Goal: Task Accomplishment & Management: Manage account settings

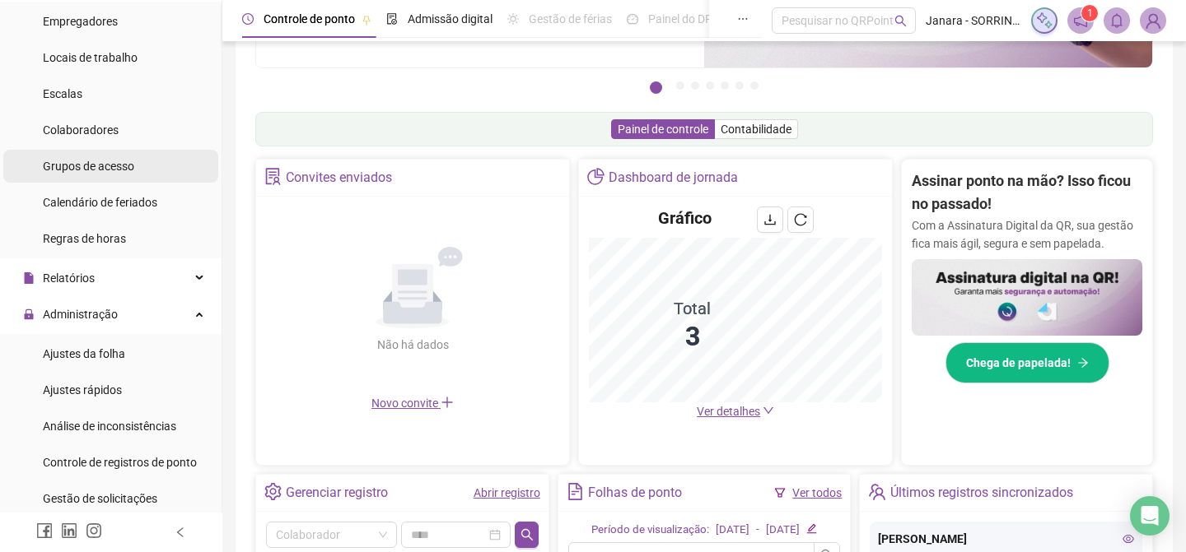
scroll to position [119, 0]
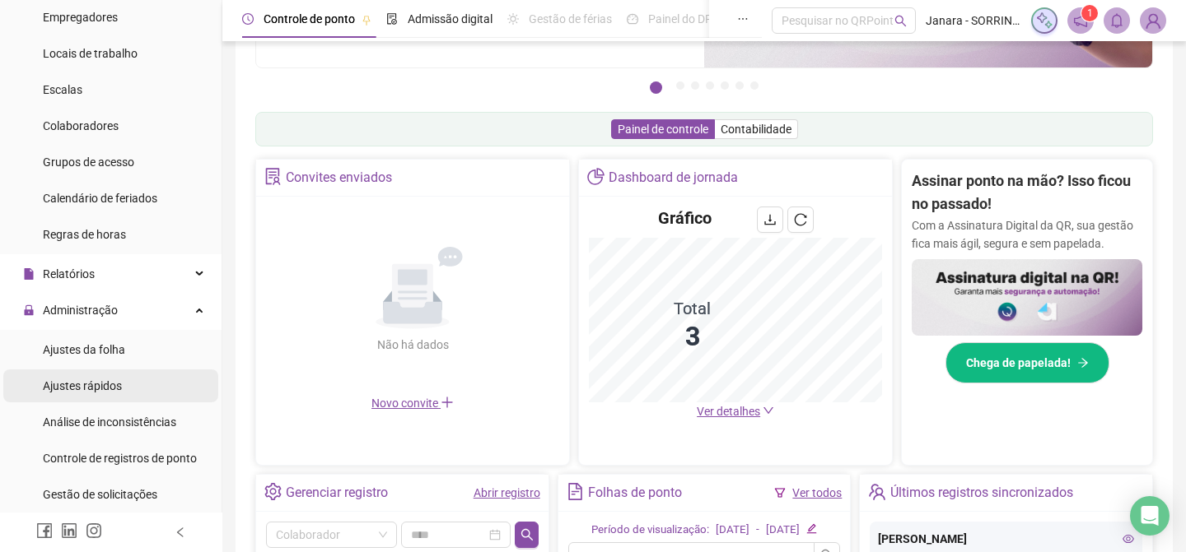
click at [109, 385] on span "Ajustes rápidos" at bounding box center [82, 386] width 79 height 13
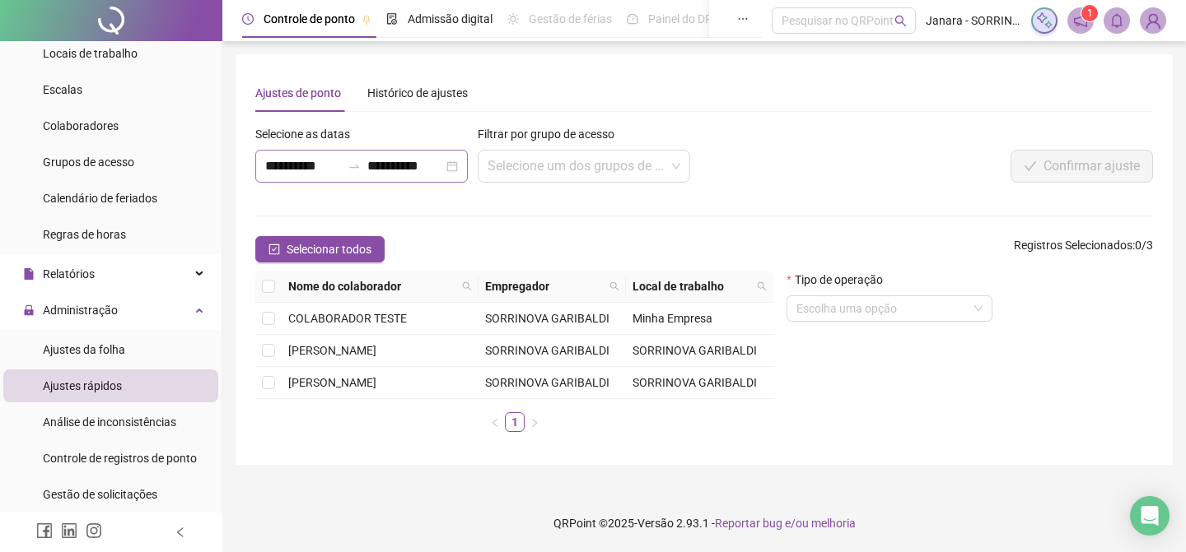
click at [450, 170] on div "**********" at bounding box center [361, 166] width 212 height 33
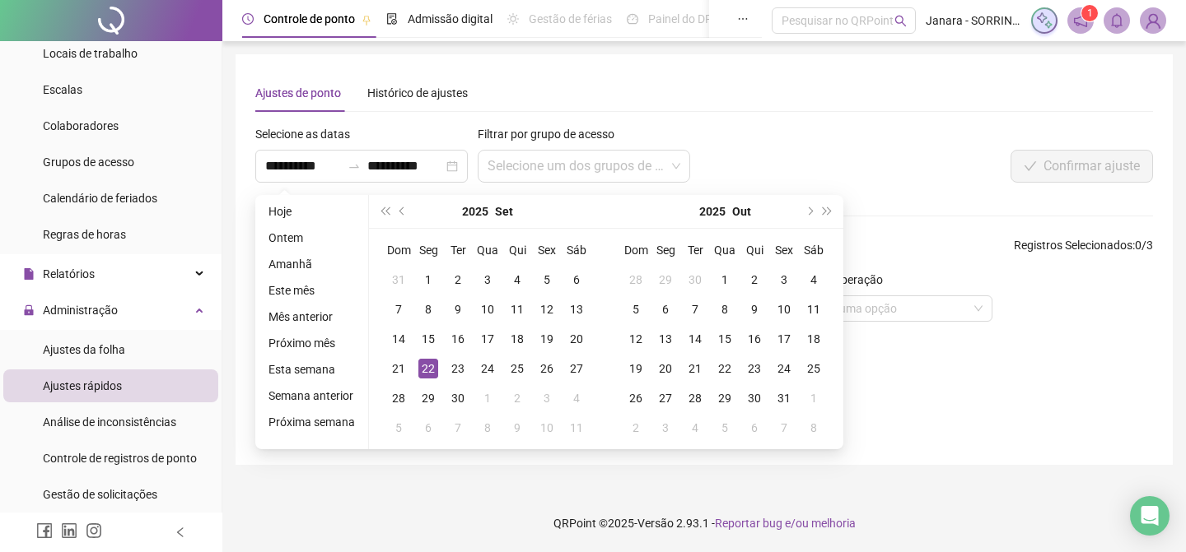
click at [771, 174] on div "**********" at bounding box center [516, 160] width 533 height 71
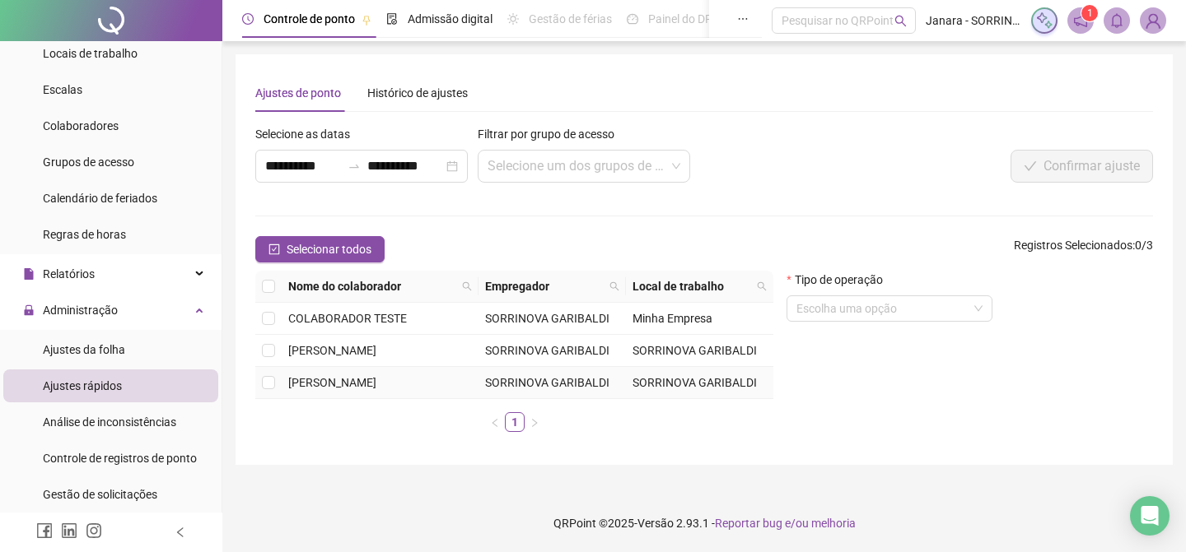
click at [368, 376] on td "[PERSON_NAME]" at bounding box center [380, 383] width 197 height 32
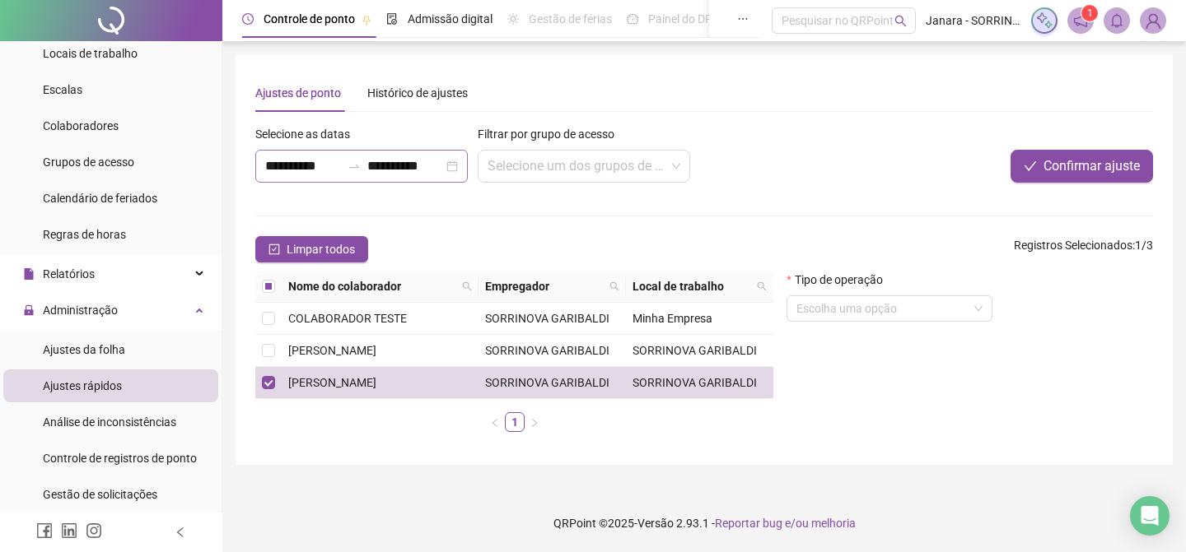
click at [450, 166] on div "**********" at bounding box center [361, 166] width 212 height 33
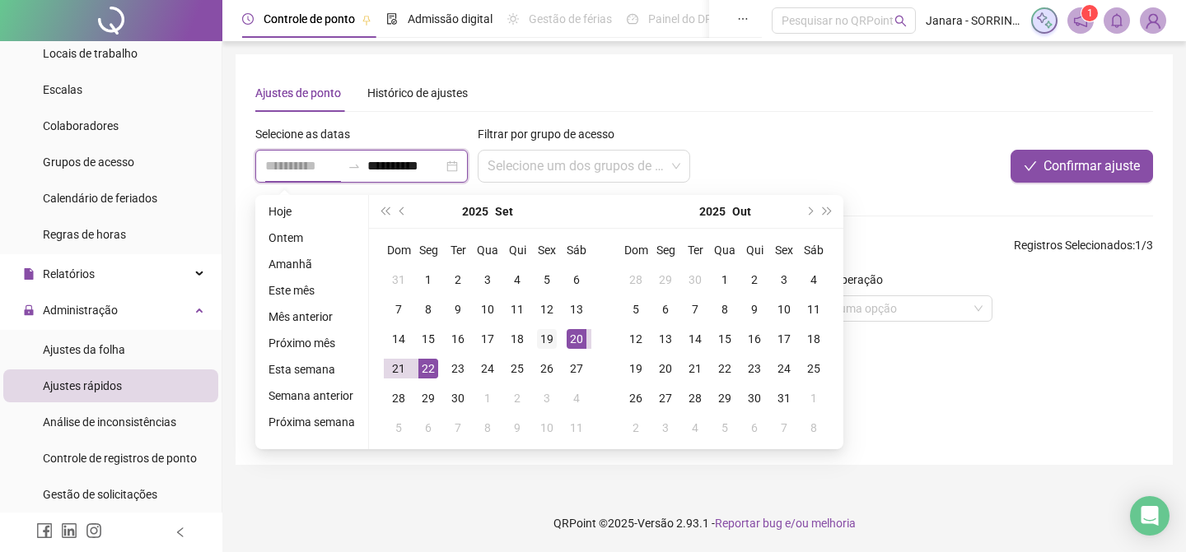
type input "**********"
click at [546, 335] on div "19" at bounding box center [547, 339] width 20 height 20
type input "**********"
click at [547, 342] on div "19" at bounding box center [547, 339] width 20 height 20
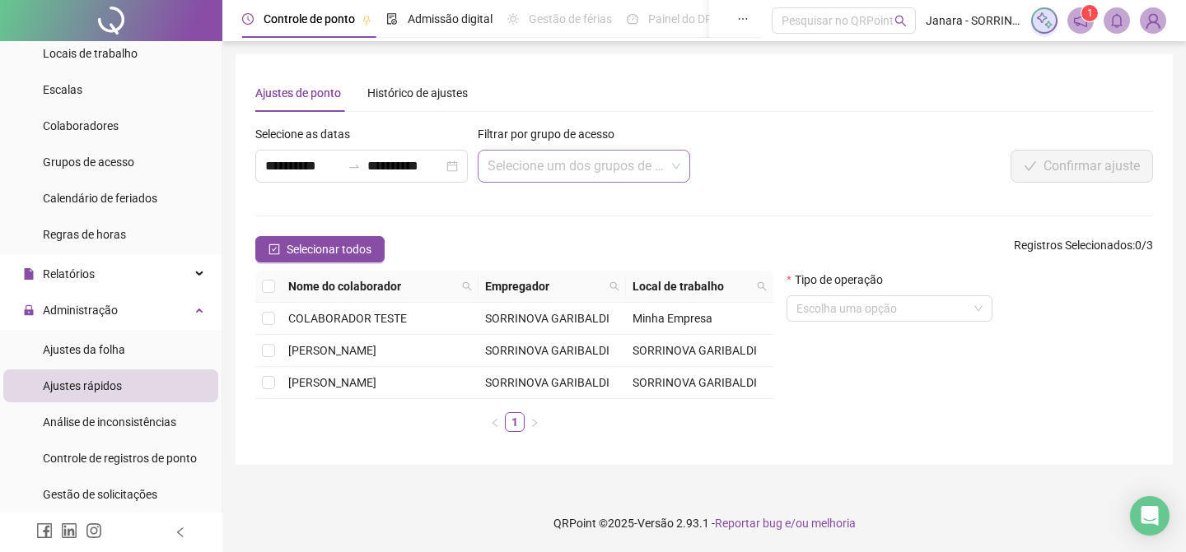
click at [628, 179] on input "search" at bounding box center [576, 166] width 178 height 31
click at [787, 162] on div "Confirmar ajuste" at bounding box center [966, 166] width 374 height 33
click at [423, 382] on td "[PERSON_NAME]" at bounding box center [380, 383] width 197 height 32
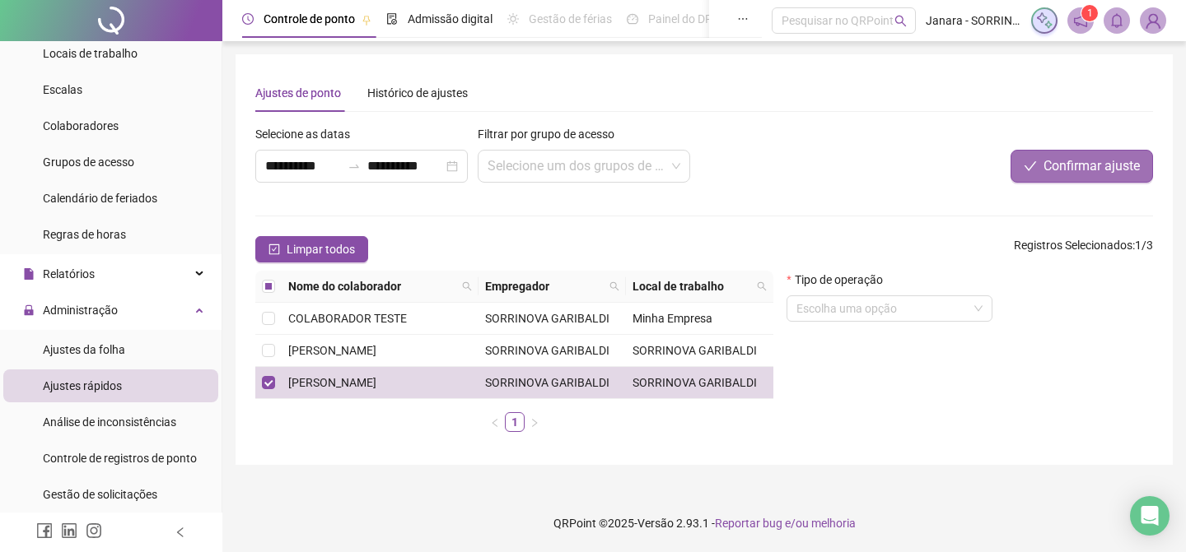
click at [1077, 161] on span "Confirmar ajuste" at bounding box center [1091, 166] width 96 height 20
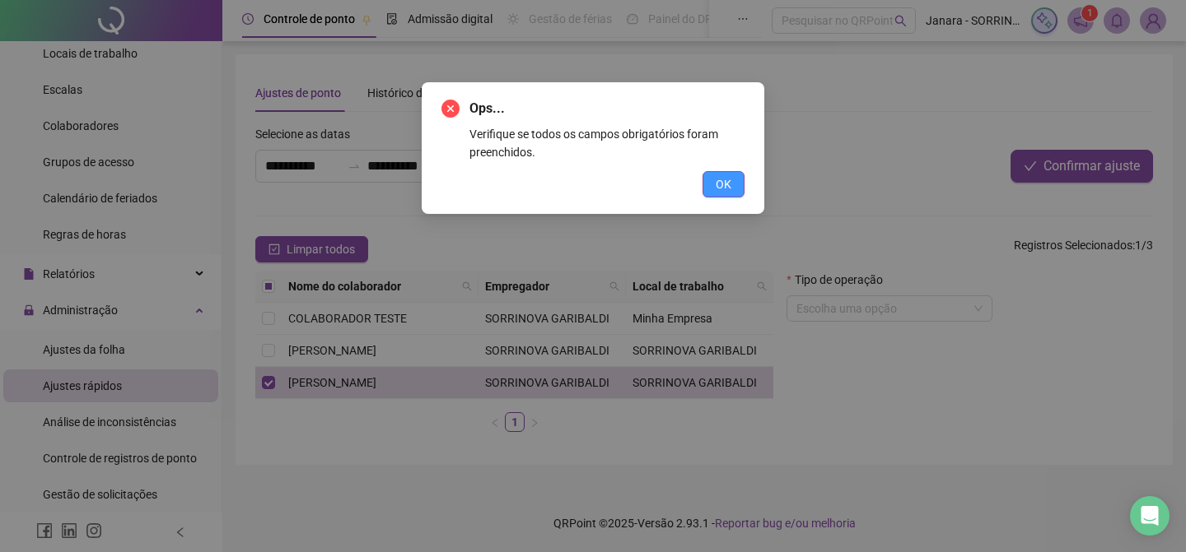
click at [718, 193] on button "OK" at bounding box center [723, 184] width 42 height 26
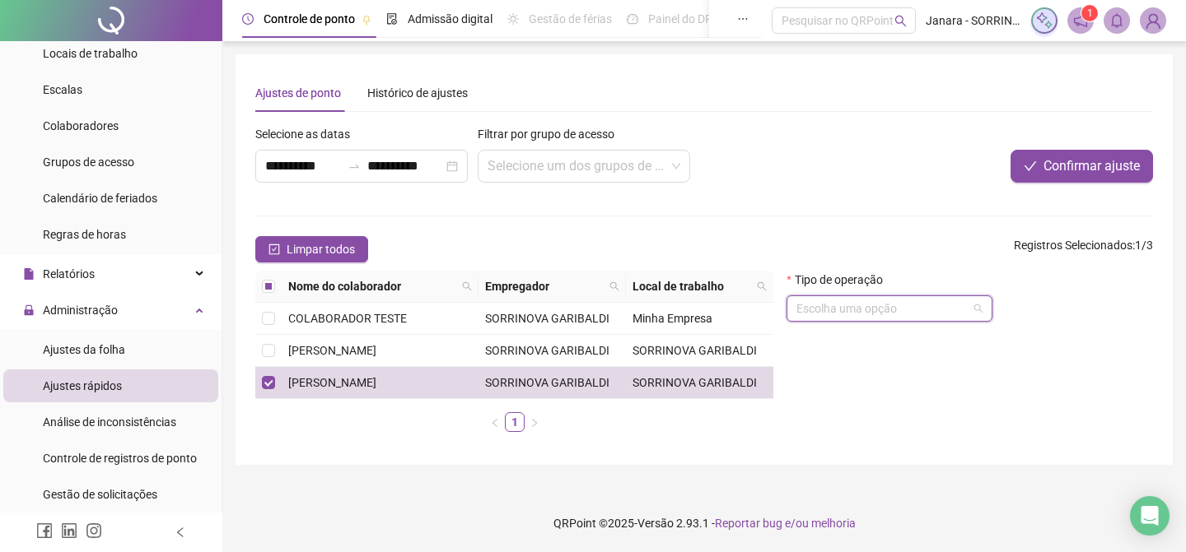
click at [948, 317] on input "search" at bounding box center [881, 308] width 171 height 25
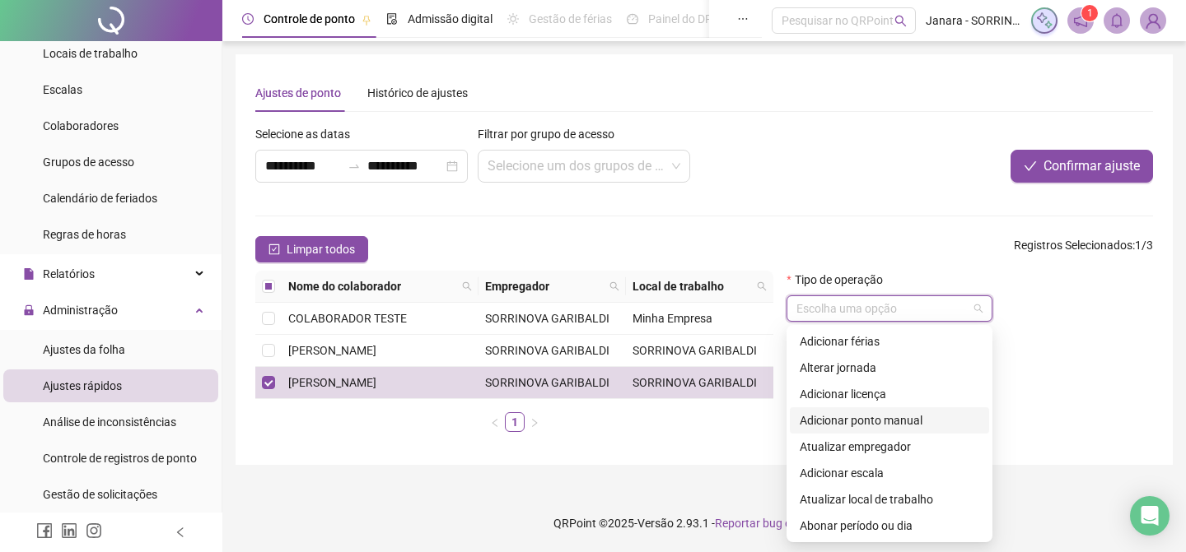
click at [947, 421] on div "Adicionar ponto manual" at bounding box center [888, 421] width 179 height 18
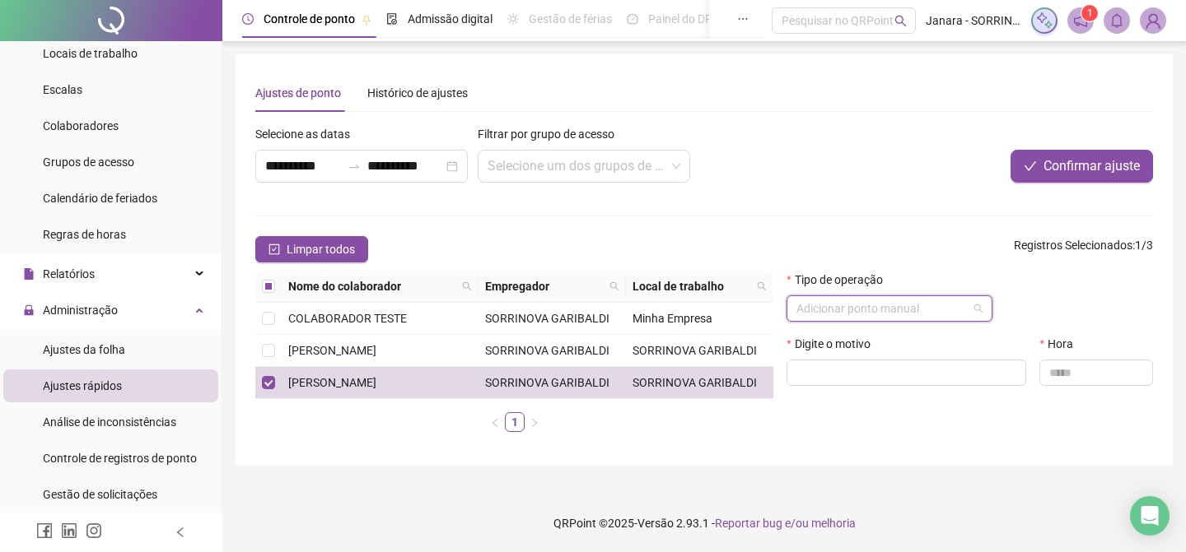
click at [982, 308] on div "Adicionar ponto manual" at bounding box center [889, 309] width 206 height 26
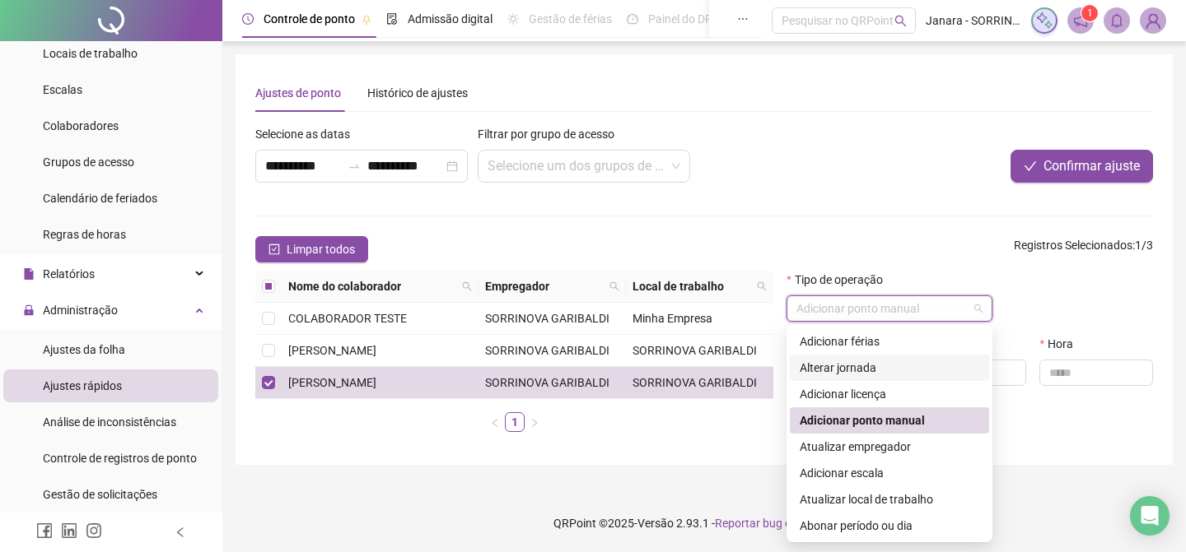
click at [936, 370] on div "Alterar jornada" at bounding box center [888, 368] width 179 height 18
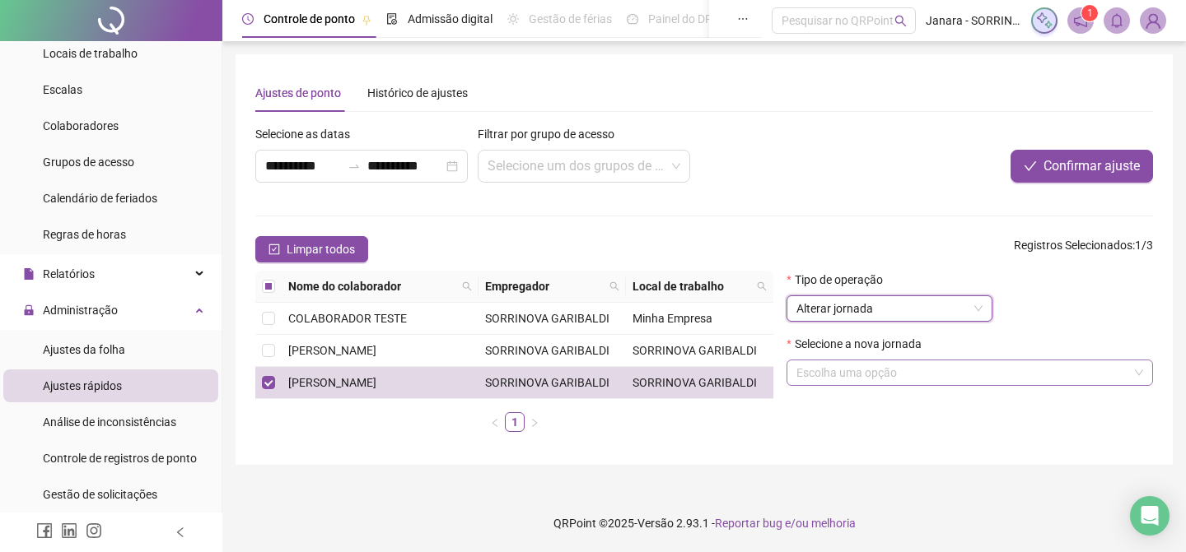
click at [942, 375] on input "search" at bounding box center [962, 373] width 332 height 25
click at [1016, 108] on div "Ajustes de ponto Histórico de ajustes" at bounding box center [703, 93] width 897 height 38
click at [945, 373] on input "search" at bounding box center [962, 373] width 332 height 25
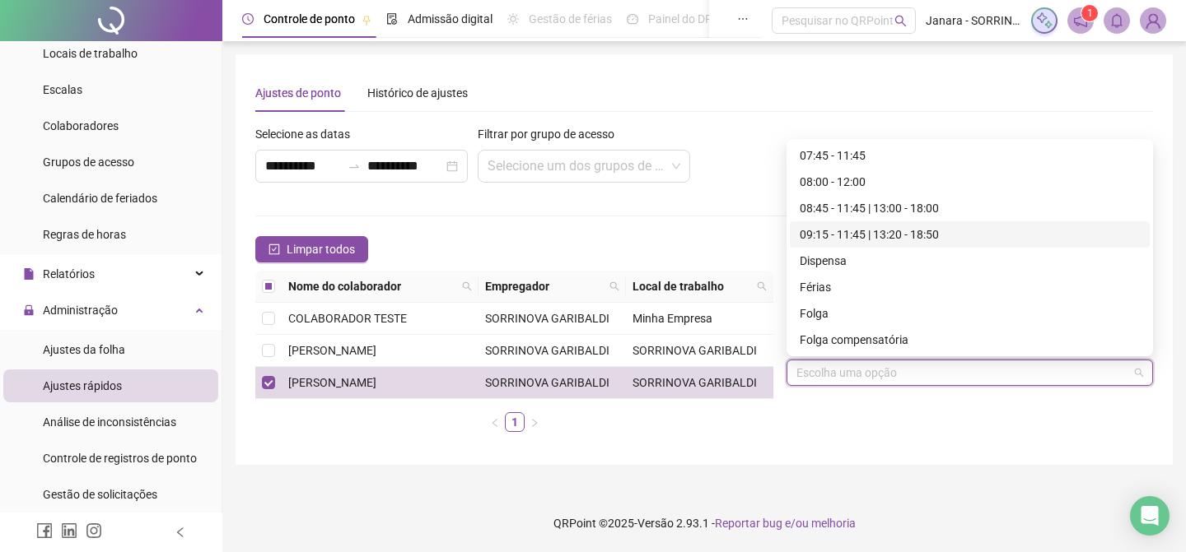
click at [948, 241] on div "09:15 - 11:45 | 13:20 - 18:50" at bounding box center [969, 235] width 340 height 18
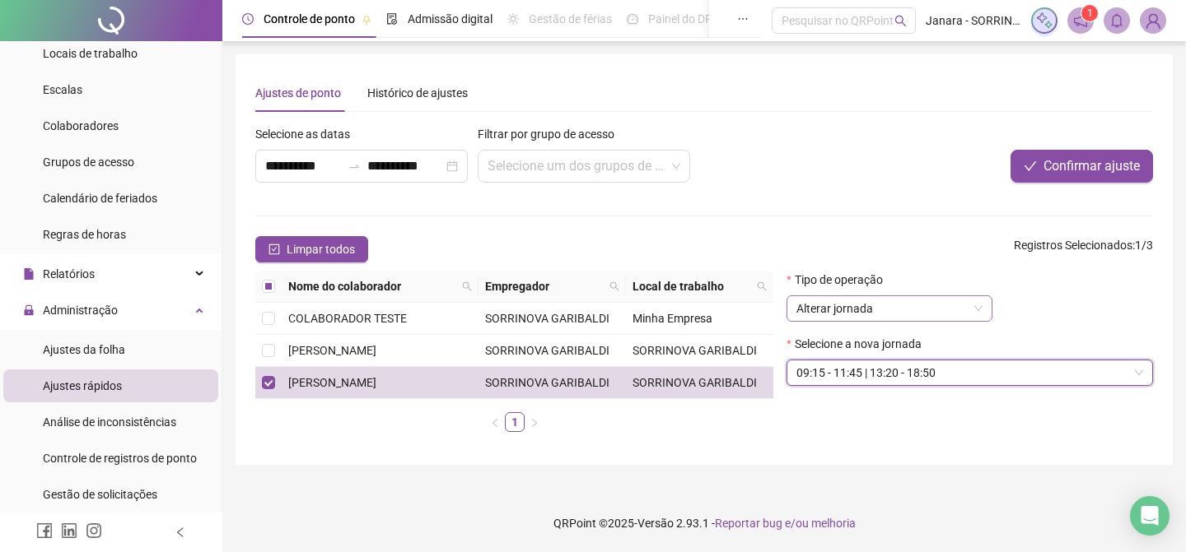
click at [982, 306] on div "Alterar jornada" at bounding box center [889, 309] width 206 height 26
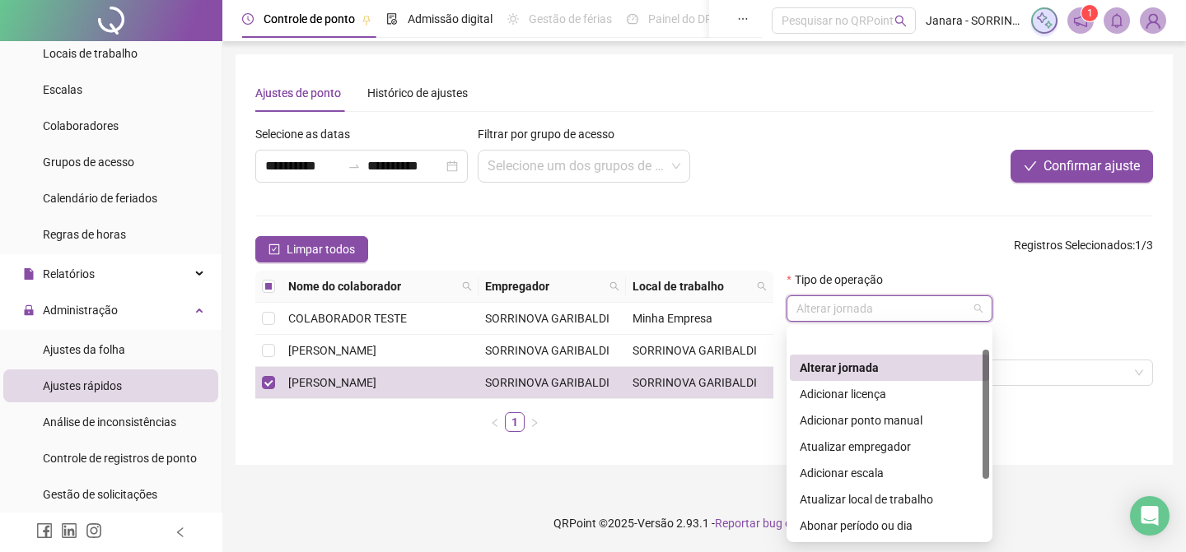
scroll to position [49, 0]
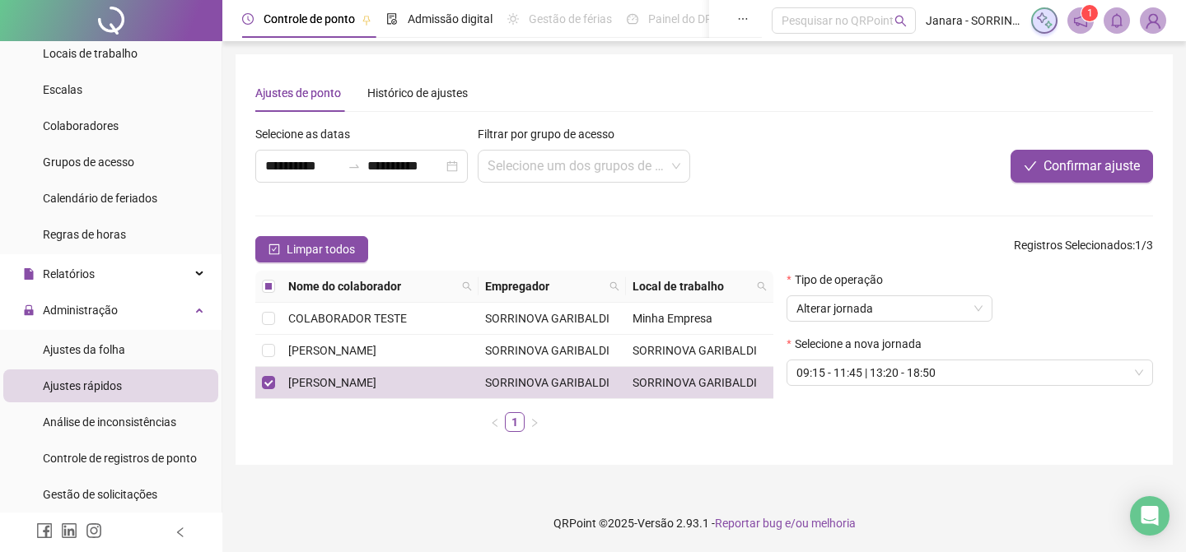
click at [927, 240] on div "Limpar todos Registros Selecionados : 1 / 3" at bounding box center [703, 249] width 897 height 26
click at [424, 85] on div "Histórico de ajustes" at bounding box center [417, 93] width 100 height 18
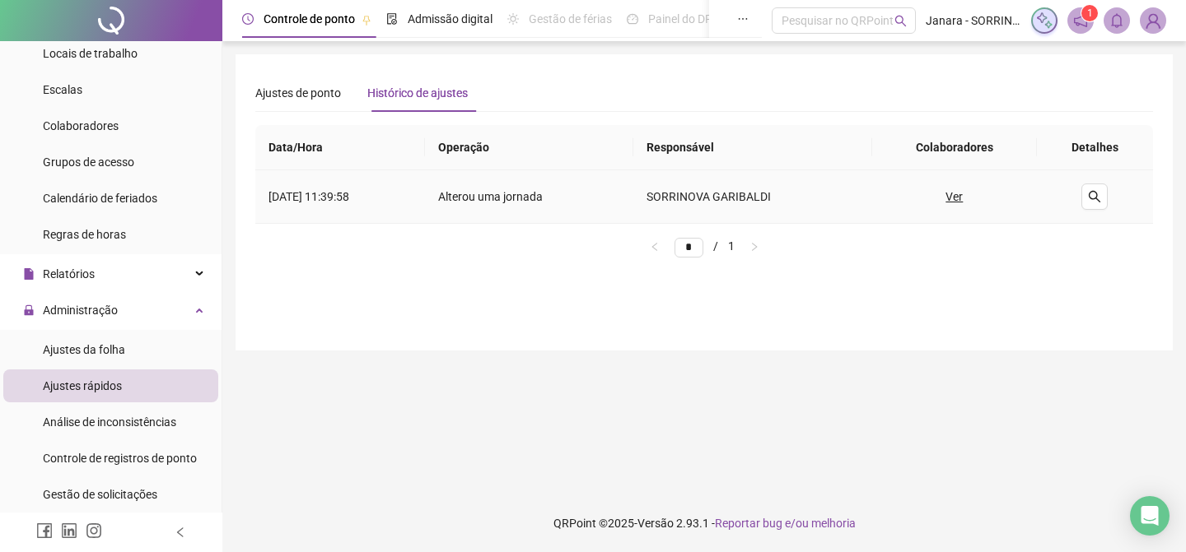
click at [353, 195] on td "[DATE] 11:39:58" at bounding box center [340, 197] width 170 height 54
click at [957, 195] on u "Ver" at bounding box center [953, 197] width 17 height 18
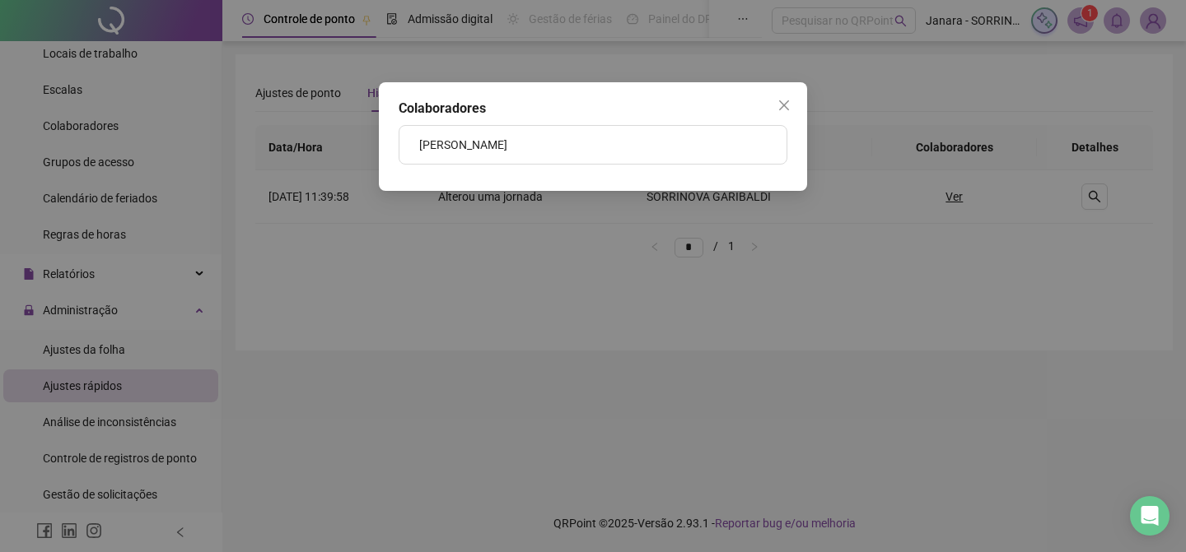
click at [710, 137] on li "[PERSON_NAME]" at bounding box center [592, 145] width 387 height 38
click at [1095, 195] on div "Colaboradores [PERSON_NAME]" at bounding box center [593, 276] width 1186 height 552
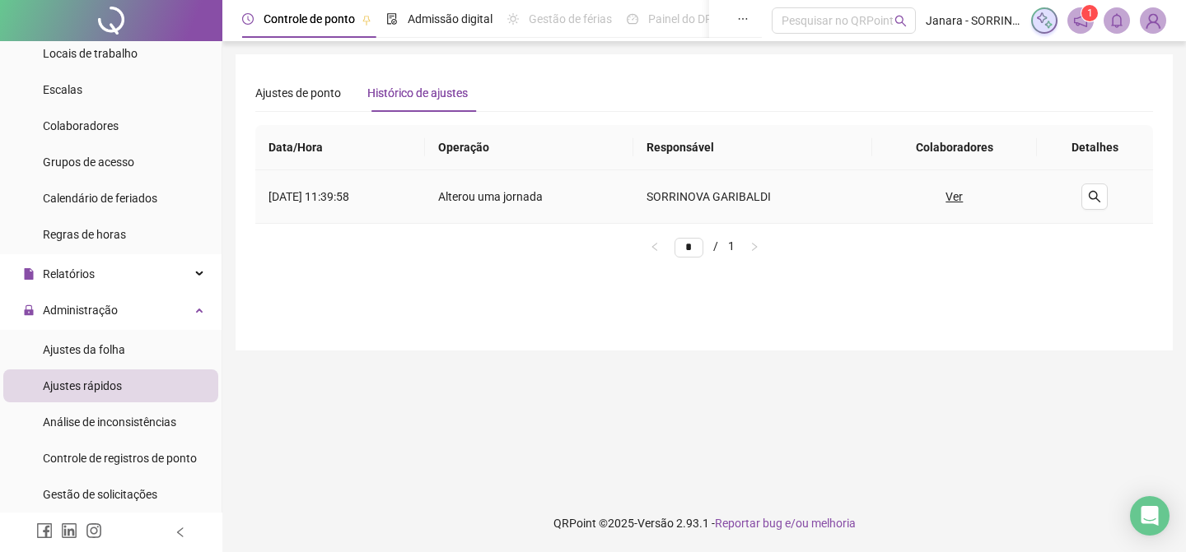
click at [1095, 195] on icon "search" at bounding box center [1094, 196] width 13 height 13
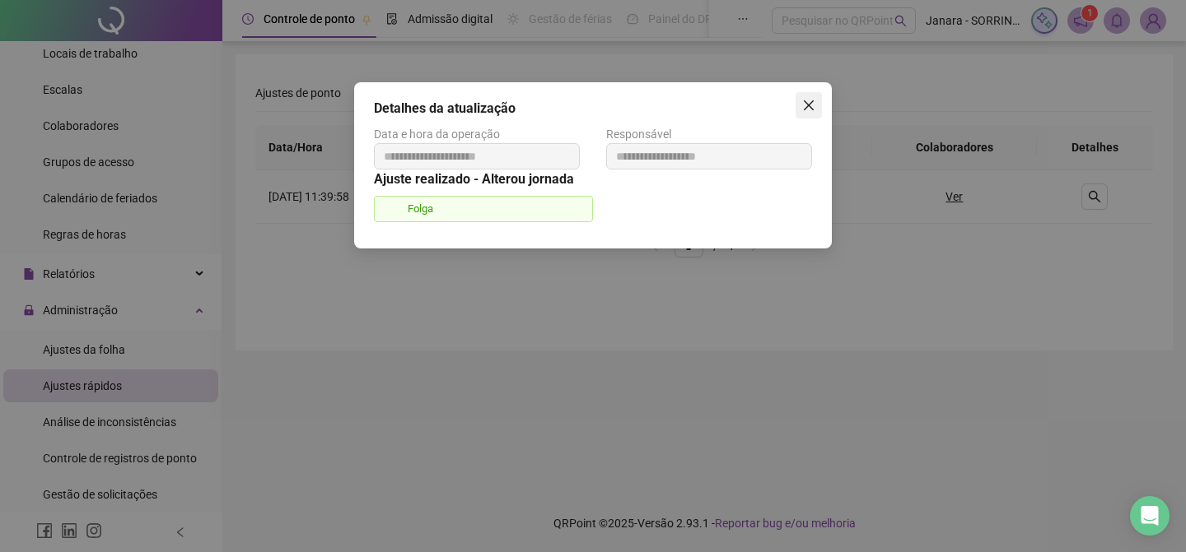
click at [806, 106] on icon "close" at bounding box center [809, 105] width 10 height 10
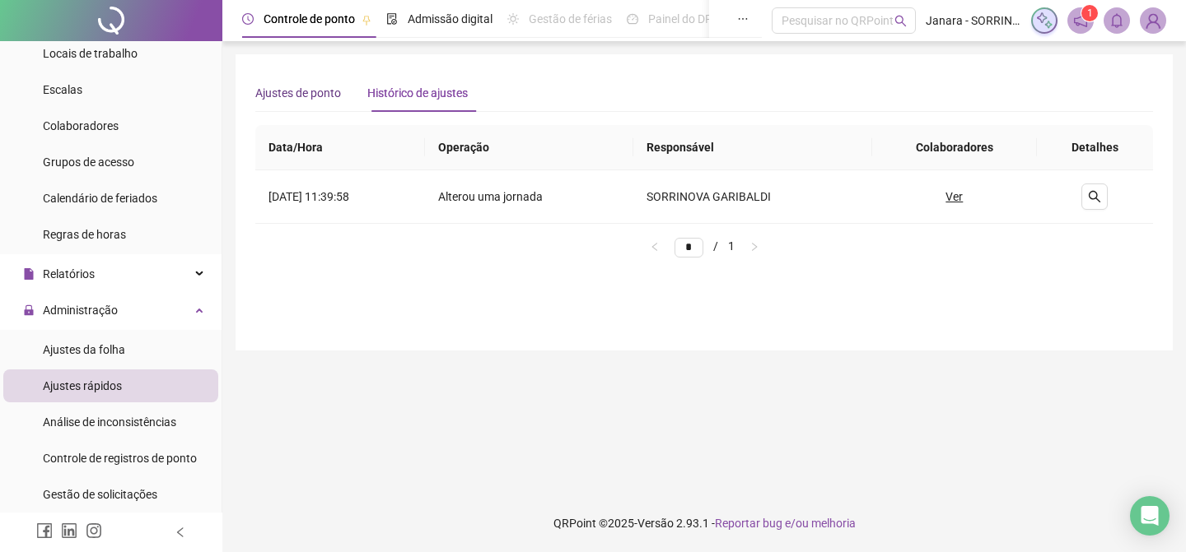
click at [274, 97] on div "Ajustes de ponto" at bounding box center [298, 93] width 86 height 18
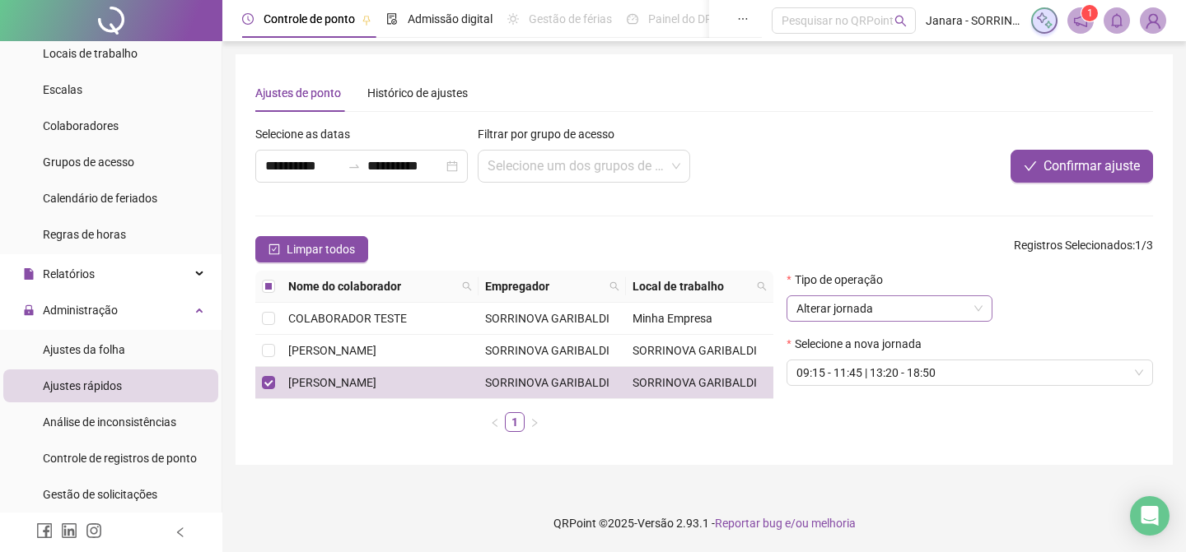
click at [981, 313] on span "Alterar jornada" at bounding box center [889, 308] width 186 height 25
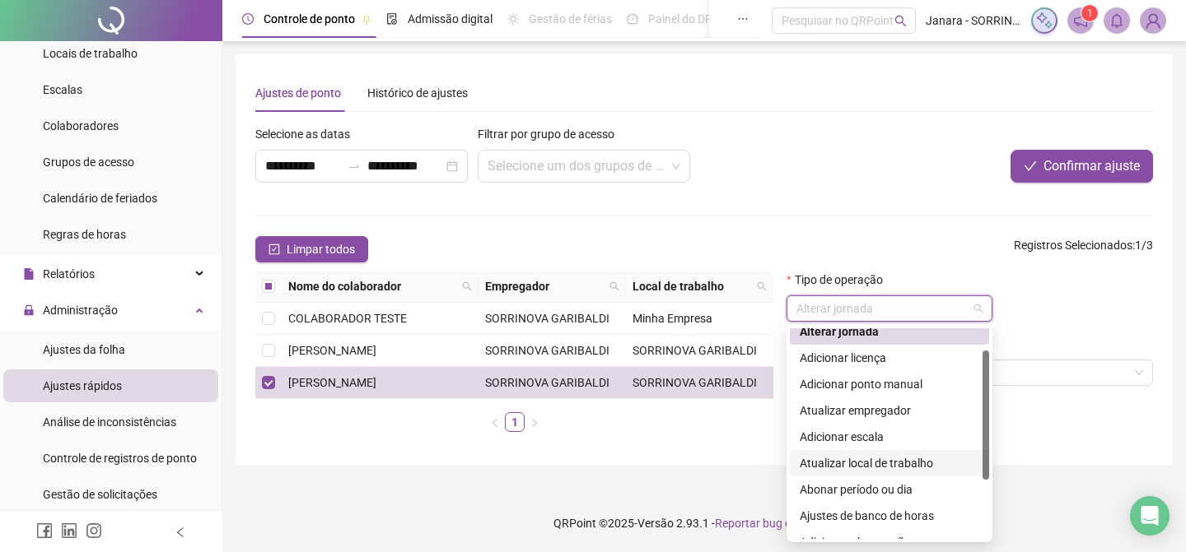
scroll to position [51, 0]
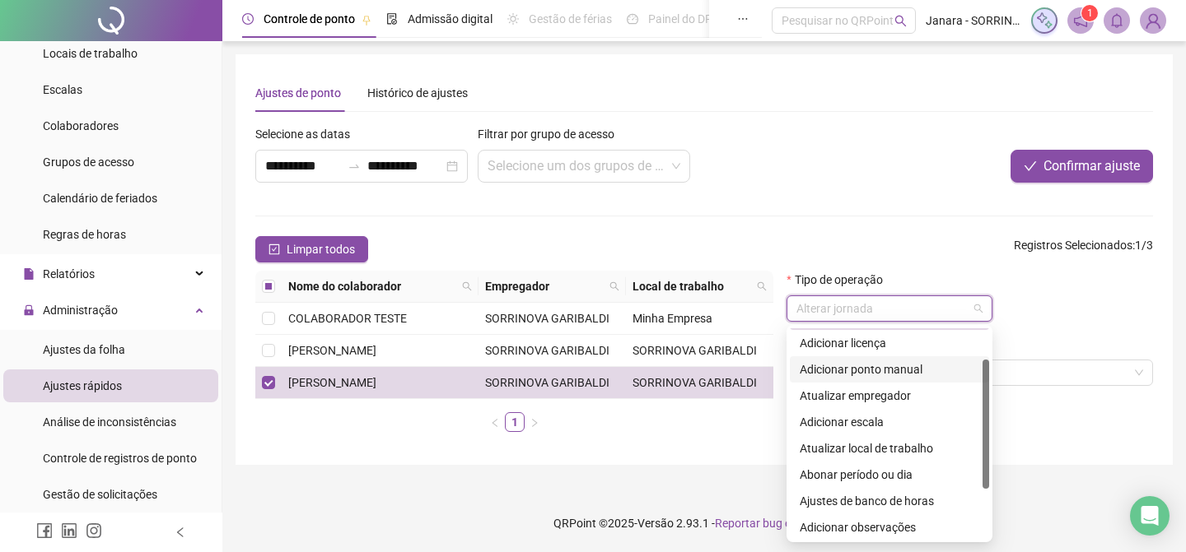
click at [941, 366] on div "Adicionar ponto manual" at bounding box center [888, 370] width 179 height 18
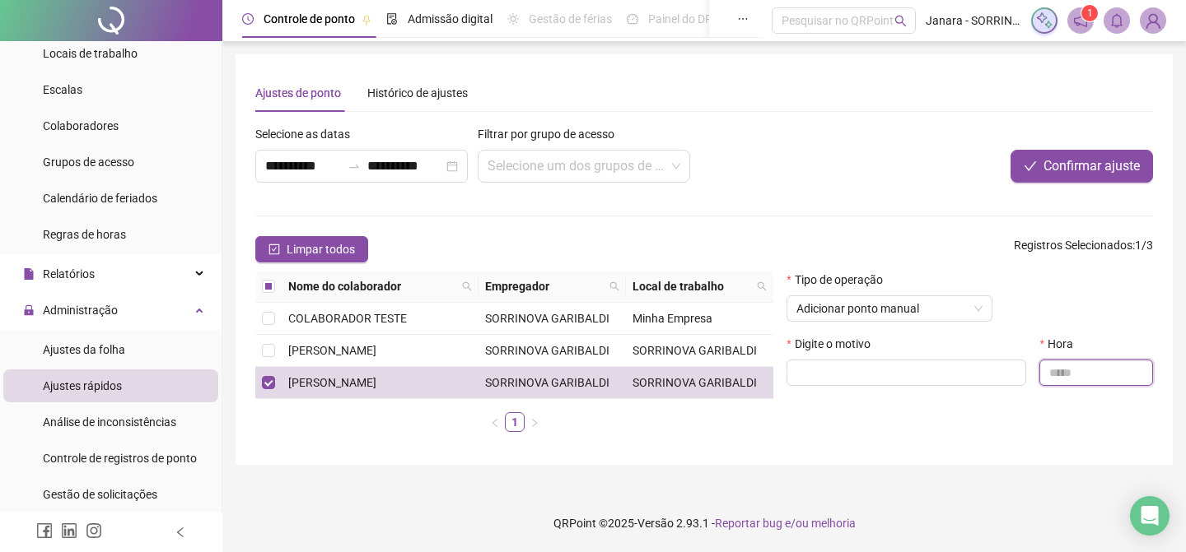
click at [1063, 365] on input "text" at bounding box center [1096, 373] width 114 height 26
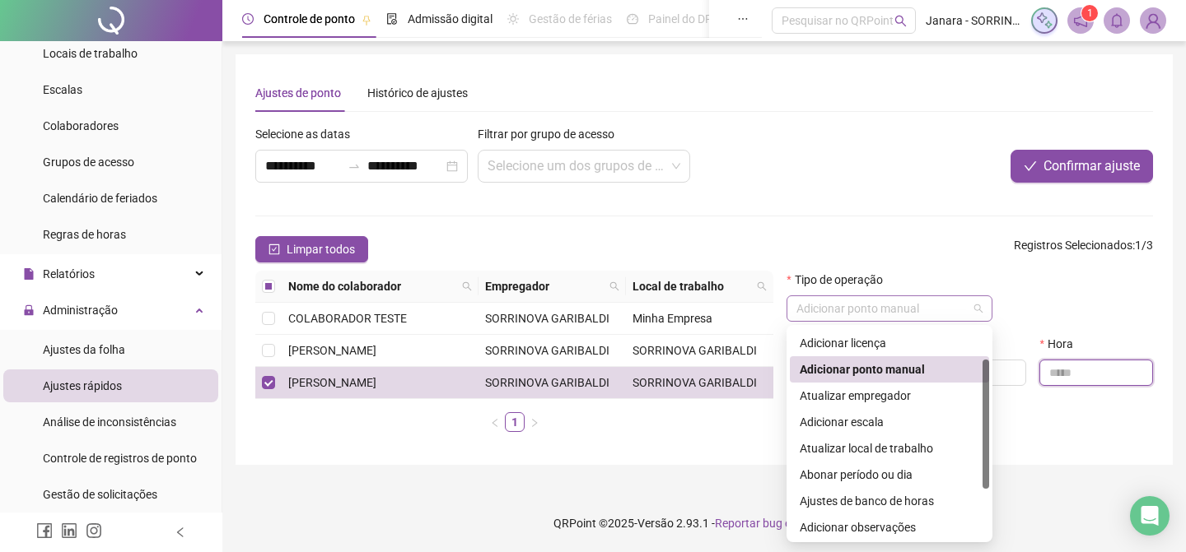
click at [969, 297] on span "Adicionar ponto manual" at bounding box center [889, 308] width 186 height 25
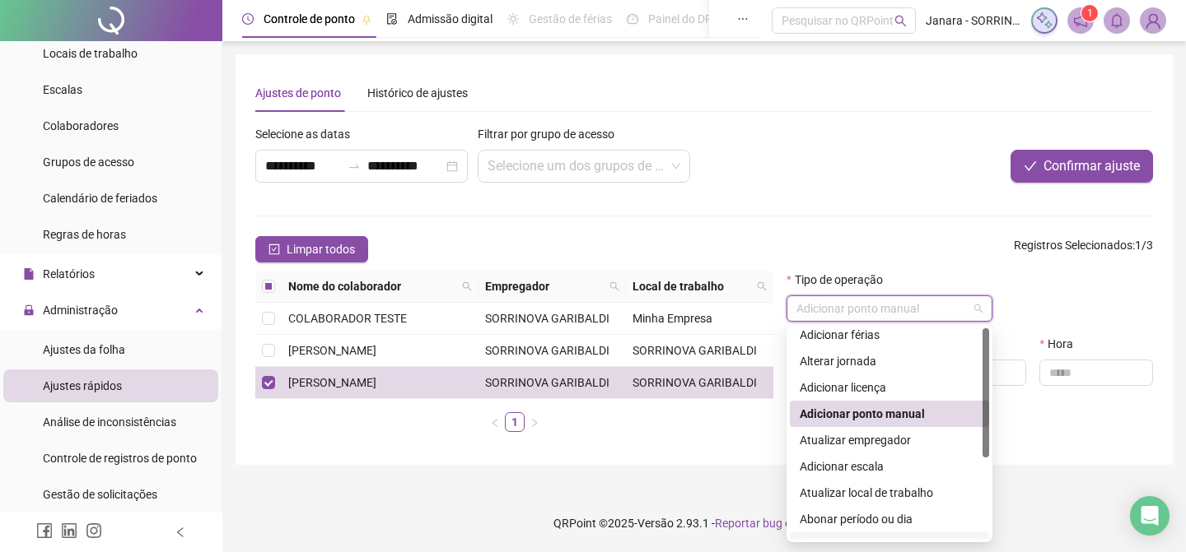
scroll to position [0, 0]
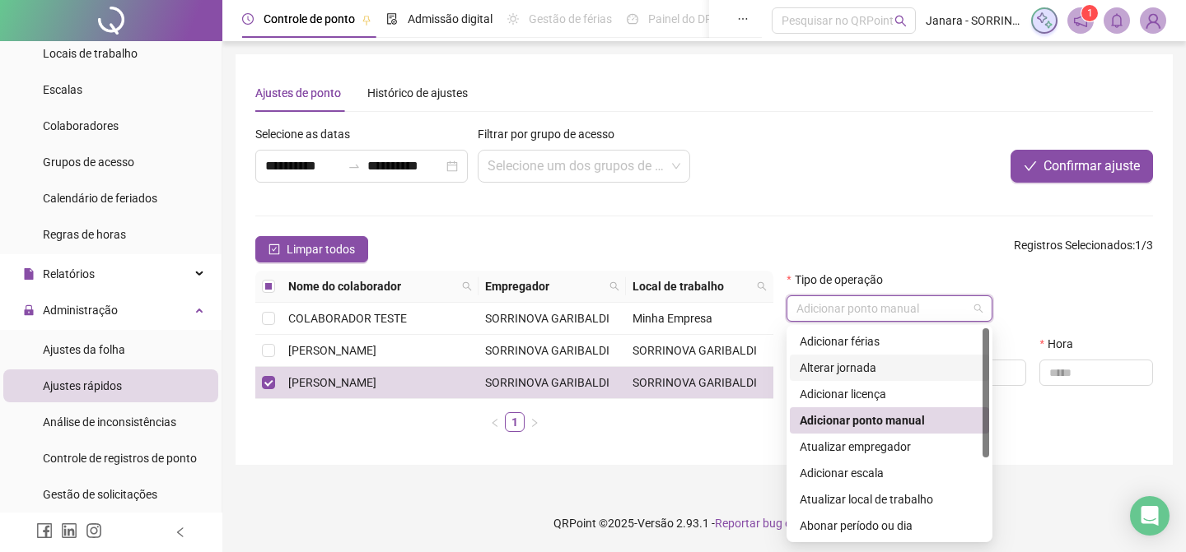
click at [892, 366] on div "Alterar jornada" at bounding box center [888, 368] width 179 height 18
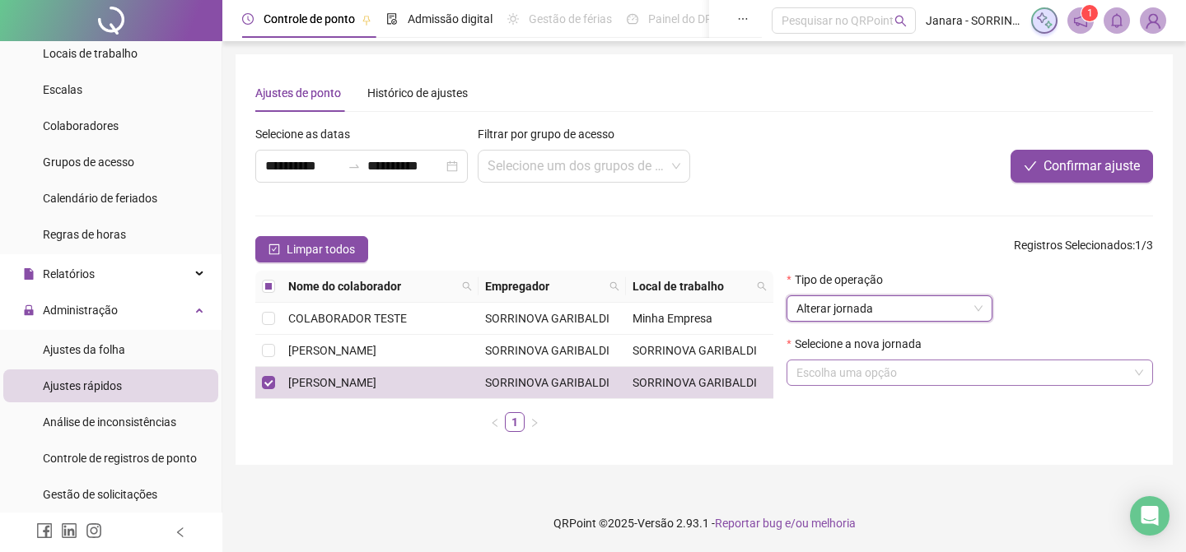
click at [896, 372] on input "search" at bounding box center [962, 373] width 332 height 25
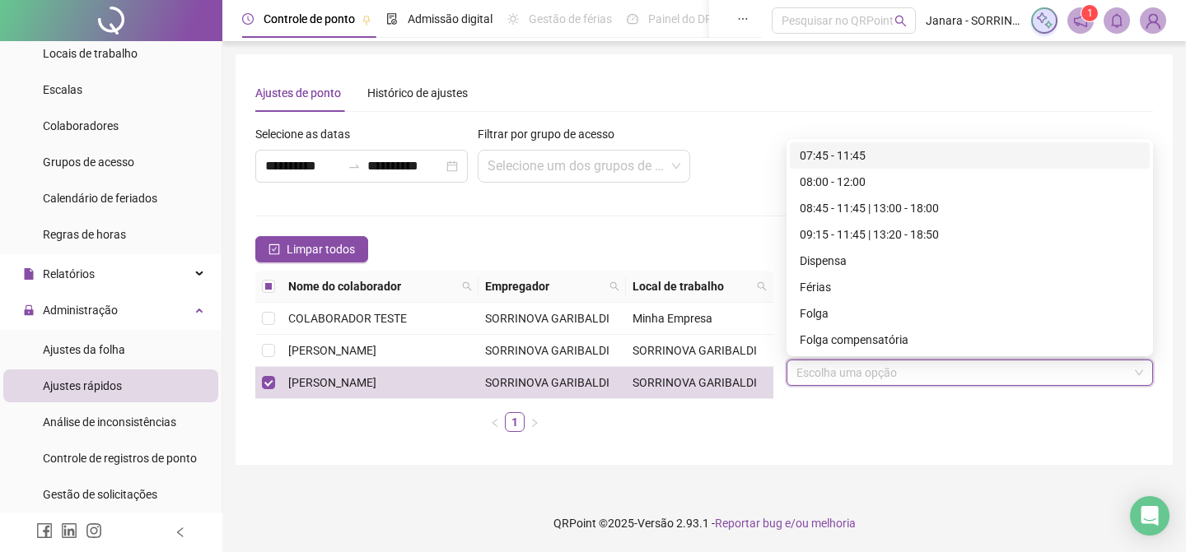
click at [915, 412] on div "Tipo de operação Alterar jornada Selecione a nova jornada Escolha uma opção" at bounding box center [970, 358] width 380 height 175
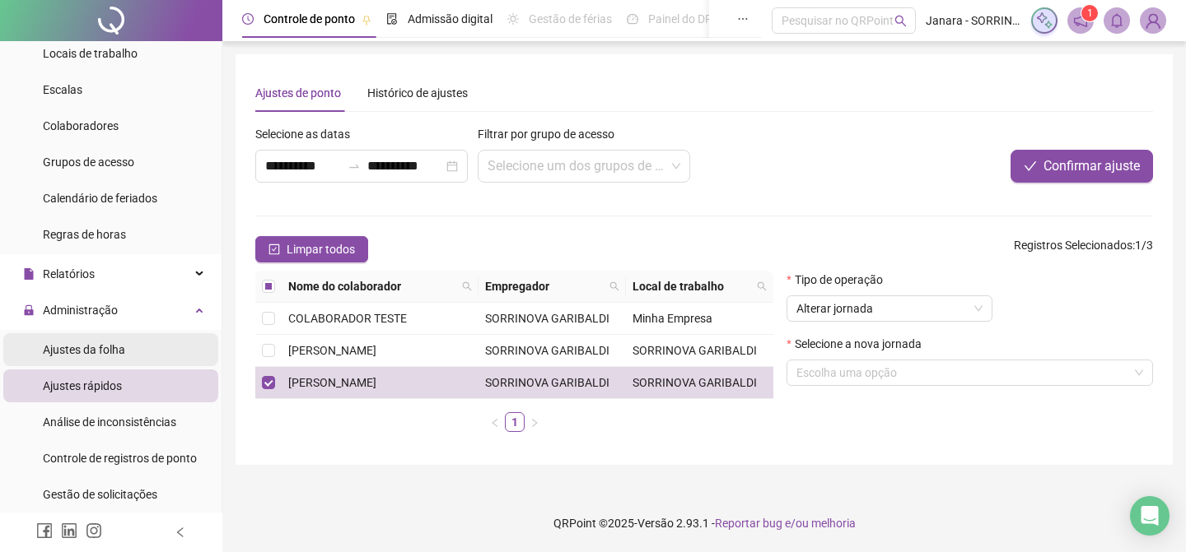
click at [129, 356] on li "Ajustes da folha" at bounding box center [110, 349] width 215 height 33
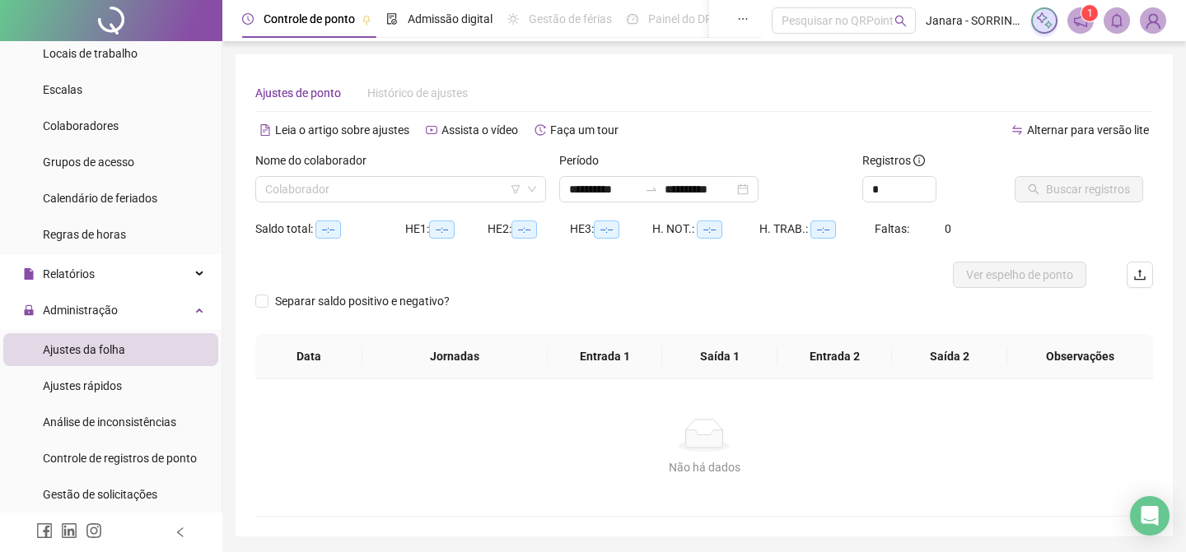
type input "**********"
click at [527, 185] on icon "down" at bounding box center [532, 189] width 10 height 10
click at [530, 193] on icon "down" at bounding box center [532, 189] width 10 height 10
click at [536, 191] on icon "down" at bounding box center [532, 189] width 10 height 10
click at [638, 193] on input "**********" at bounding box center [603, 189] width 69 height 18
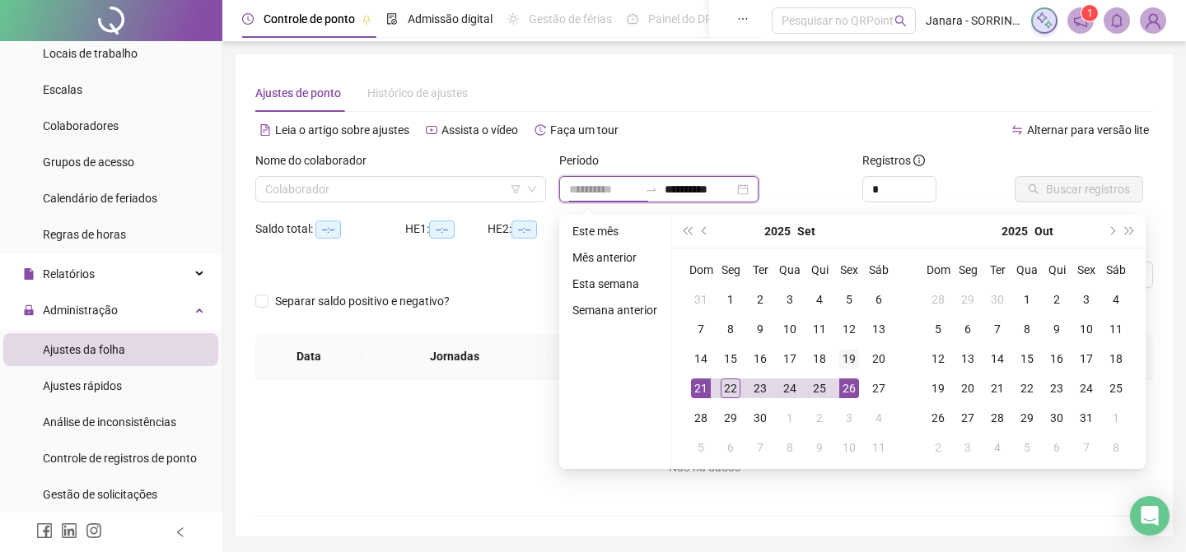
type input "**********"
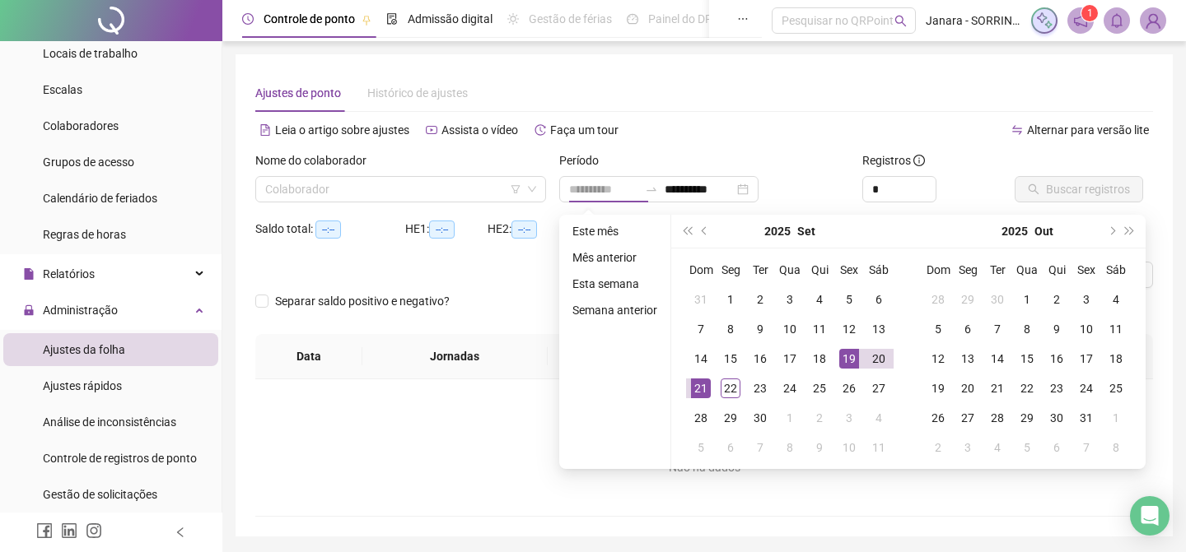
click at [849, 366] on div "19" at bounding box center [849, 359] width 20 height 20
click at [849, 356] on div "19" at bounding box center [849, 359] width 20 height 20
type input "**********"
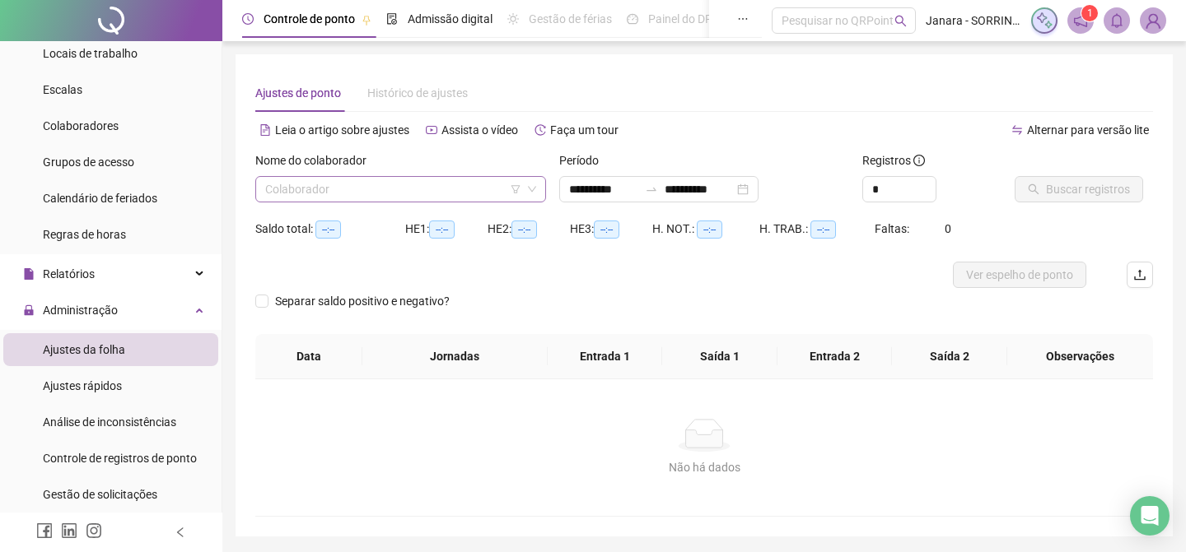
click at [533, 192] on icon "down" at bounding box center [532, 189] width 10 height 10
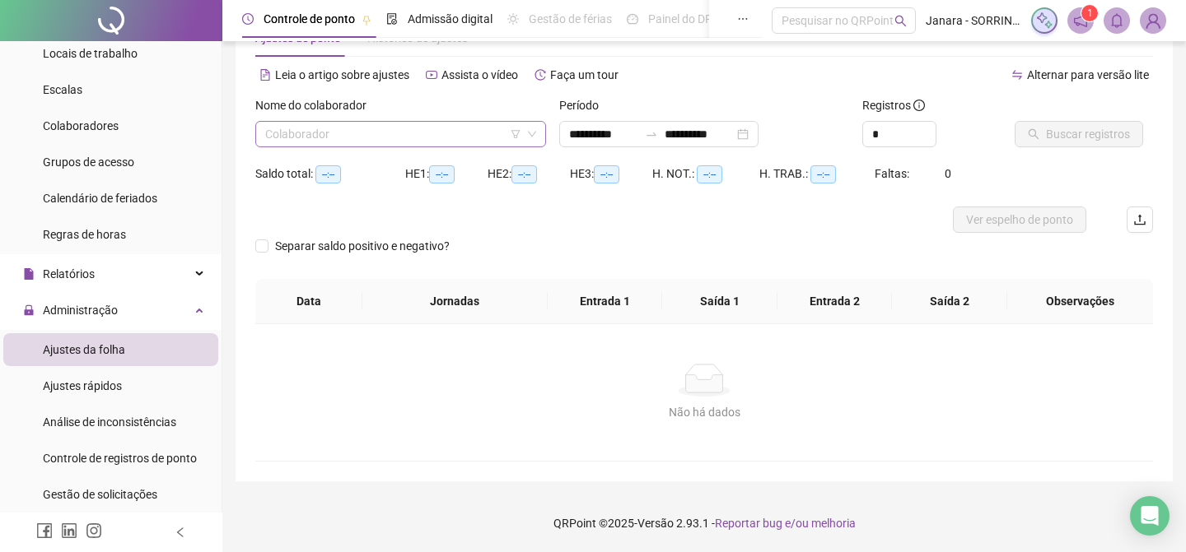
click at [427, 133] on input "search" at bounding box center [393, 134] width 256 height 25
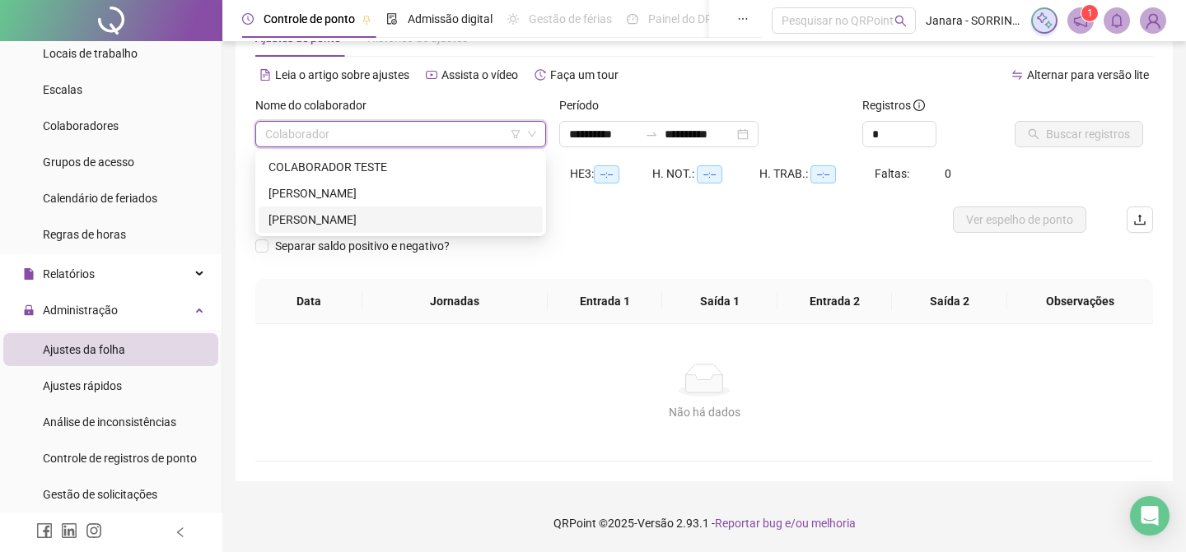
click at [428, 217] on div "[PERSON_NAME]" at bounding box center [400, 220] width 264 height 18
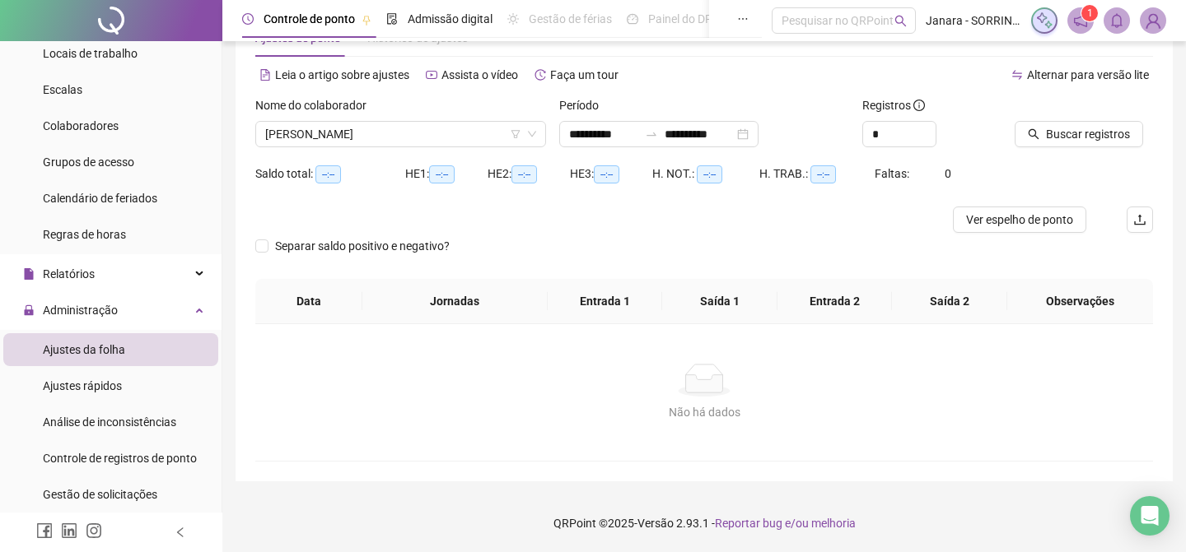
click at [533, 415] on div "Não há dados" at bounding box center [704, 412] width 858 height 18
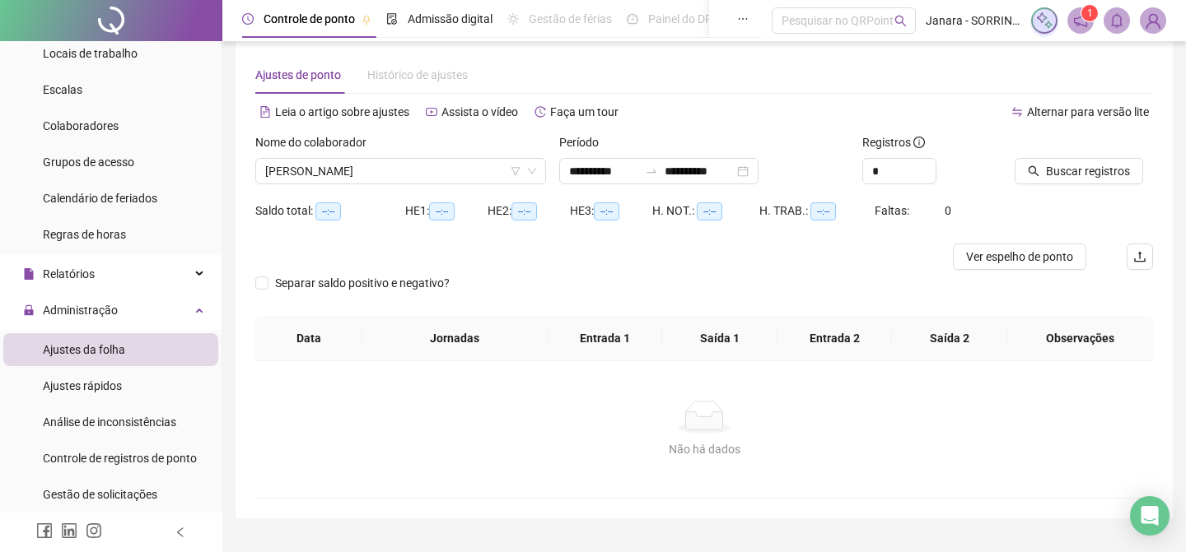
scroll to position [17, 0]
click at [105, 130] on span "Colaboradores" at bounding box center [81, 125] width 76 height 13
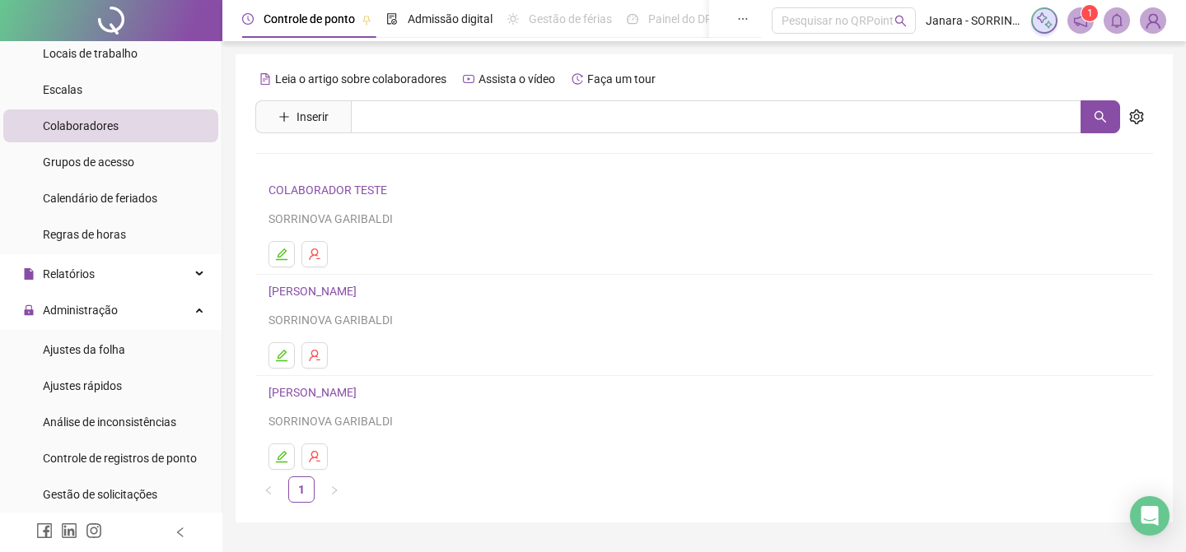
scroll to position [41, 0]
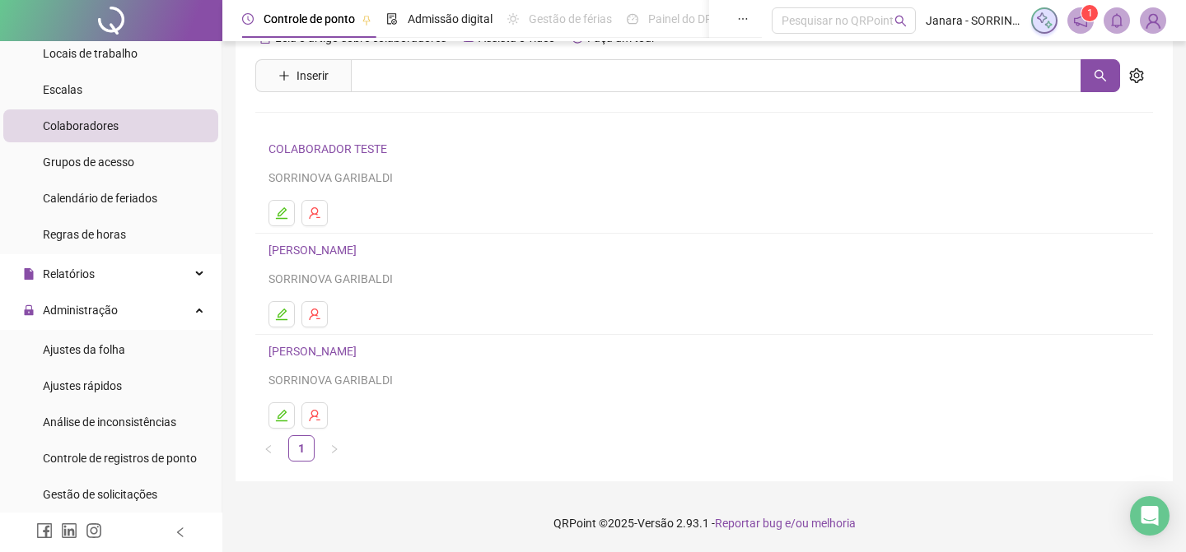
click at [300, 250] on link "[PERSON_NAME]" at bounding box center [314, 250] width 93 height 13
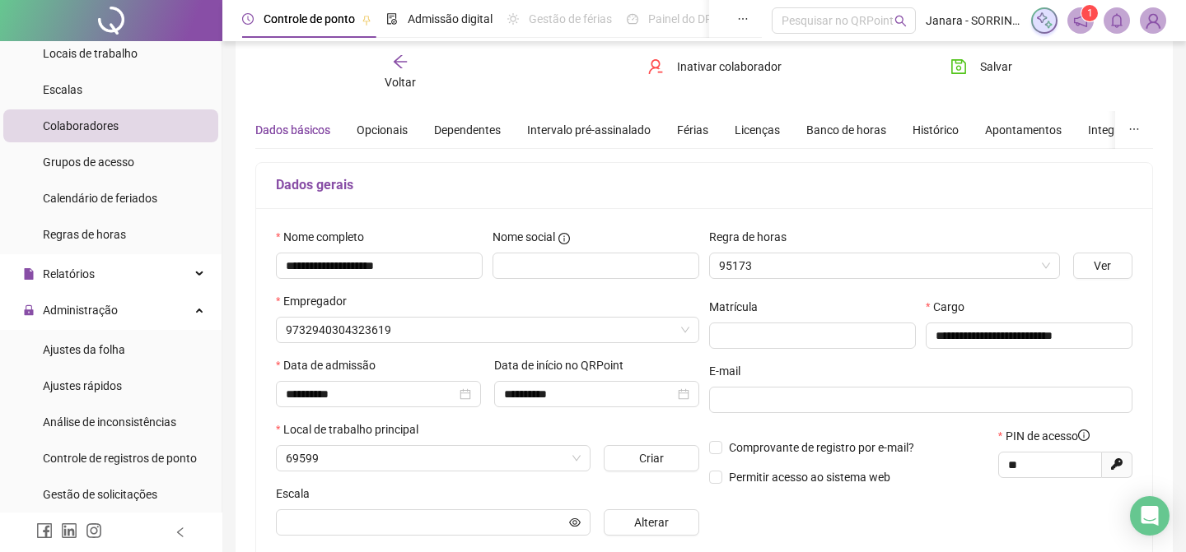
type input "**********"
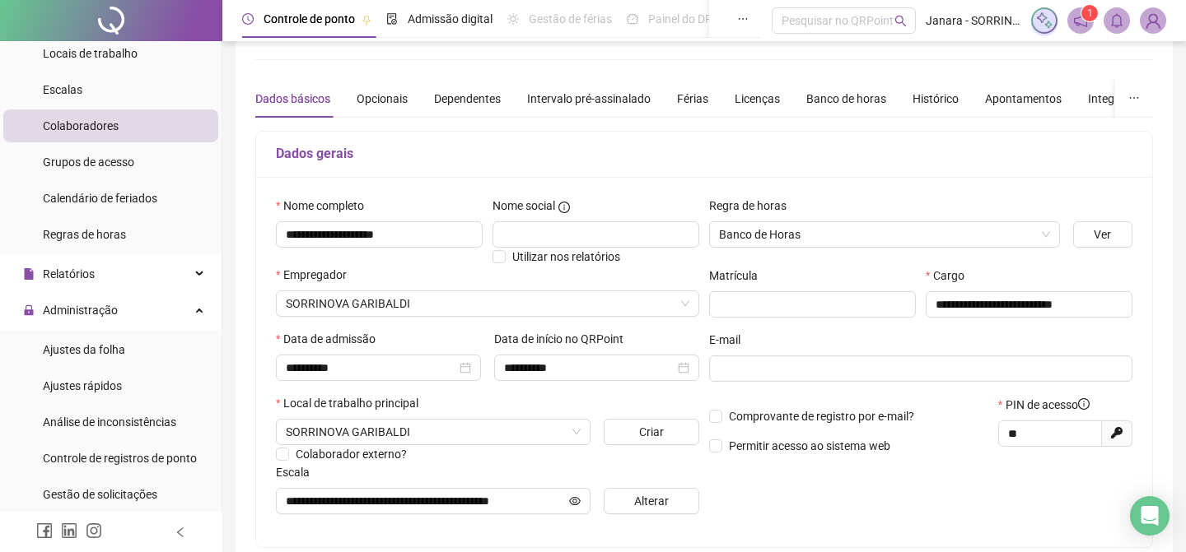
scroll to position [0, 0]
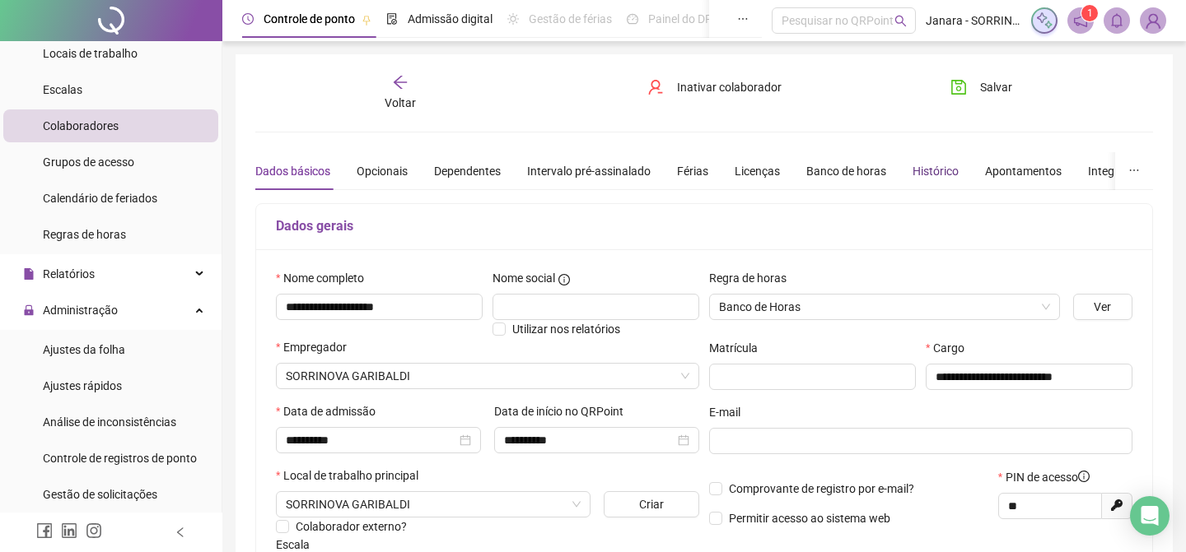
click at [958, 166] on div "Histórico" at bounding box center [935, 171] width 46 height 18
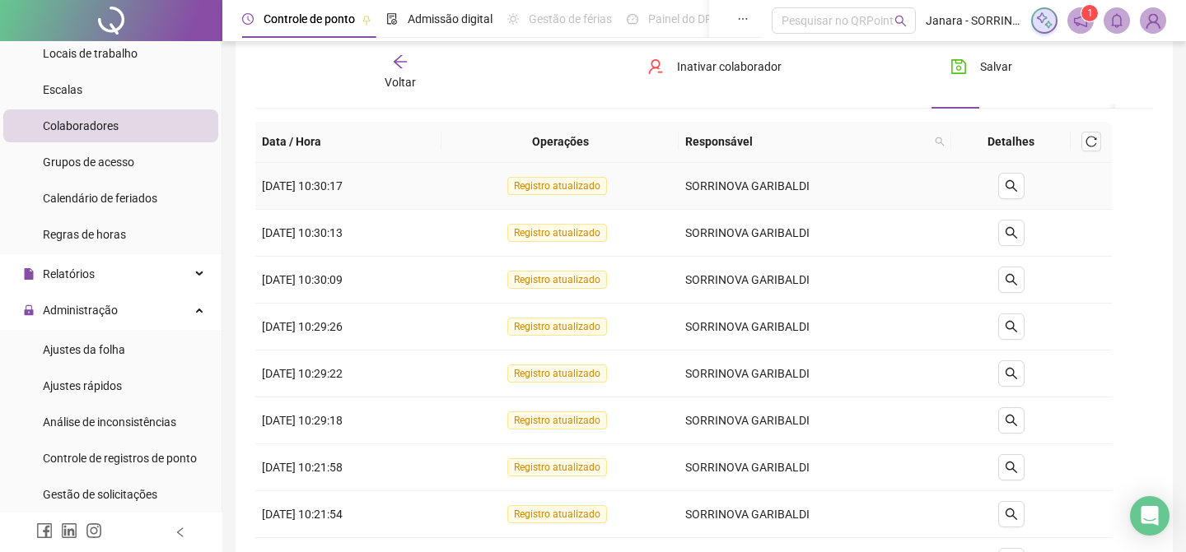
scroll to position [90, 0]
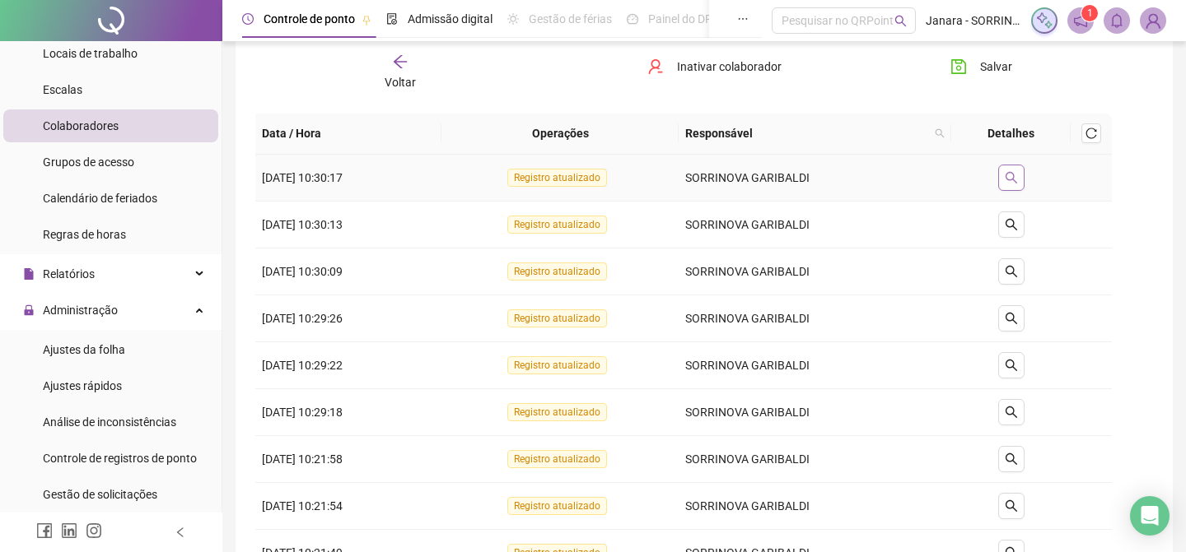
click at [1023, 176] on button "button" at bounding box center [1011, 178] width 26 height 26
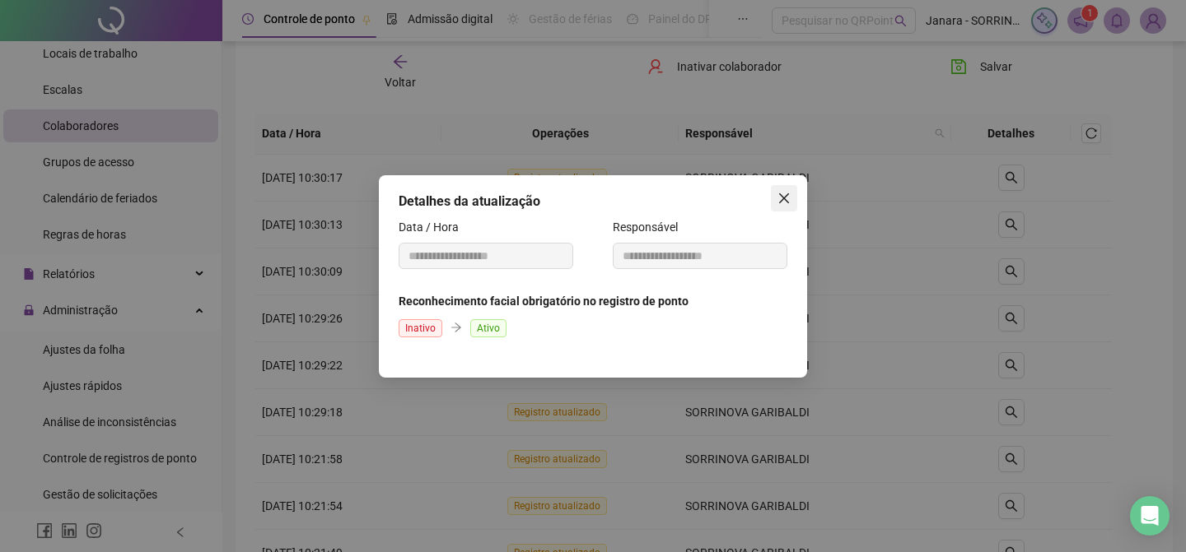
click at [781, 189] on button "Close" at bounding box center [784, 198] width 26 height 26
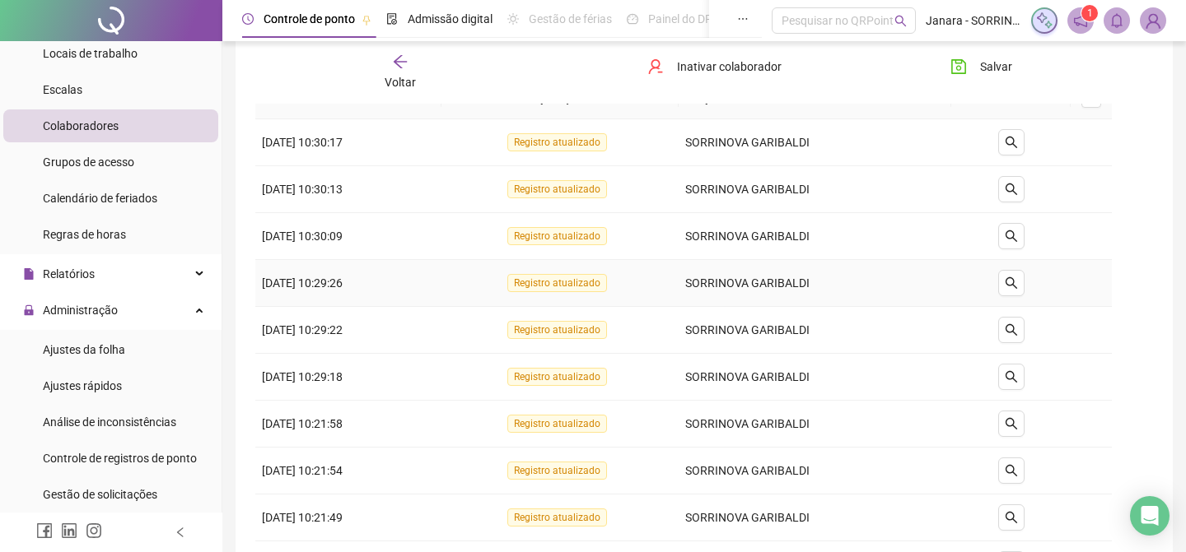
scroll to position [128, 0]
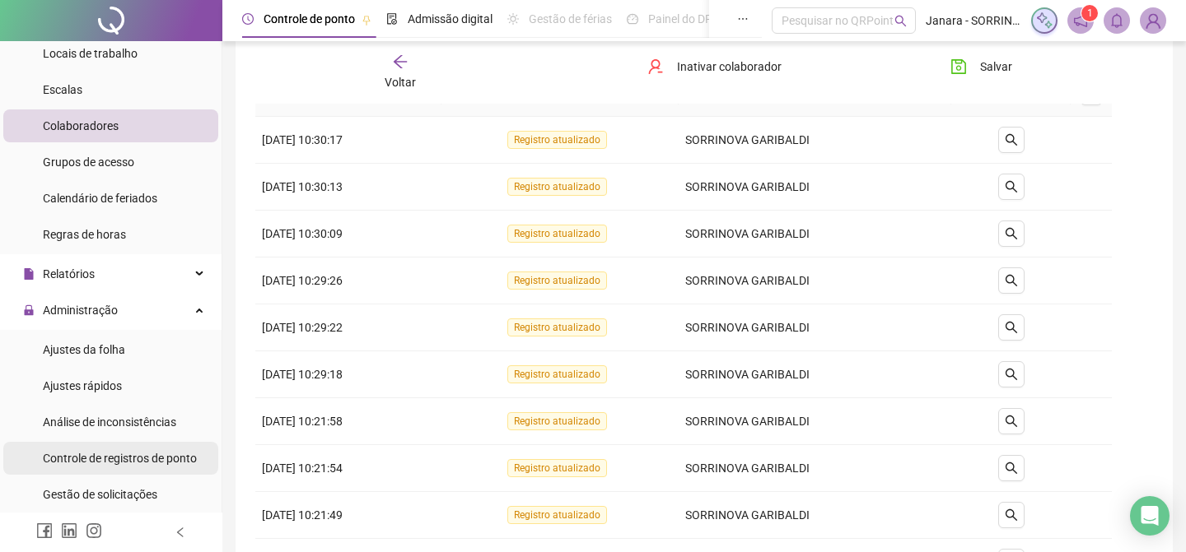
click at [137, 462] on span "Controle de registros de ponto" at bounding box center [120, 458] width 154 height 13
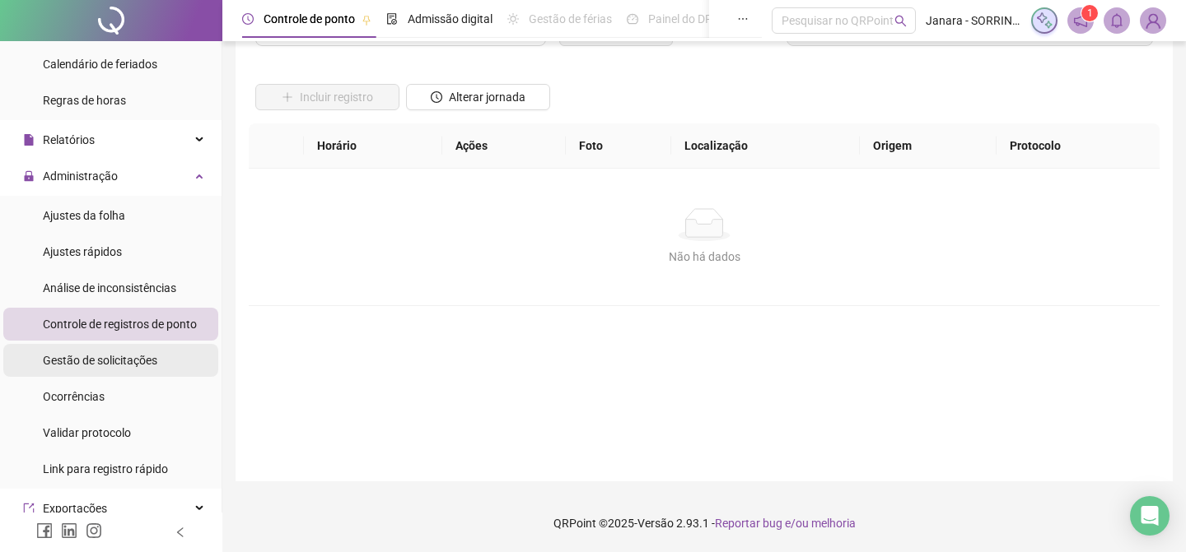
scroll to position [261, 0]
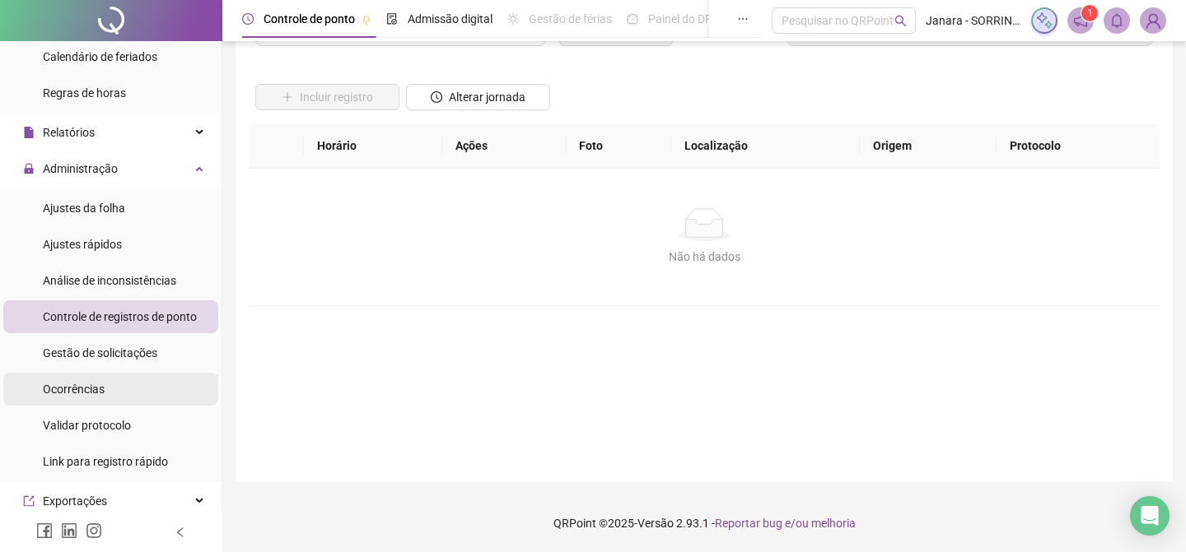
click at [101, 386] on span "Ocorrências" at bounding box center [74, 389] width 62 height 13
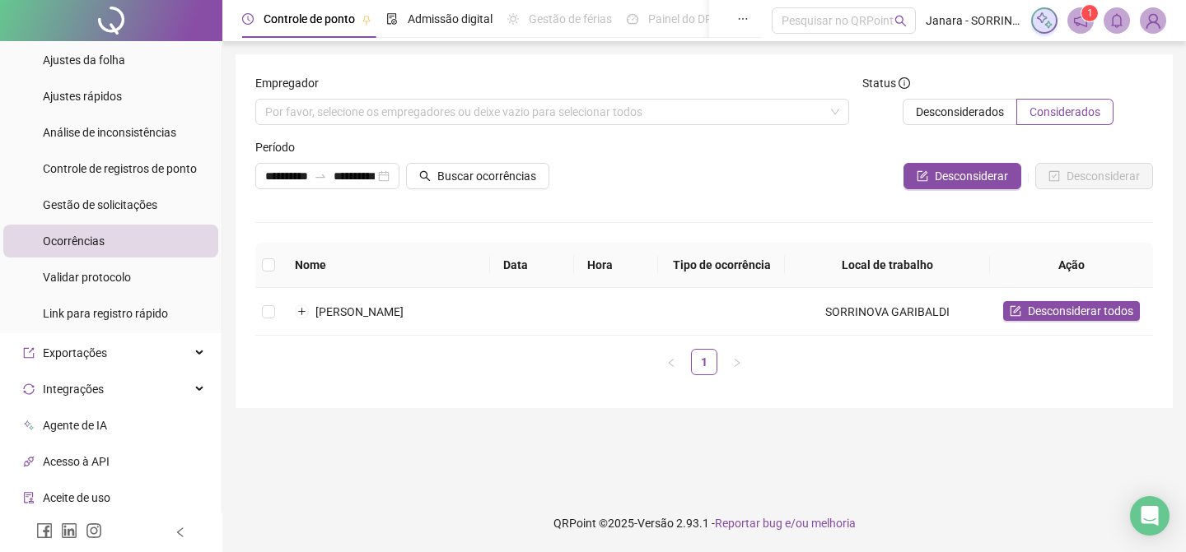
scroll to position [408, 0]
click at [380, 325] on td "[PERSON_NAME]" at bounding box center [386, 312] width 208 height 48
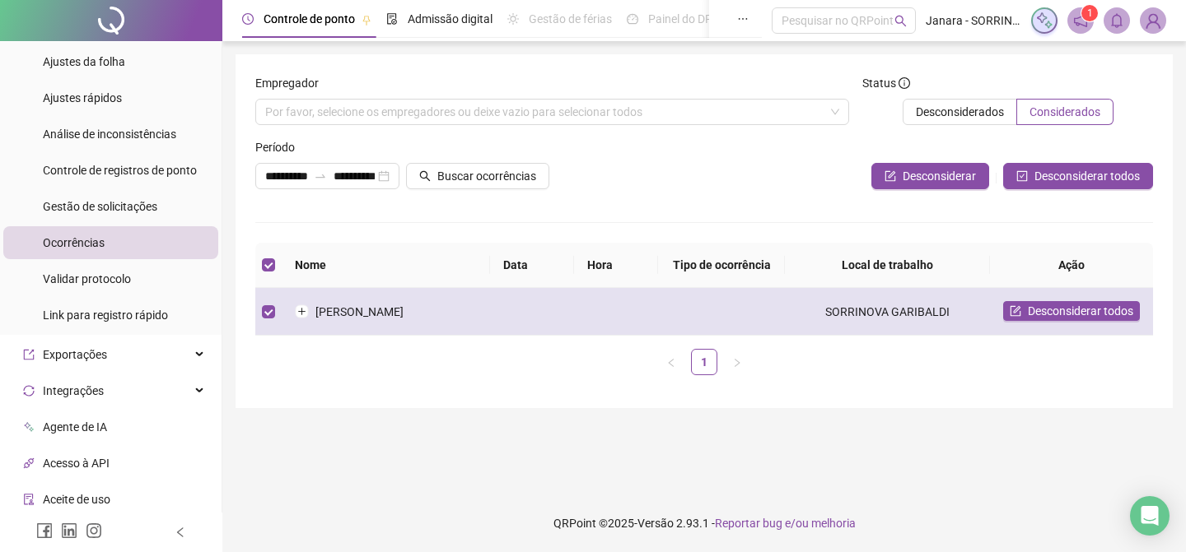
click at [380, 325] on td "[PERSON_NAME]" at bounding box center [386, 312] width 208 height 48
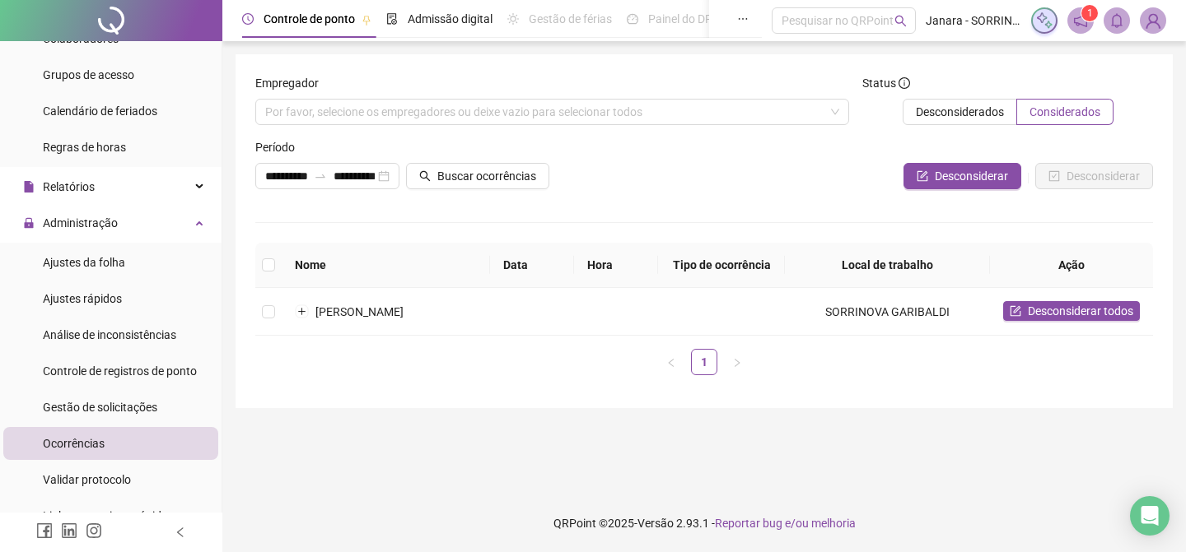
scroll to position [178, 0]
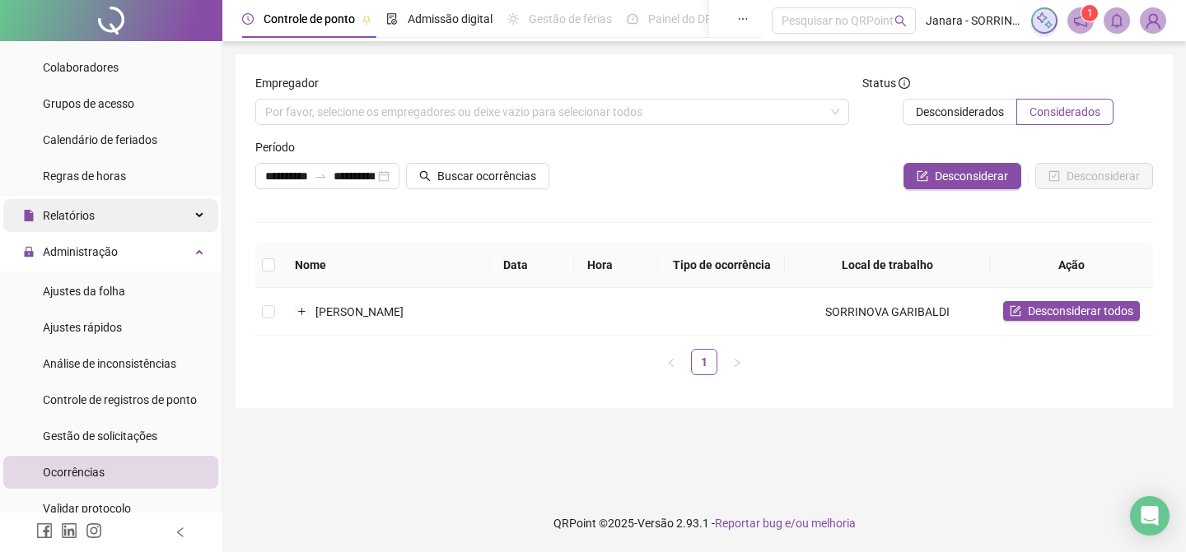
click at [141, 212] on div "Relatórios" at bounding box center [110, 215] width 215 height 33
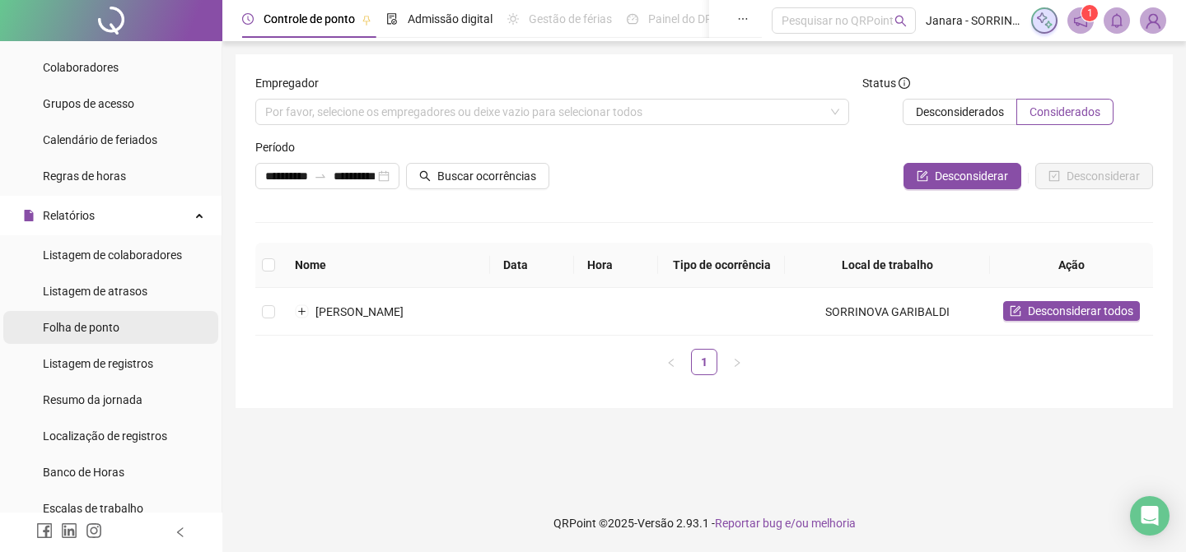
click at [124, 326] on li "Folha de ponto" at bounding box center [110, 327] width 215 height 33
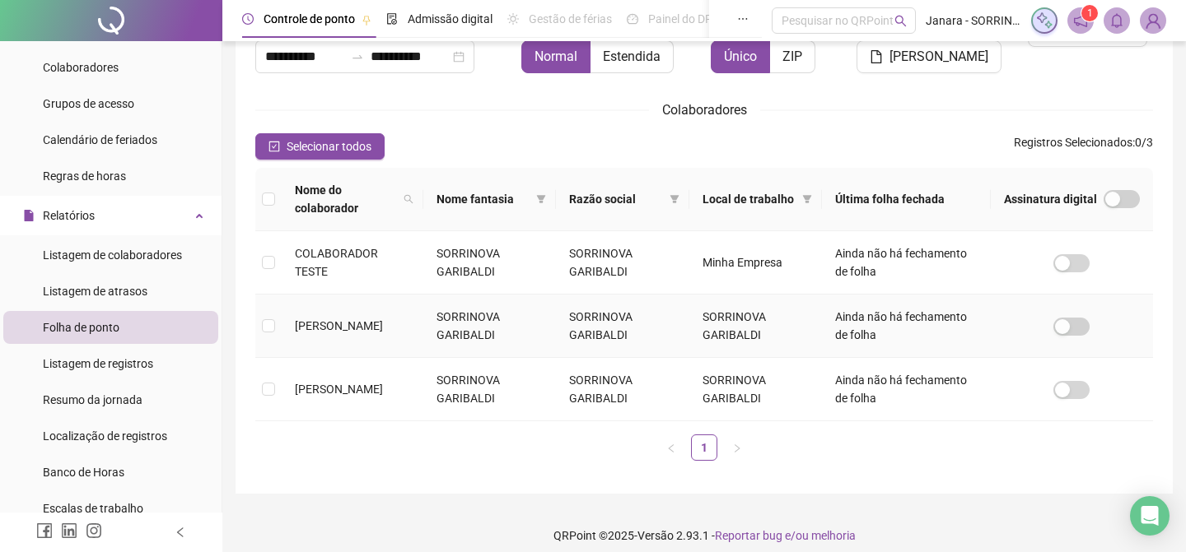
scroll to position [140, 0]
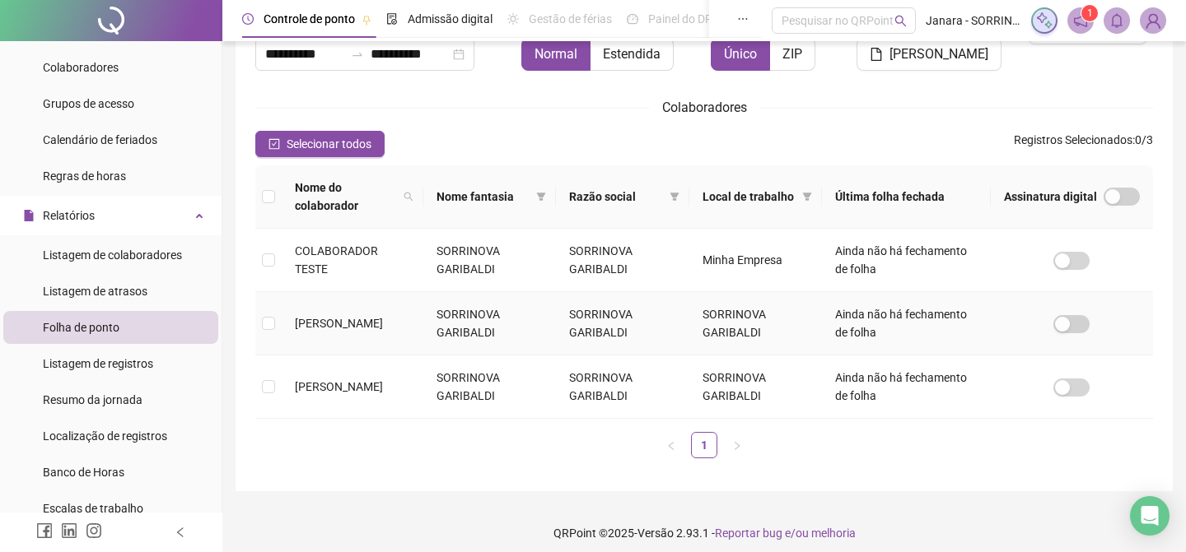
click at [393, 324] on td "[PERSON_NAME]" at bounding box center [353, 323] width 142 height 63
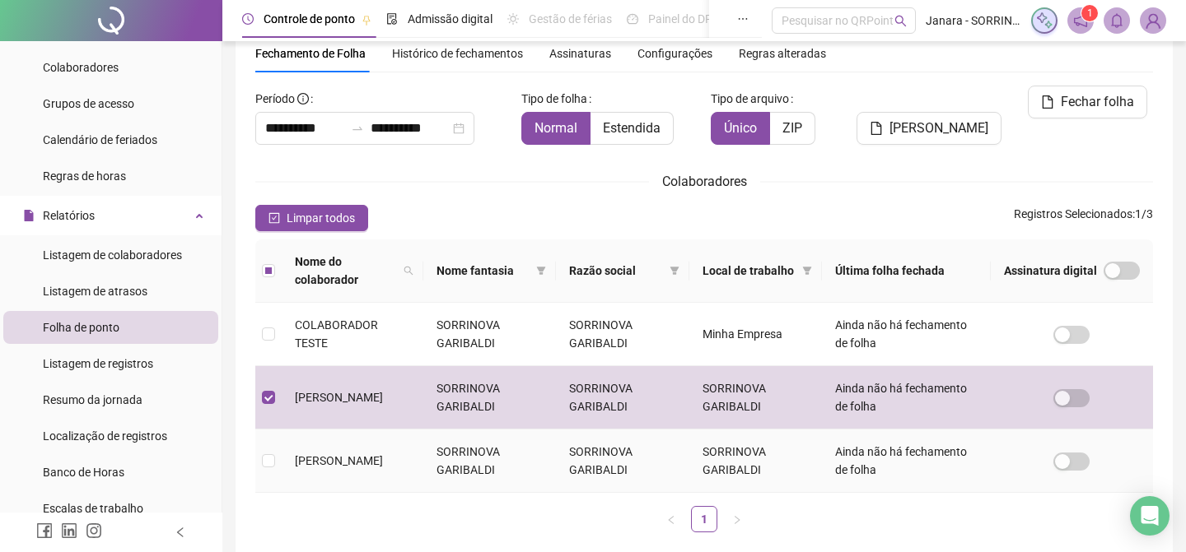
scroll to position [63, 0]
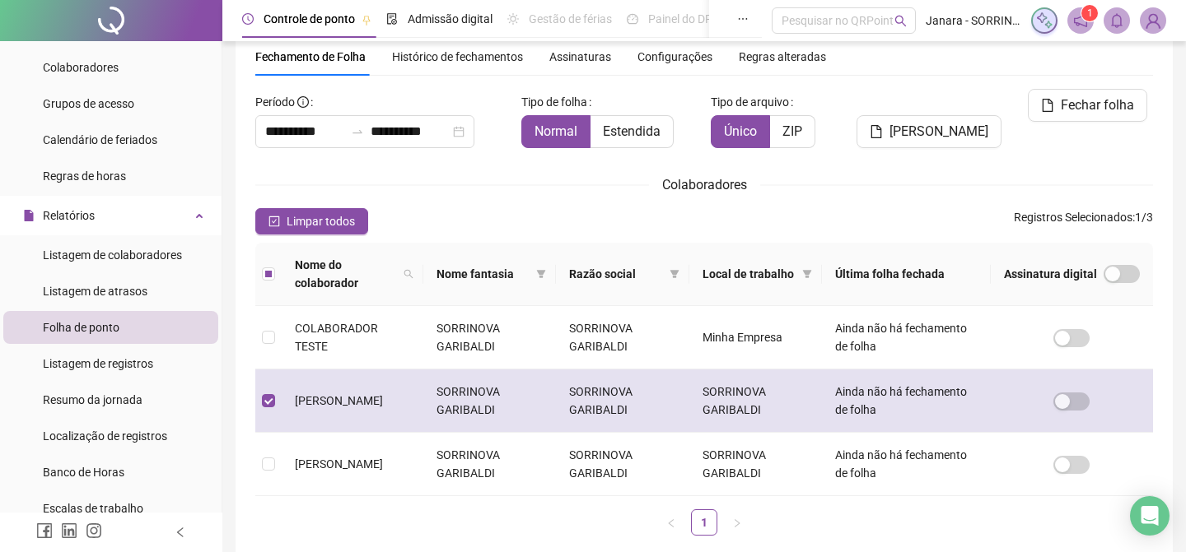
click at [781, 385] on td "SORRINOVA GARIBALDI" at bounding box center [755, 401] width 133 height 63
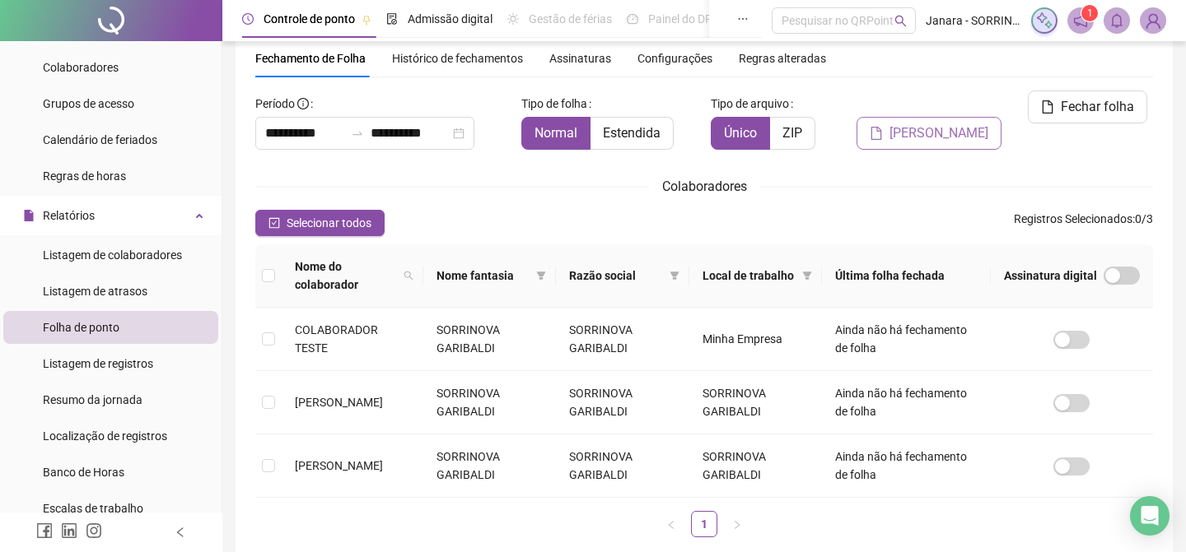
click at [931, 123] on span "[PERSON_NAME]" at bounding box center [938, 133] width 99 height 20
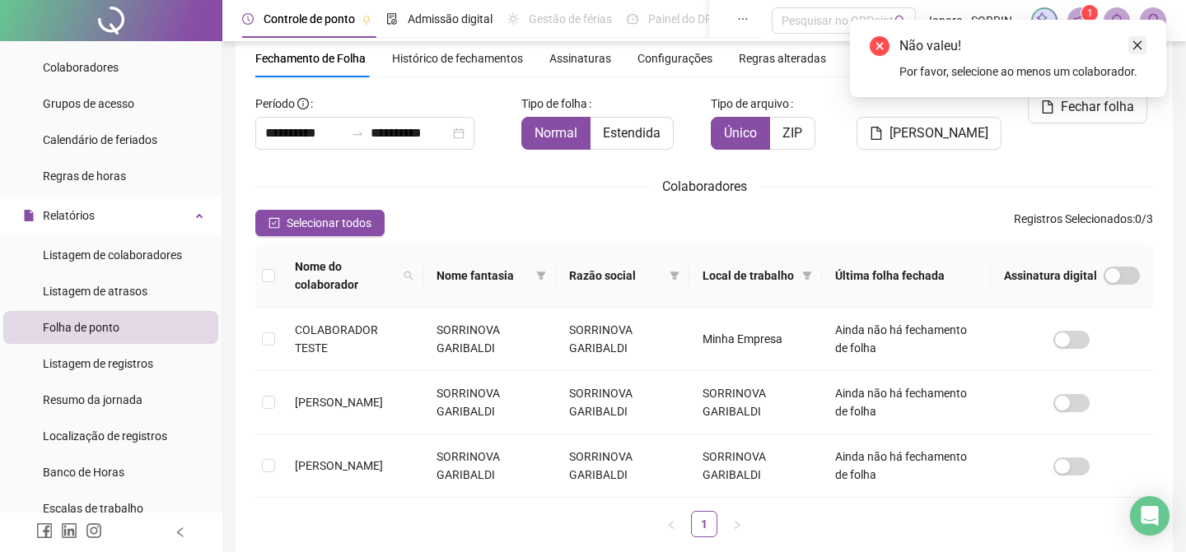
click at [1137, 40] on icon "close" at bounding box center [1137, 46] width 12 height 12
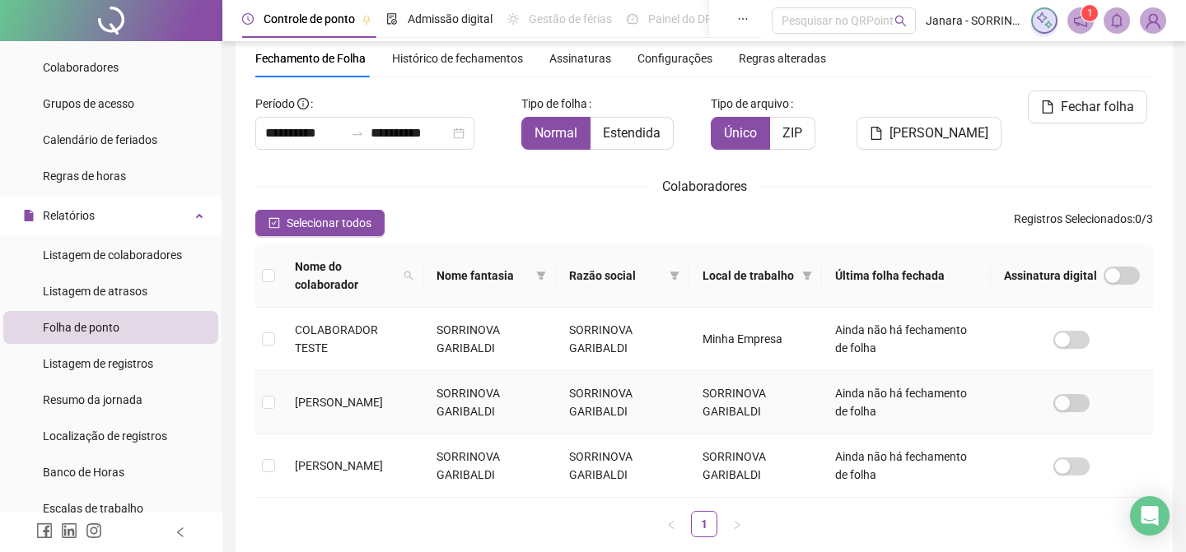
click at [460, 409] on td "SORRINOVA GARIBALDI" at bounding box center [489, 402] width 133 height 63
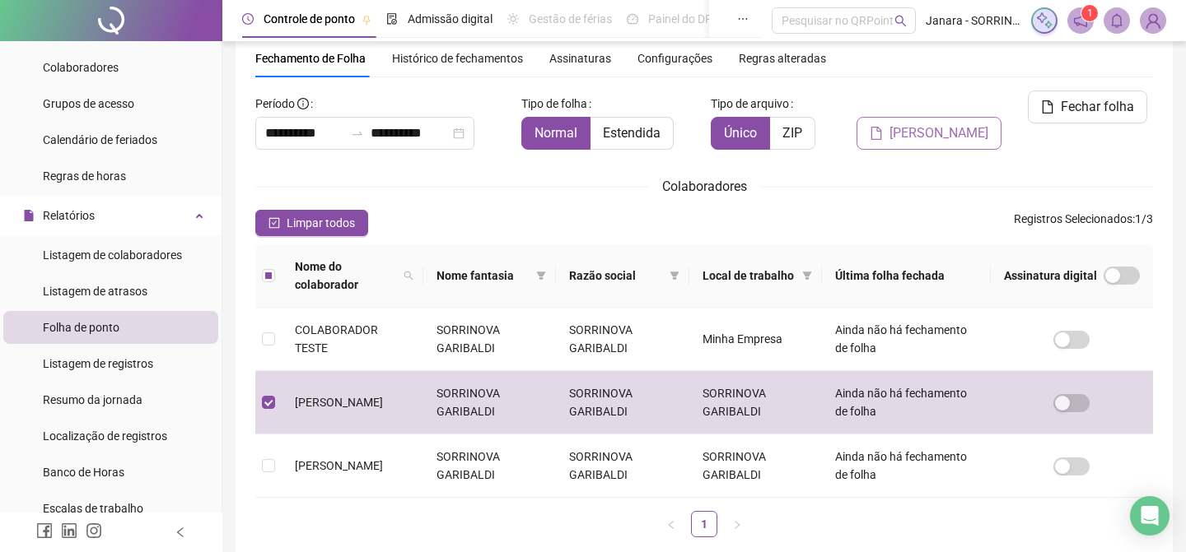
click at [933, 123] on span "[PERSON_NAME]" at bounding box center [938, 133] width 99 height 20
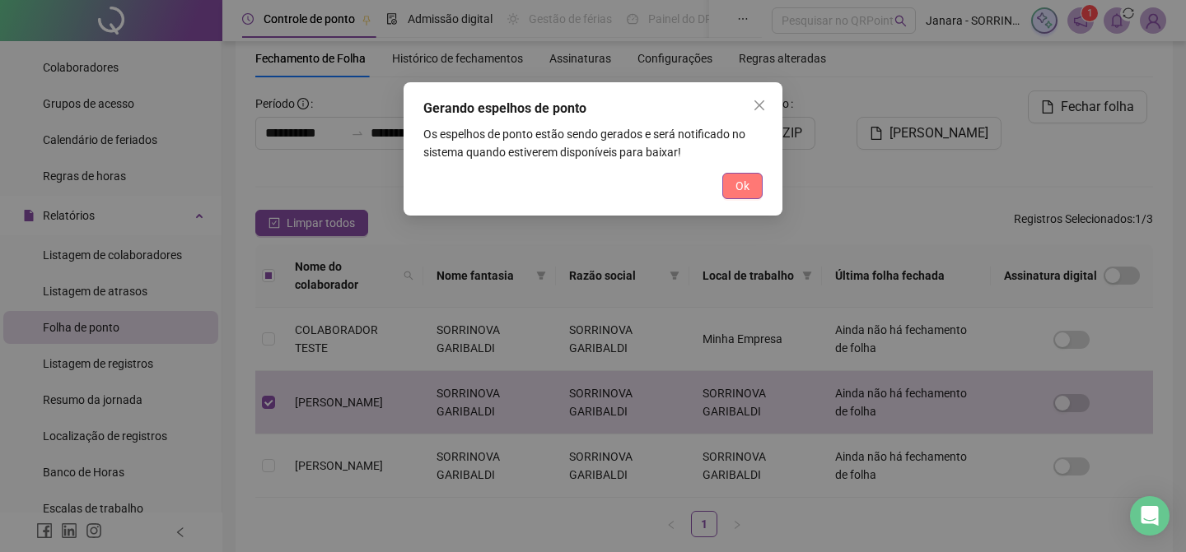
click at [735, 189] on span "Ok" at bounding box center [742, 186] width 14 height 18
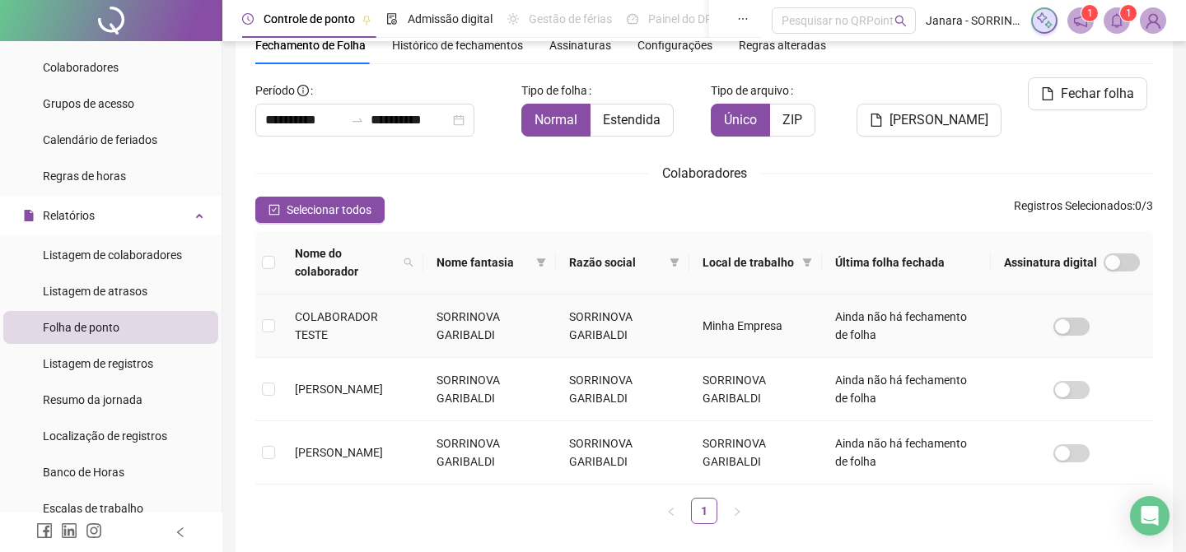
scroll to position [23, 0]
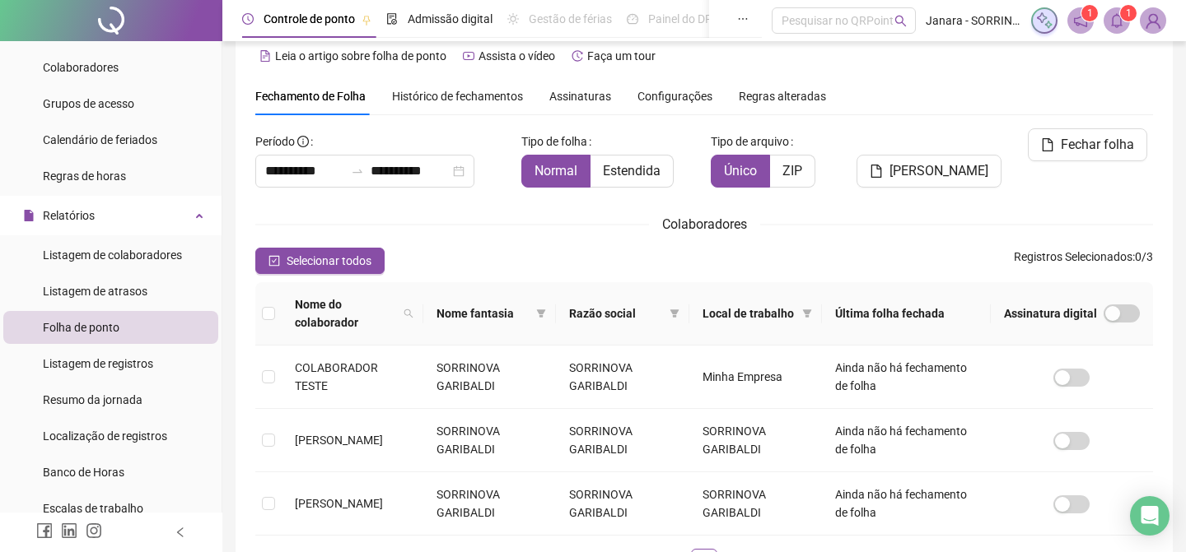
click at [796, 95] on span "Regras alteradas" at bounding box center [781, 97] width 87 height 12
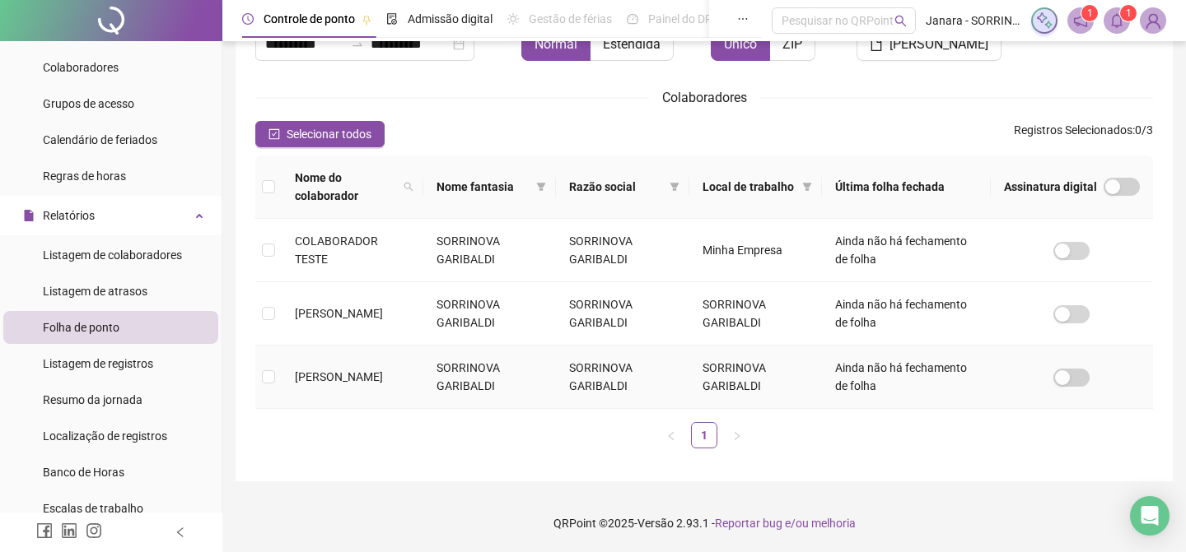
click at [322, 382] on span "[PERSON_NAME]" at bounding box center [339, 376] width 88 height 13
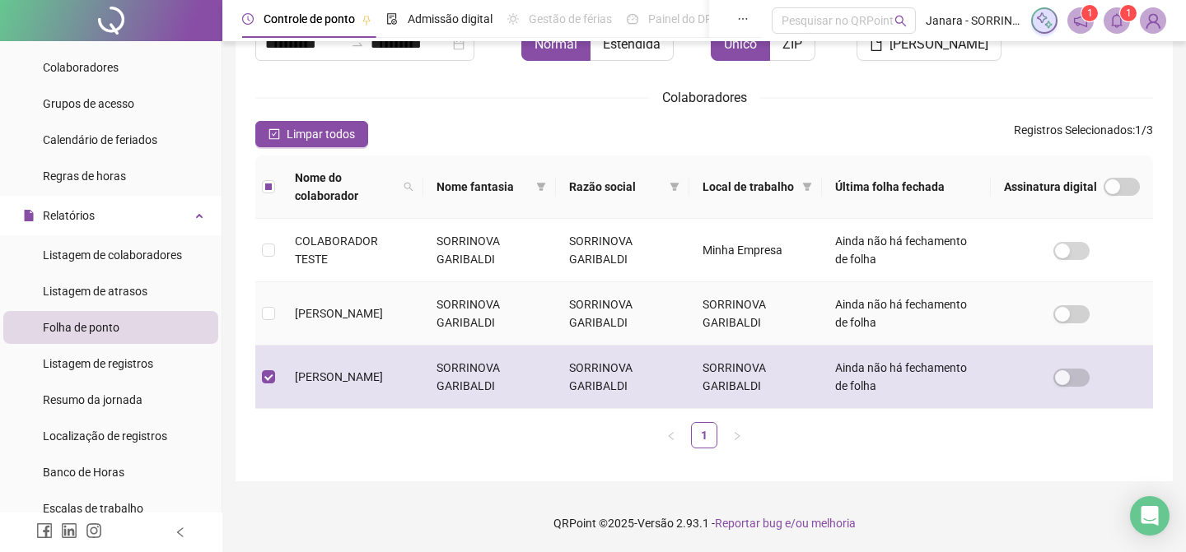
scroll to position [61, 0]
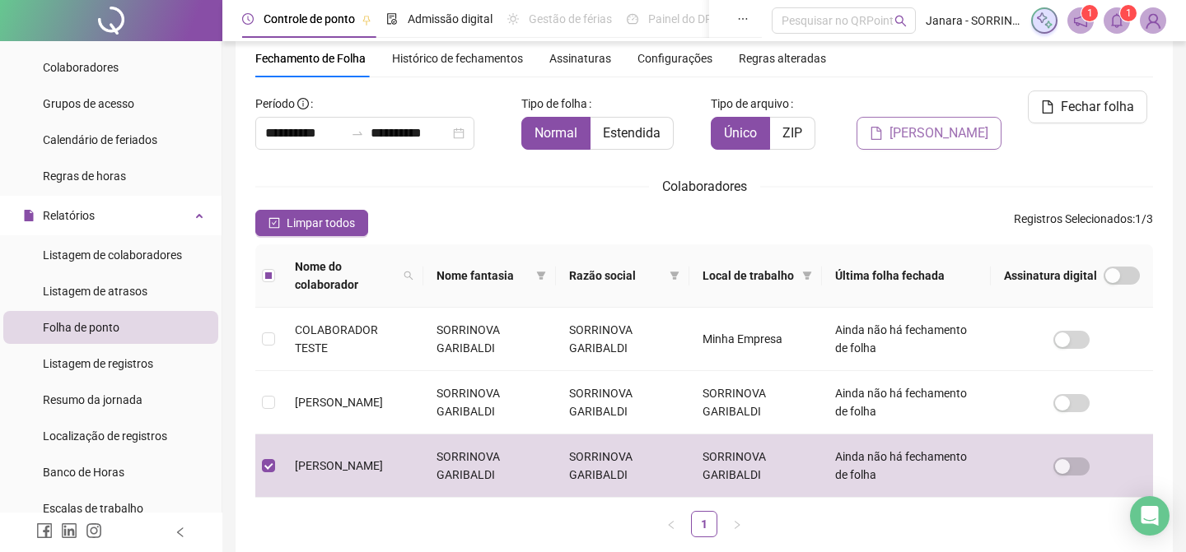
click at [903, 117] on button "[PERSON_NAME]" at bounding box center [928, 133] width 145 height 33
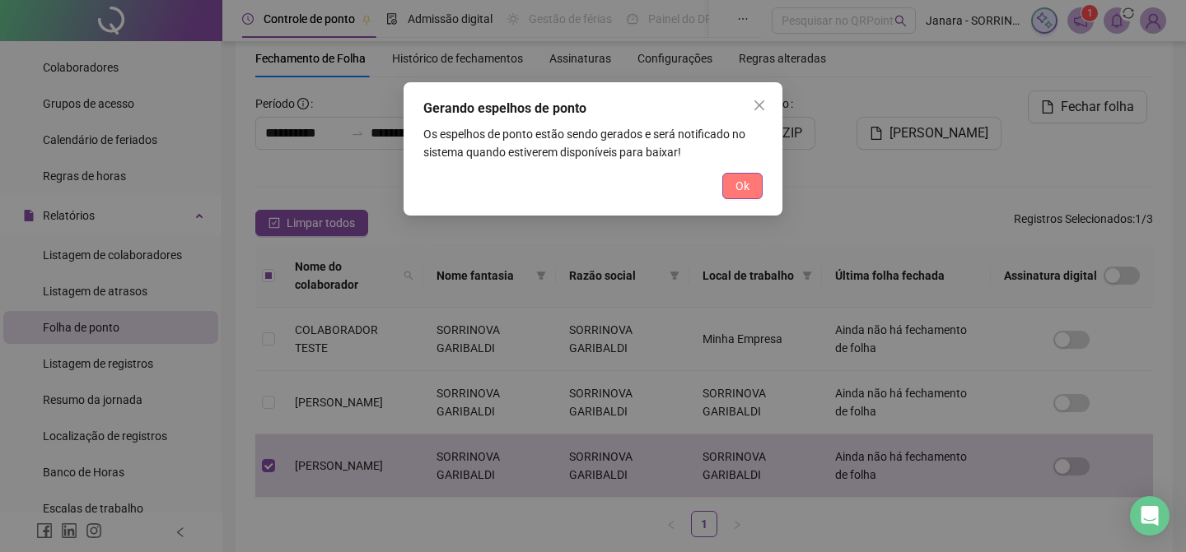
click at [747, 188] on span "Ok" at bounding box center [742, 186] width 14 height 18
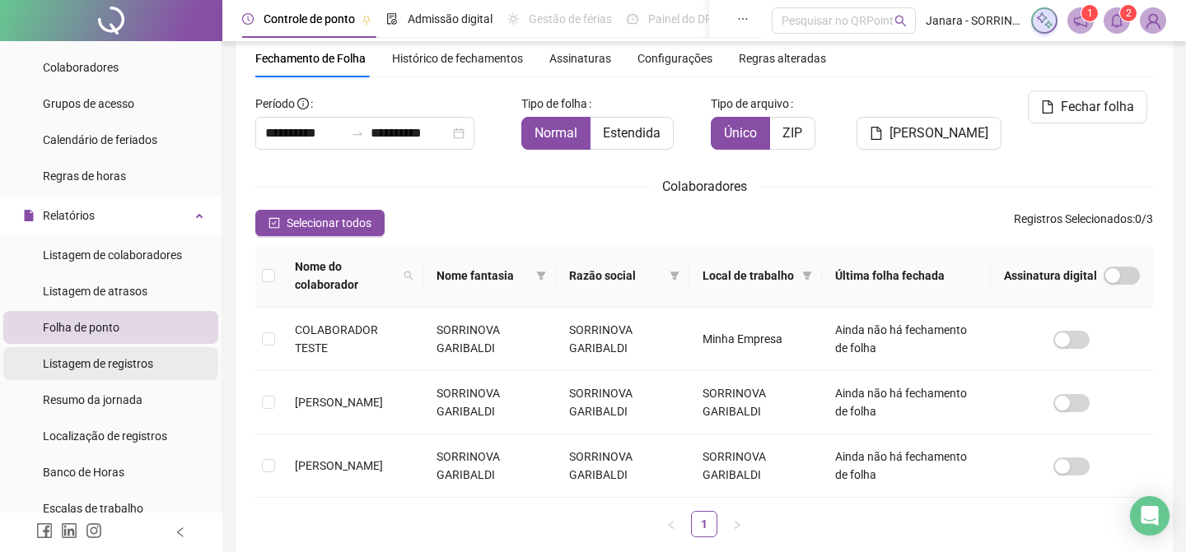
click at [139, 366] on span "Listagem de registros" at bounding box center [98, 363] width 110 height 13
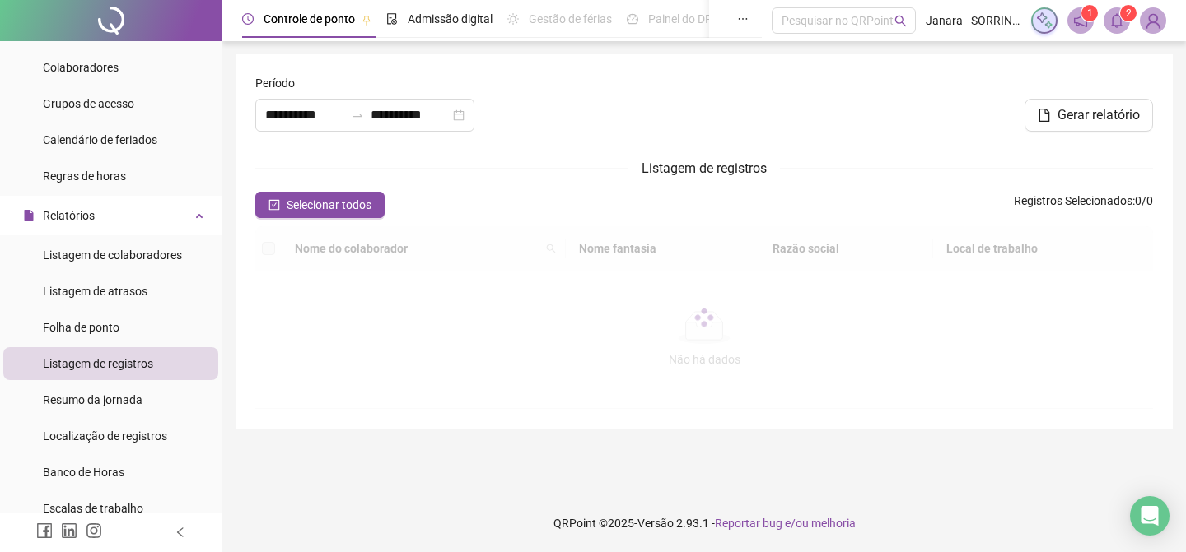
type input "**********"
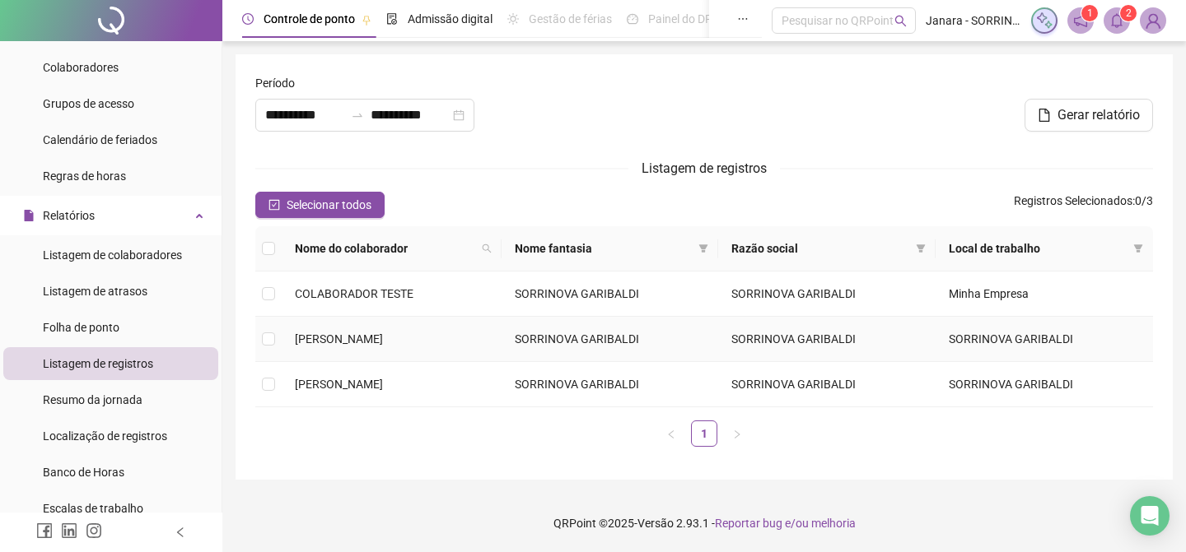
click at [312, 335] on span "[PERSON_NAME]" at bounding box center [339, 339] width 88 height 13
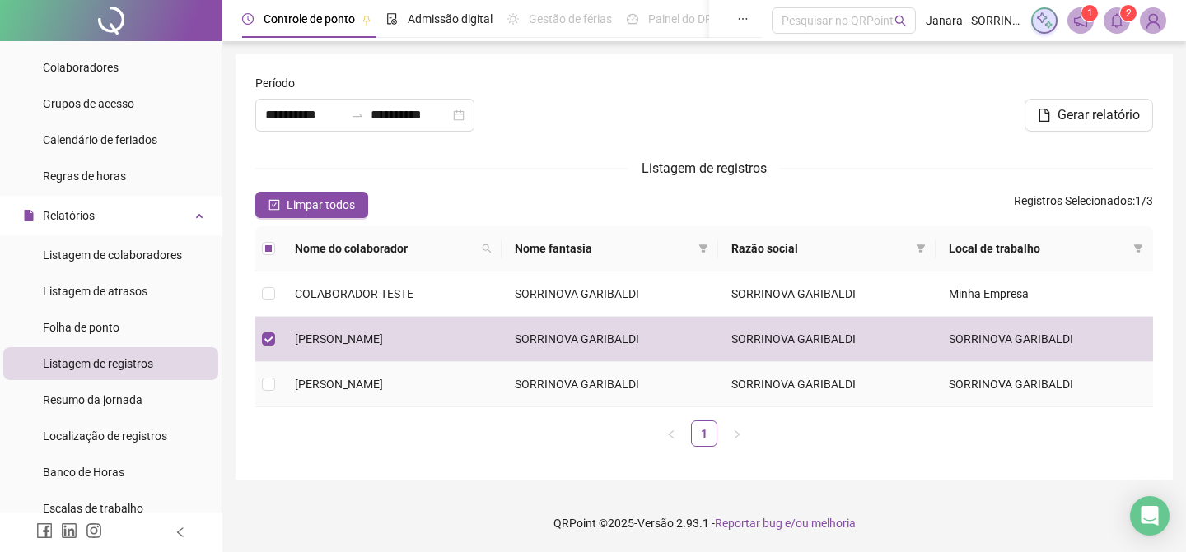
click at [581, 379] on td "SORRINOVA GARIBALDI" at bounding box center [609, 384] width 217 height 45
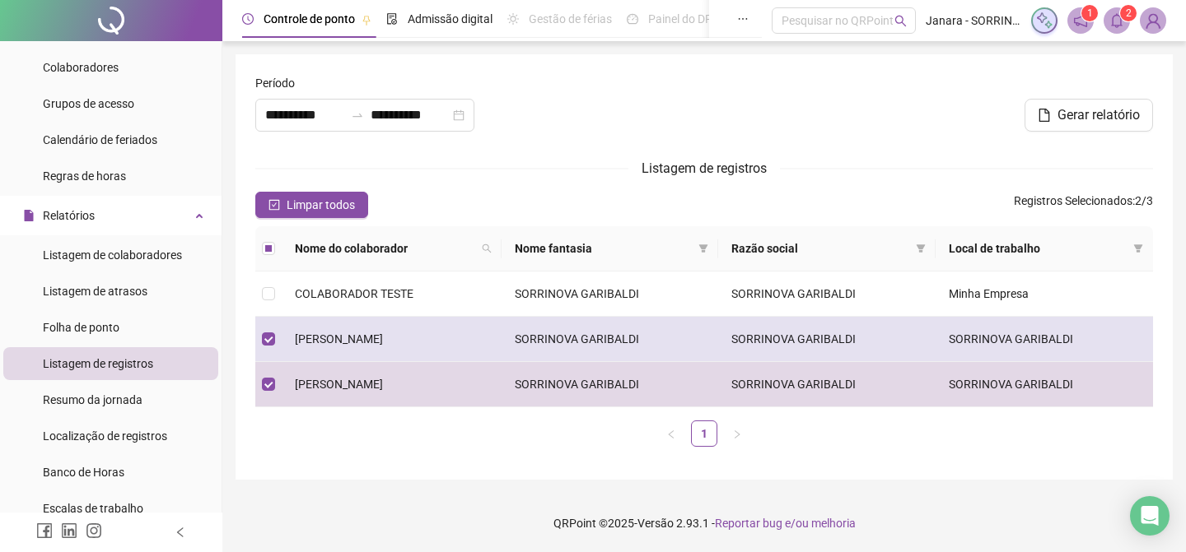
click at [557, 337] on td "SORRINOVA GARIBALDI" at bounding box center [609, 339] width 217 height 45
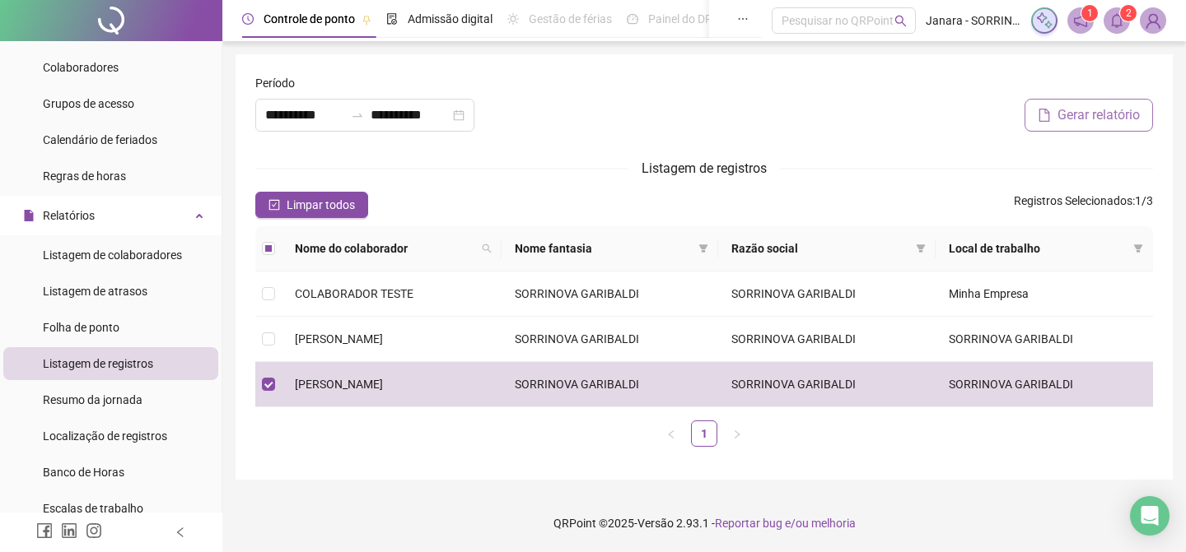
click at [1081, 114] on span "Gerar relatório" at bounding box center [1098, 115] width 82 height 20
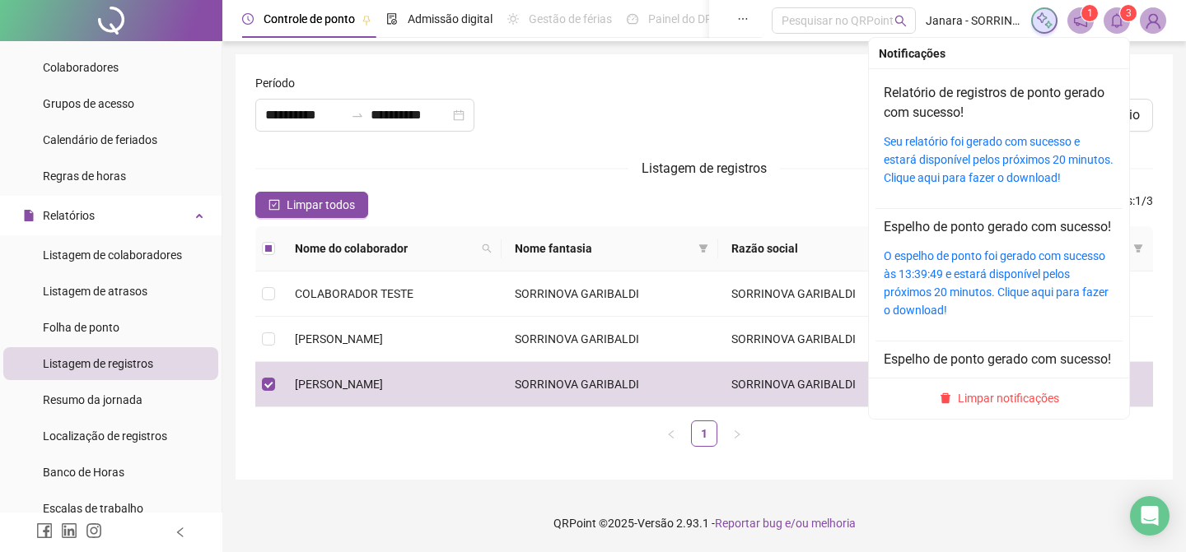
click at [1121, 25] on icon "bell" at bounding box center [1116, 20] width 15 height 15
click at [1014, 161] on link "Seu relatório foi gerado com sucesso e estará disponível pelos próximos 20 minu…" at bounding box center [998, 159] width 230 height 49
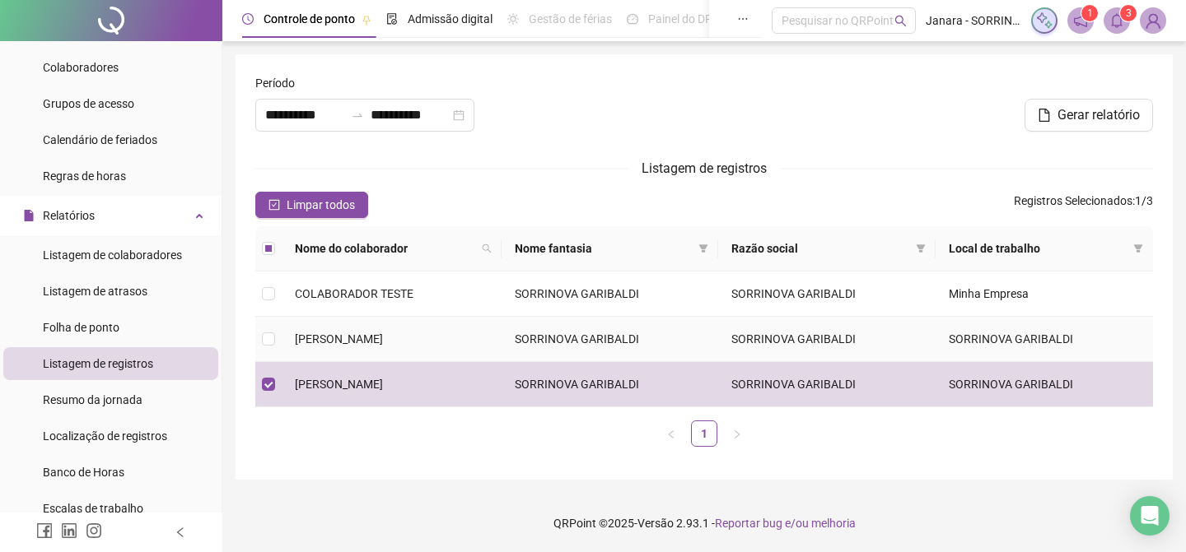
click at [429, 353] on td "[PERSON_NAME]" at bounding box center [392, 339] width 220 height 45
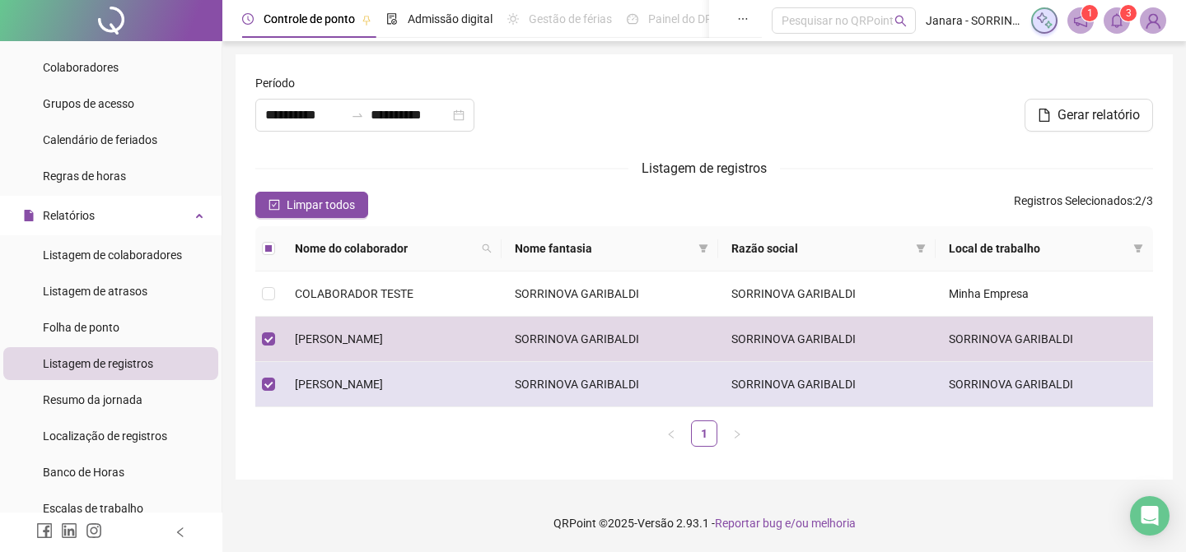
click at [397, 381] on td "[PERSON_NAME]" at bounding box center [392, 384] width 220 height 45
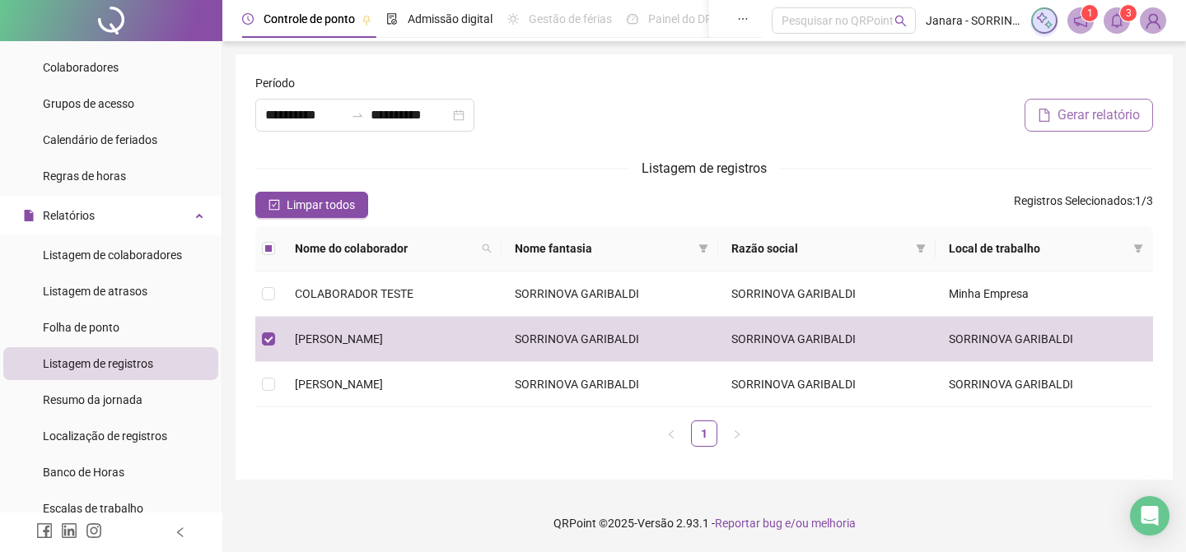
click at [1078, 119] on span "Gerar relatório" at bounding box center [1098, 115] width 82 height 20
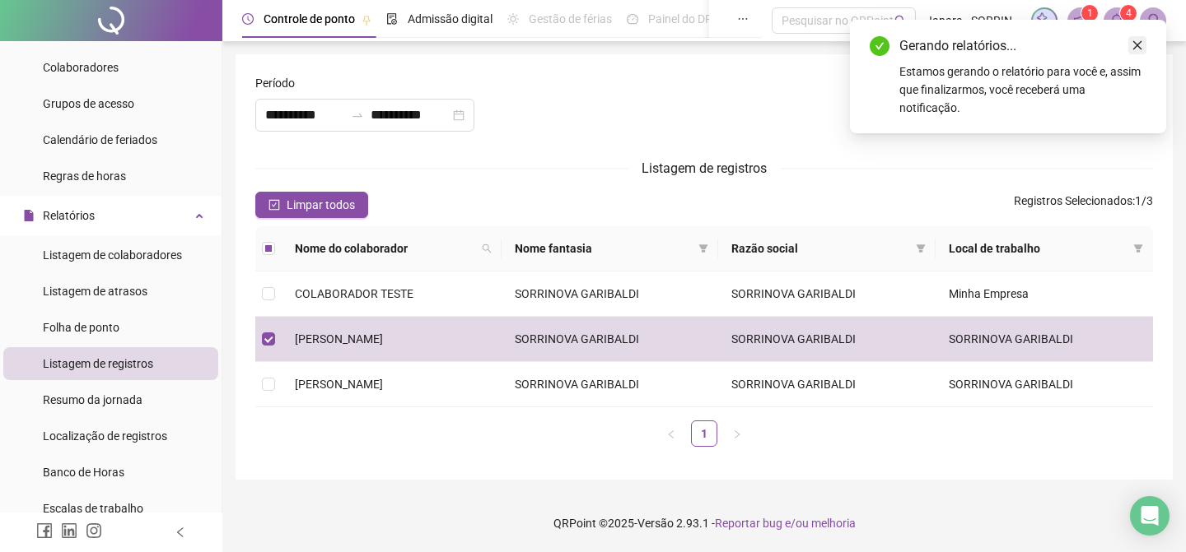
click at [1134, 53] on link "Close" at bounding box center [1137, 45] width 18 height 18
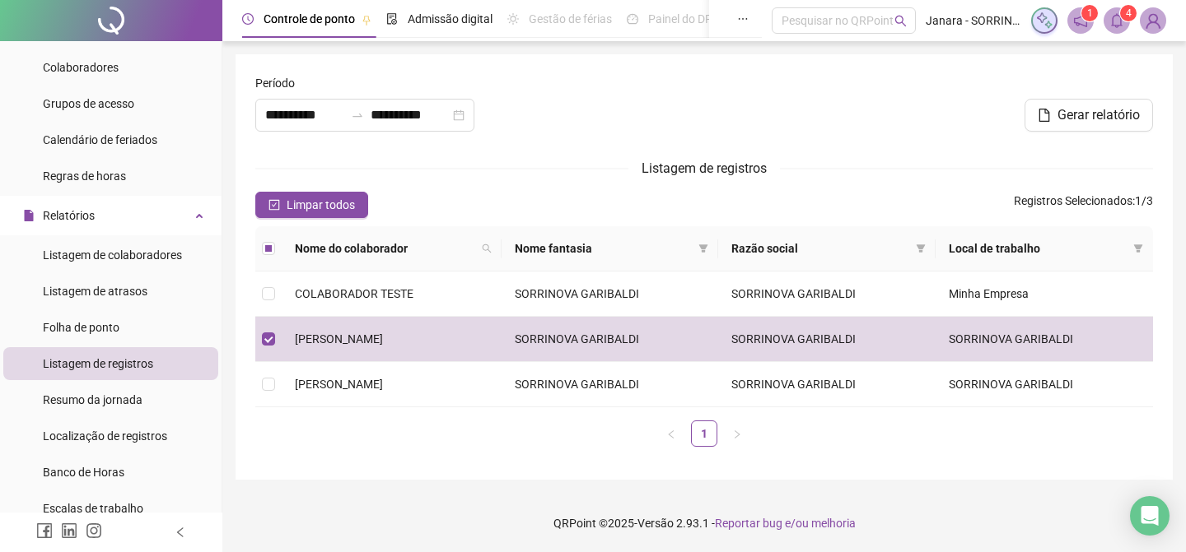
click at [1125, 26] on span at bounding box center [1116, 20] width 26 height 26
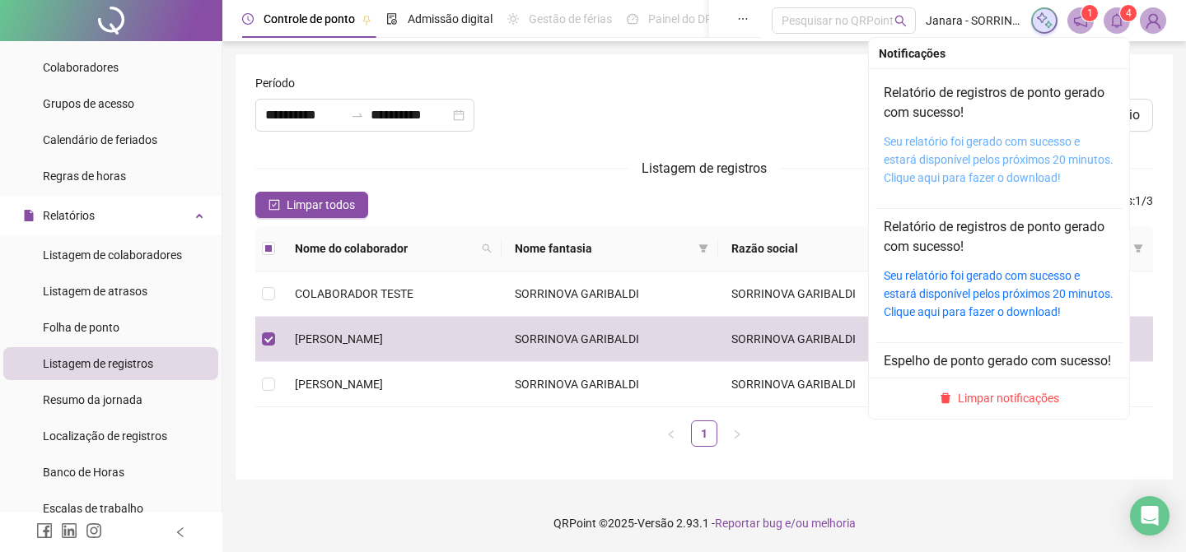
click at [1020, 163] on link "Seu relatório foi gerado com sucesso e estará disponível pelos próximos 20 minu…" at bounding box center [998, 159] width 230 height 49
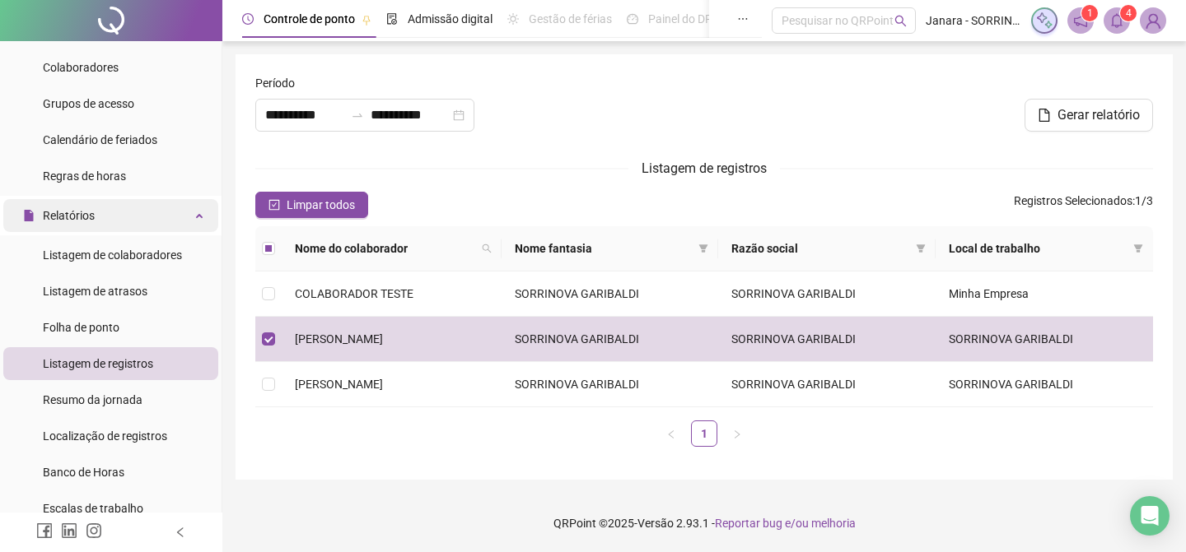
click at [150, 224] on div "Relatórios" at bounding box center [110, 215] width 215 height 33
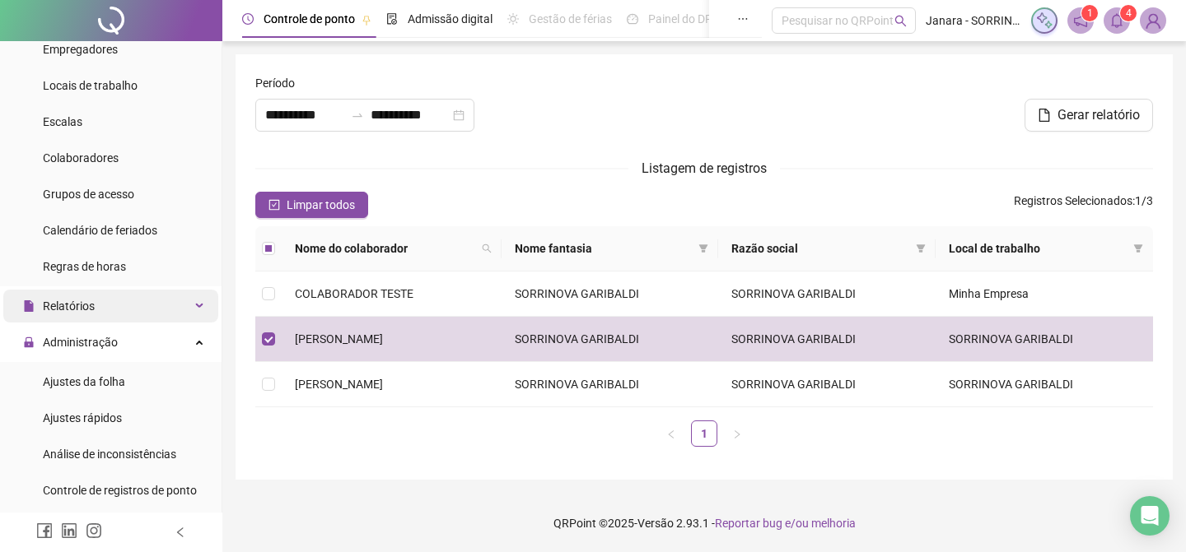
scroll to position [89, 0]
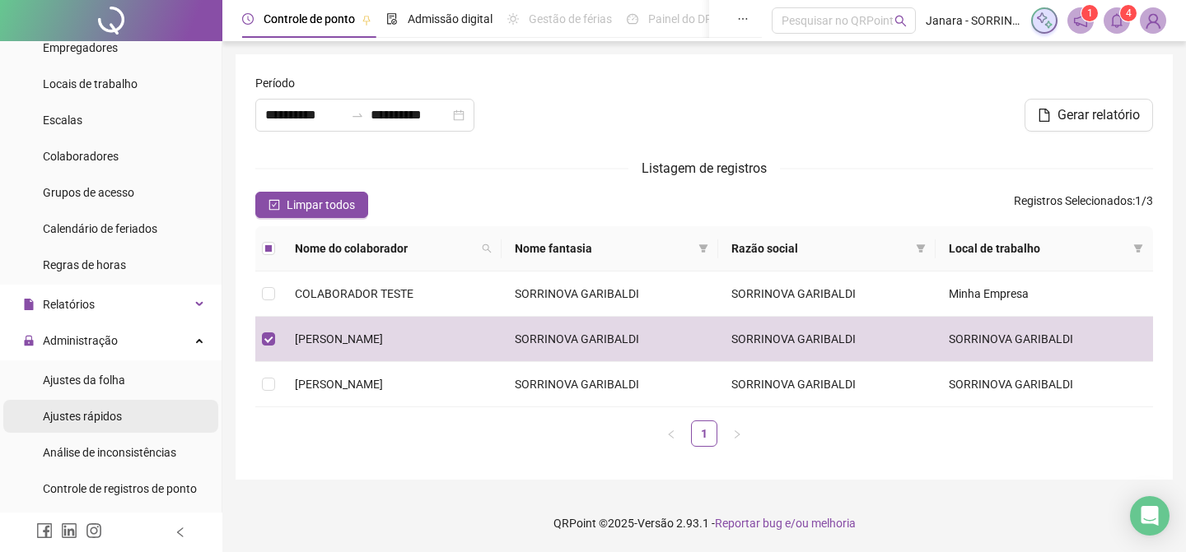
click at [125, 421] on li "Ajustes rápidos" at bounding box center [110, 416] width 215 height 33
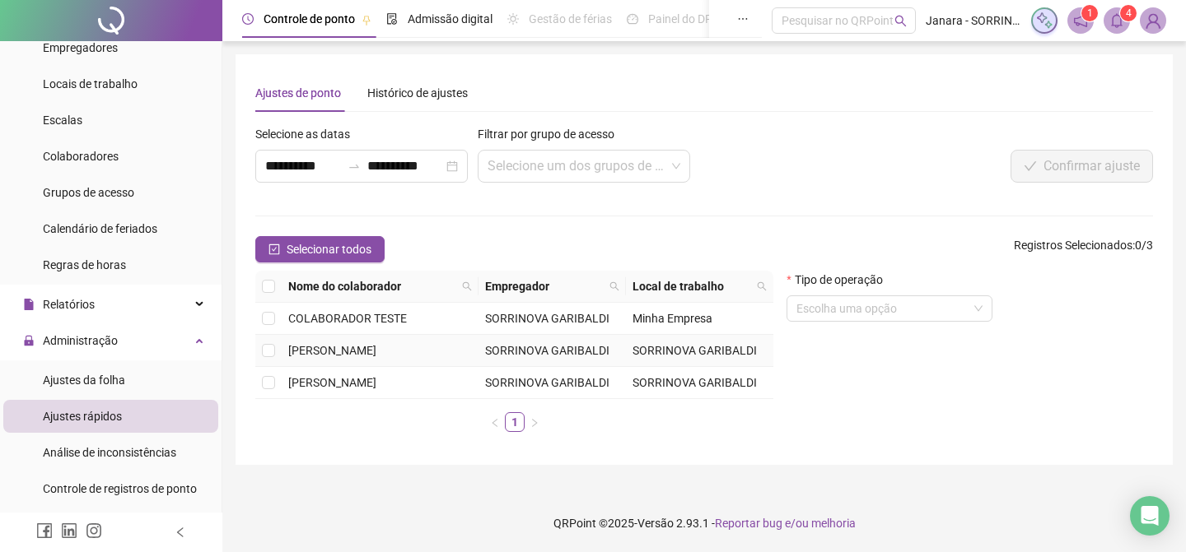
click at [634, 348] on span "SORRINOVA GARIBALDI" at bounding box center [694, 350] width 124 height 13
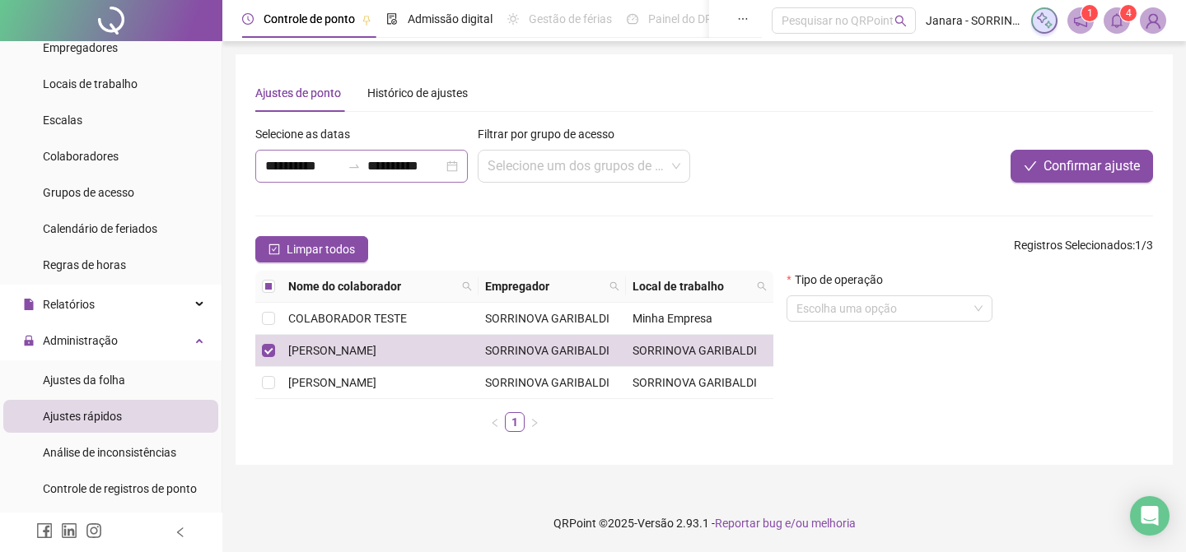
click at [456, 167] on div "**********" at bounding box center [361, 166] width 212 height 33
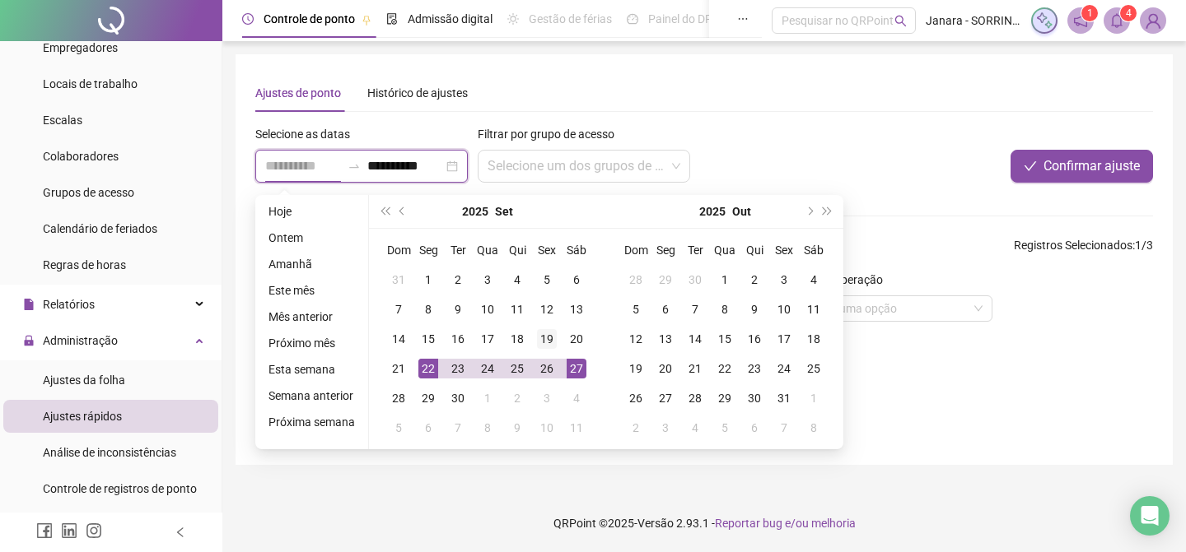
type input "**********"
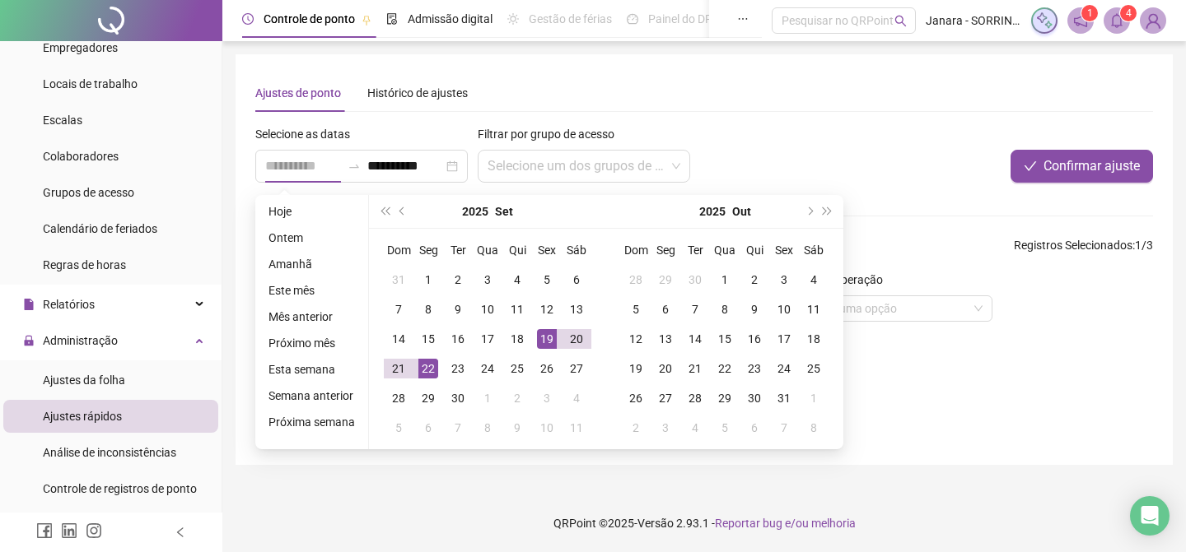
click at [545, 339] on div "19" at bounding box center [547, 339] width 20 height 20
type input "**********"
click at [552, 341] on div "19" at bounding box center [547, 339] width 20 height 20
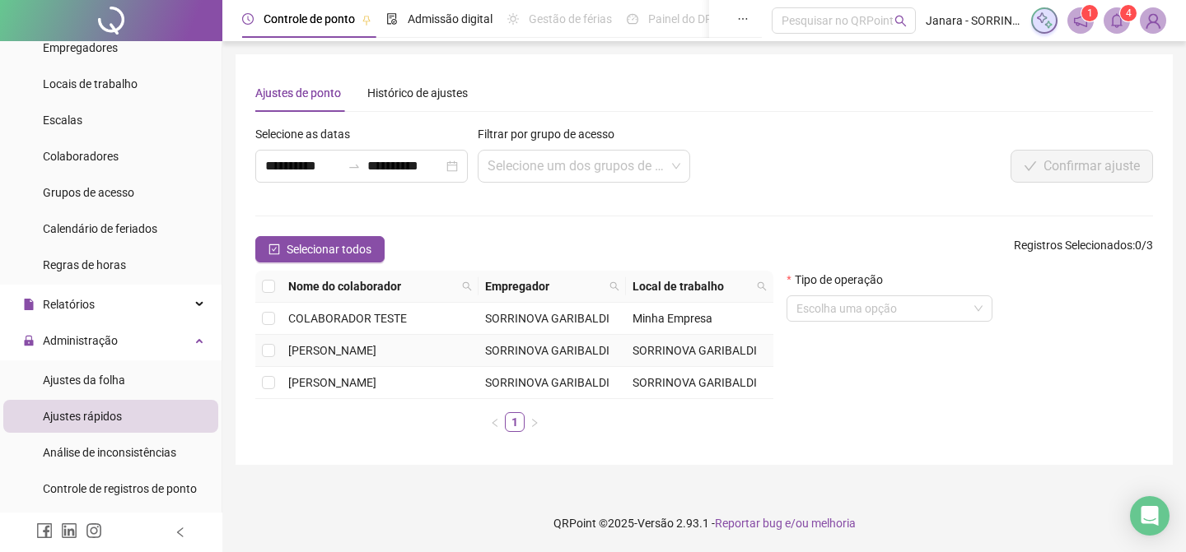
click at [324, 354] on span "[PERSON_NAME]" at bounding box center [332, 350] width 88 height 13
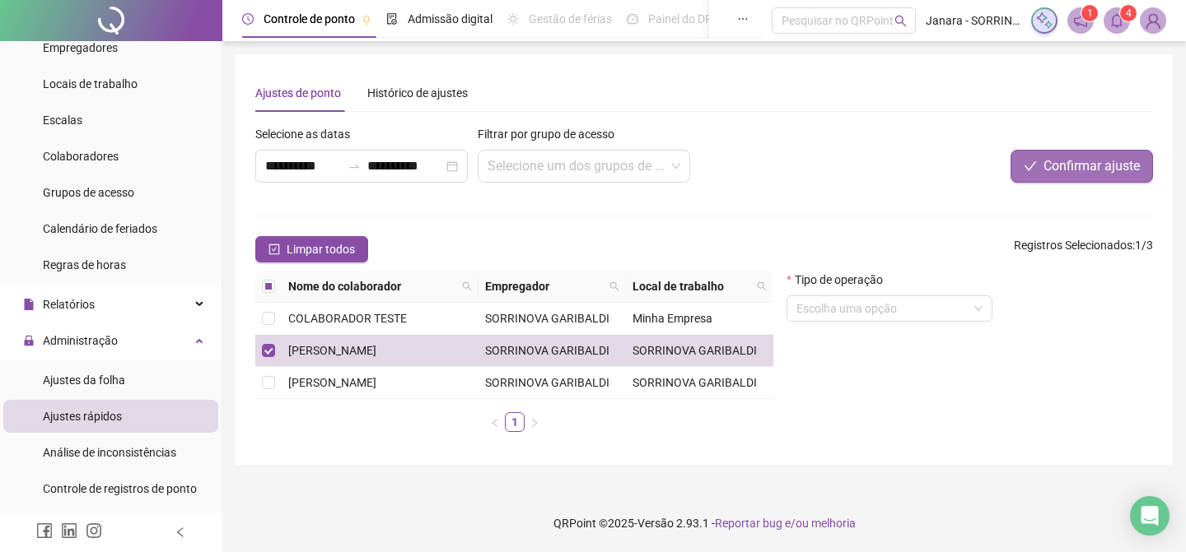
click at [1104, 161] on span "Confirmar ajuste" at bounding box center [1091, 166] width 96 height 20
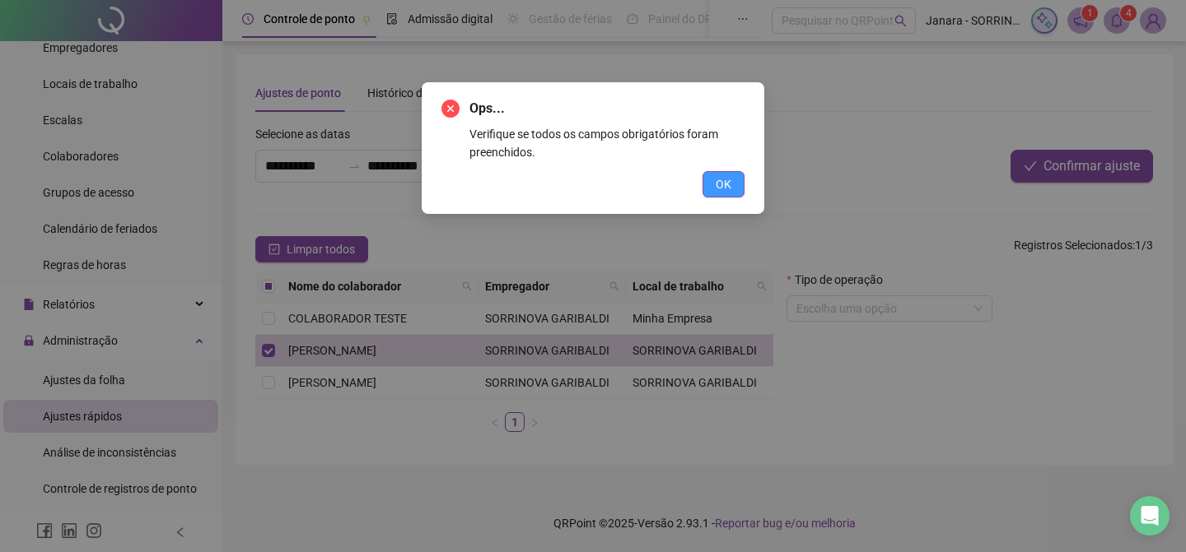
click at [737, 184] on button "OK" at bounding box center [723, 184] width 42 height 26
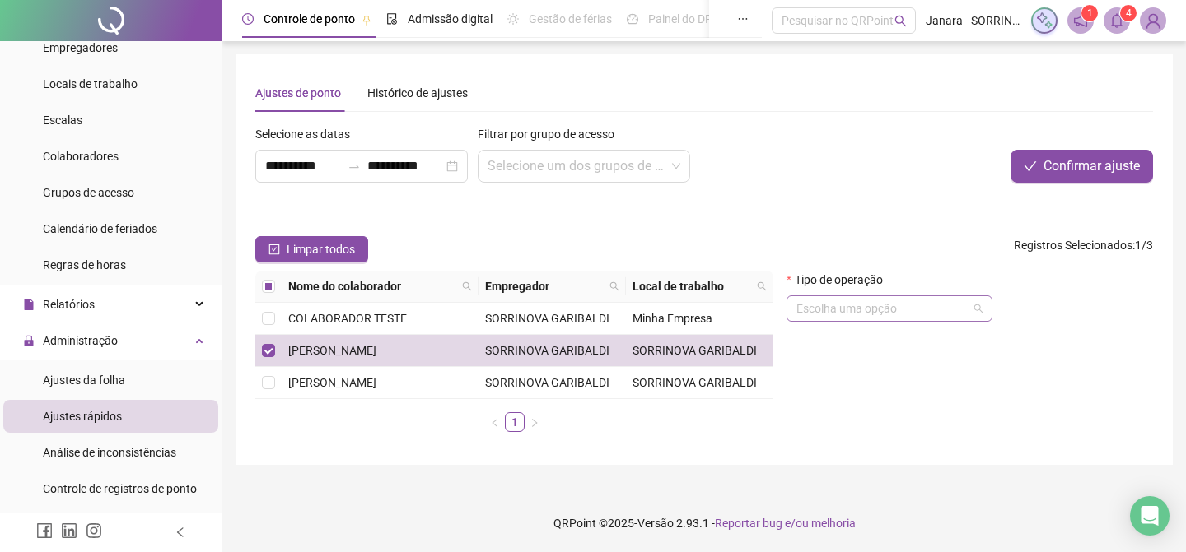
click at [981, 314] on span at bounding box center [889, 308] width 186 height 25
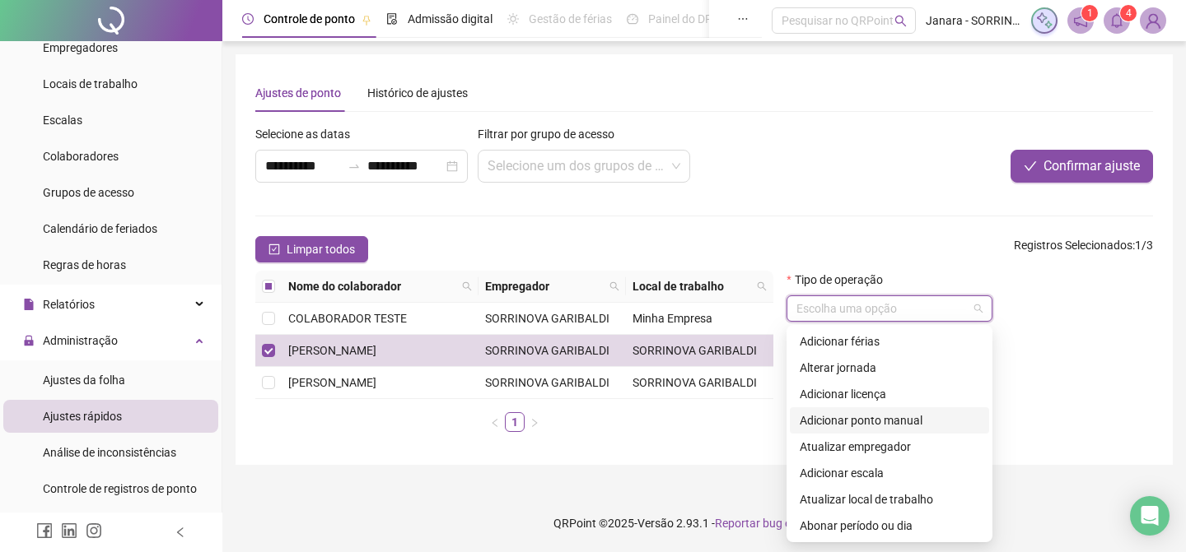
click at [944, 424] on div "Adicionar ponto manual" at bounding box center [888, 421] width 179 height 18
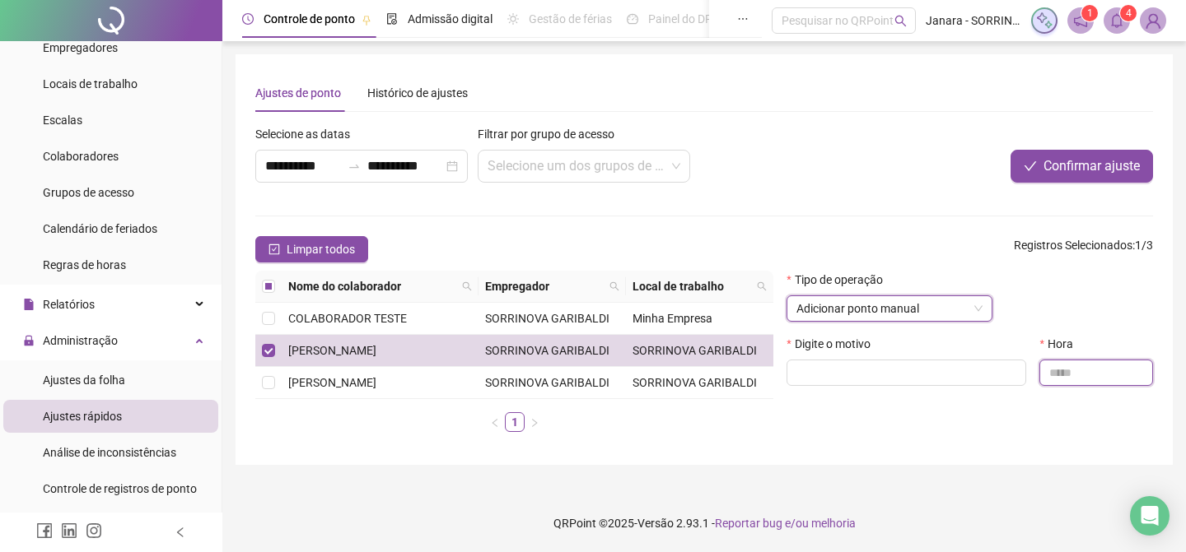
click at [1053, 375] on input "text" at bounding box center [1096, 373] width 114 height 26
click at [1064, 375] on input "text" at bounding box center [1096, 373] width 114 height 26
type input "*****"
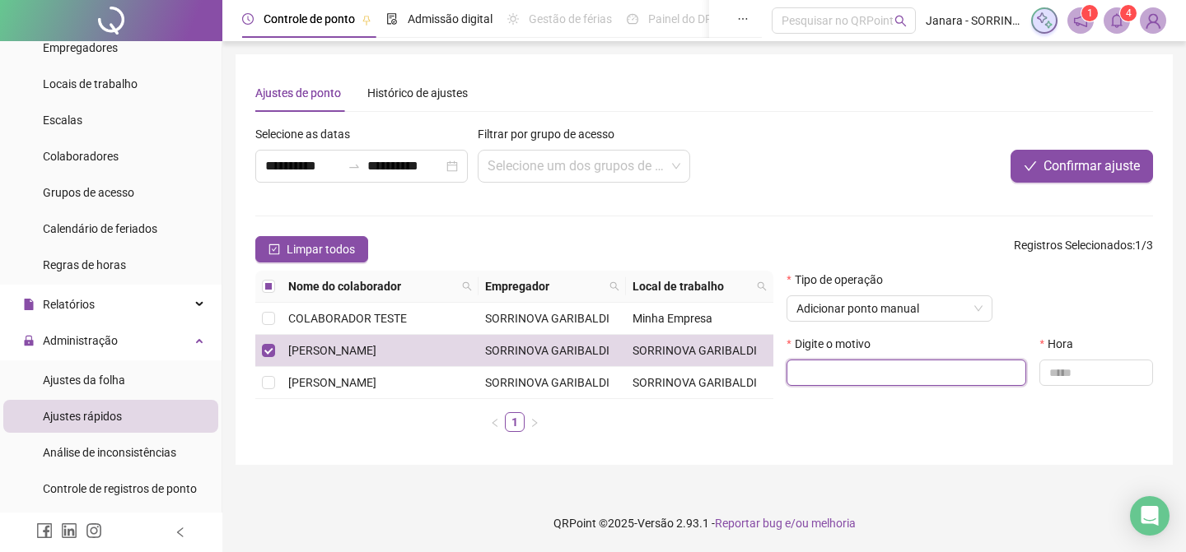
click at [962, 379] on input "text" at bounding box center [906, 373] width 240 height 26
type input "*"
click at [962, 380] on input "*" at bounding box center [906, 373] width 240 height 26
type input "*"
type input "**********"
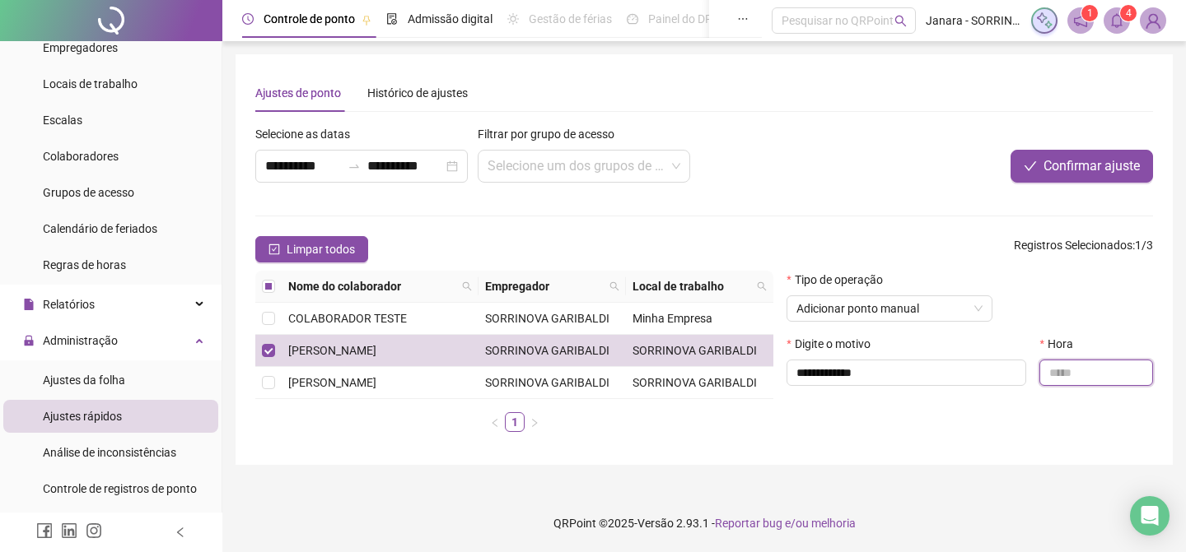
click at [1115, 381] on input "text" at bounding box center [1096, 373] width 114 height 26
type input "*****"
click at [1085, 175] on span "Confirmar ajuste" at bounding box center [1091, 166] width 96 height 20
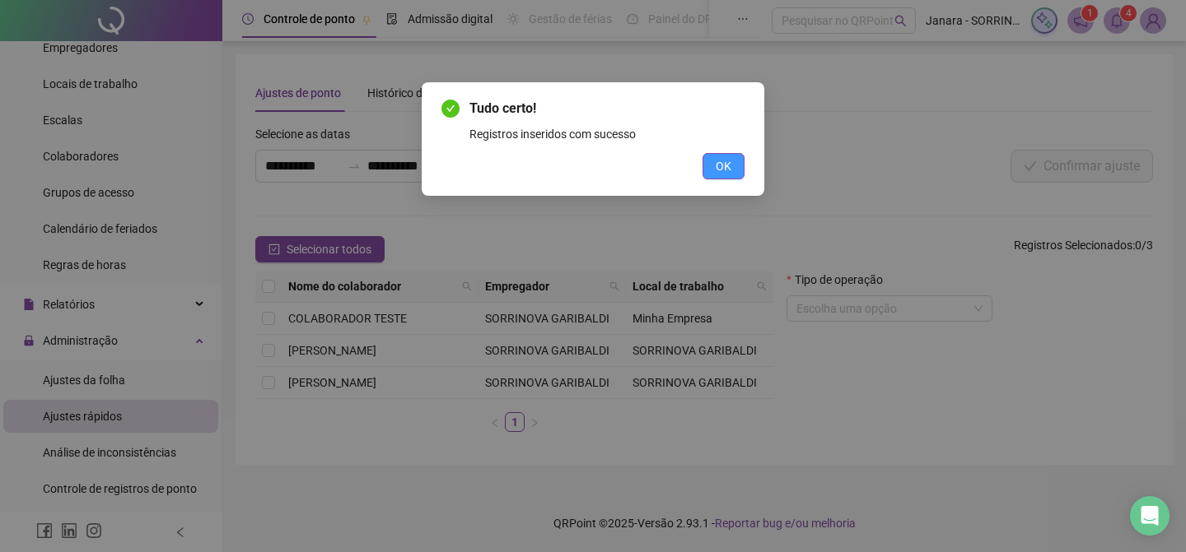
click at [734, 171] on button "OK" at bounding box center [723, 166] width 42 height 26
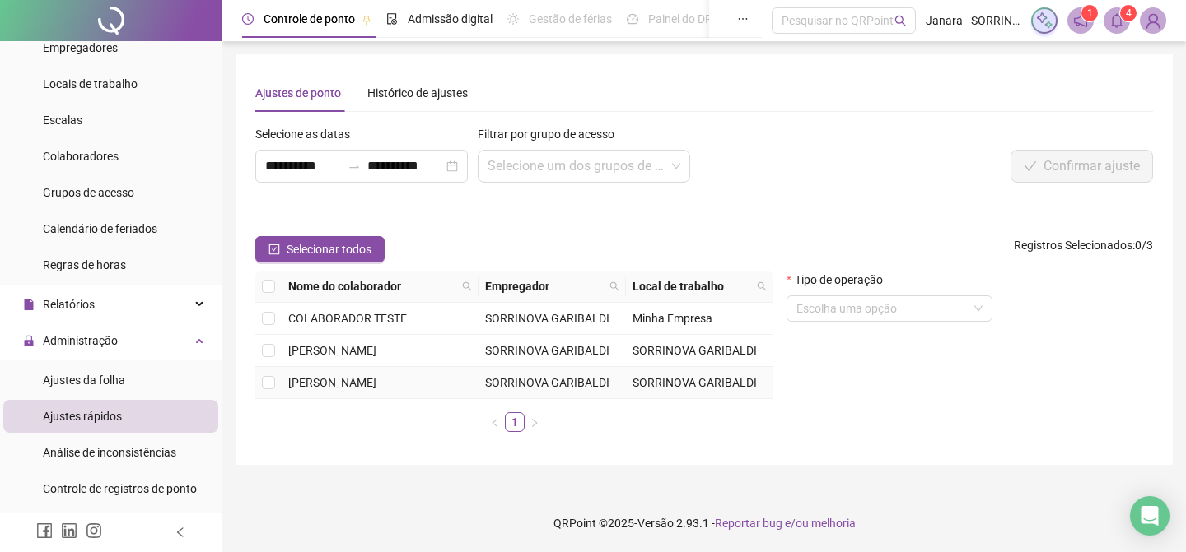
click at [452, 381] on td "[PERSON_NAME]" at bounding box center [380, 383] width 197 height 32
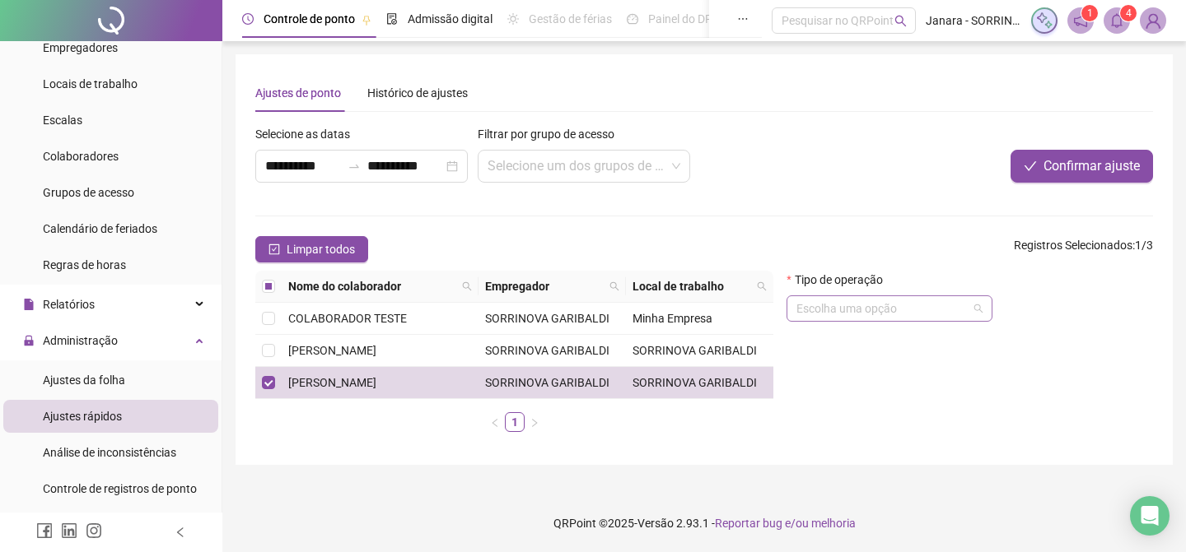
click at [988, 310] on div "Escolha uma opção" at bounding box center [889, 309] width 206 height 26
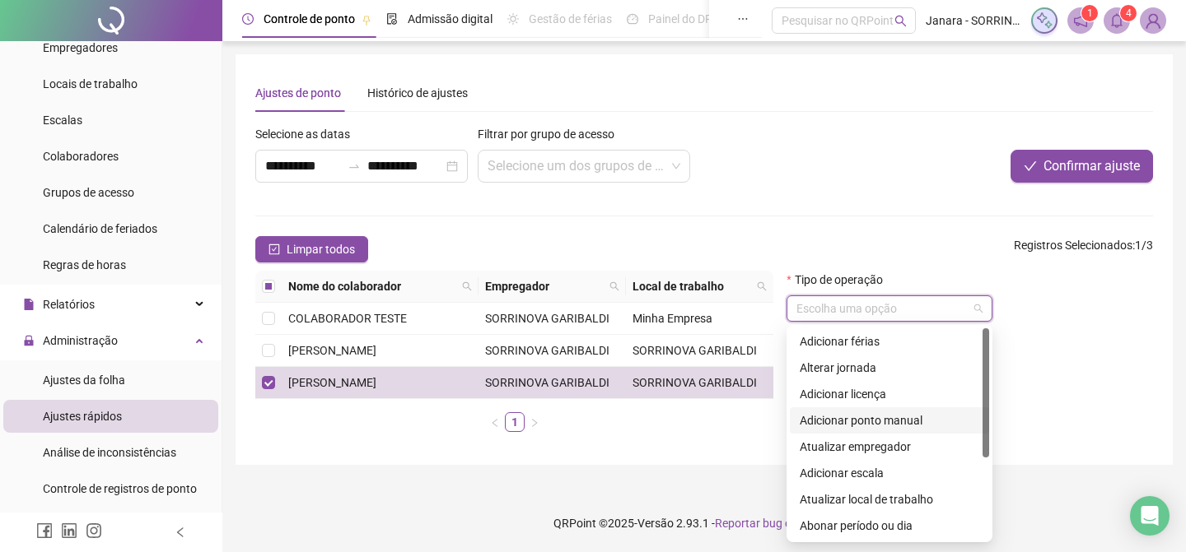
click at [943, 423] on div "Adicionar ponto manual" at bounding box center [888, 421] width 179 height 18
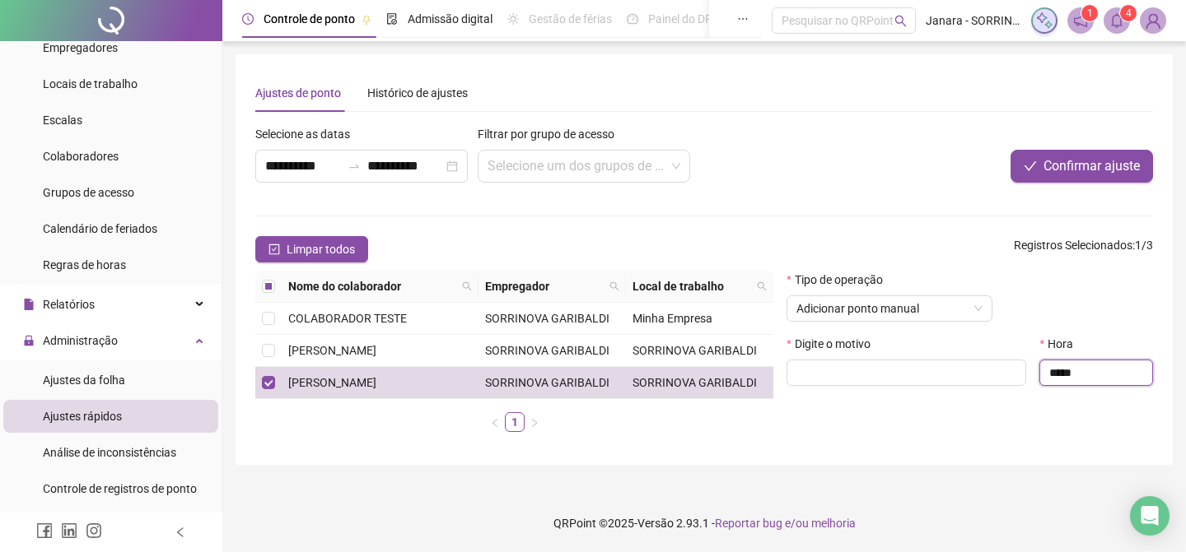
drag, startPoint x: 1089, startPoint y: 375, endPoint x: 1044, endPoint y: 375, distance: 45.3
click at [1044, 375] on input "*****" at bounding box center [1096, 373] width 114 height 26
type input "*****"
click at [969, 372] on input "text" at bounding box center [906, 373] width 240 height 26
type input "**********"
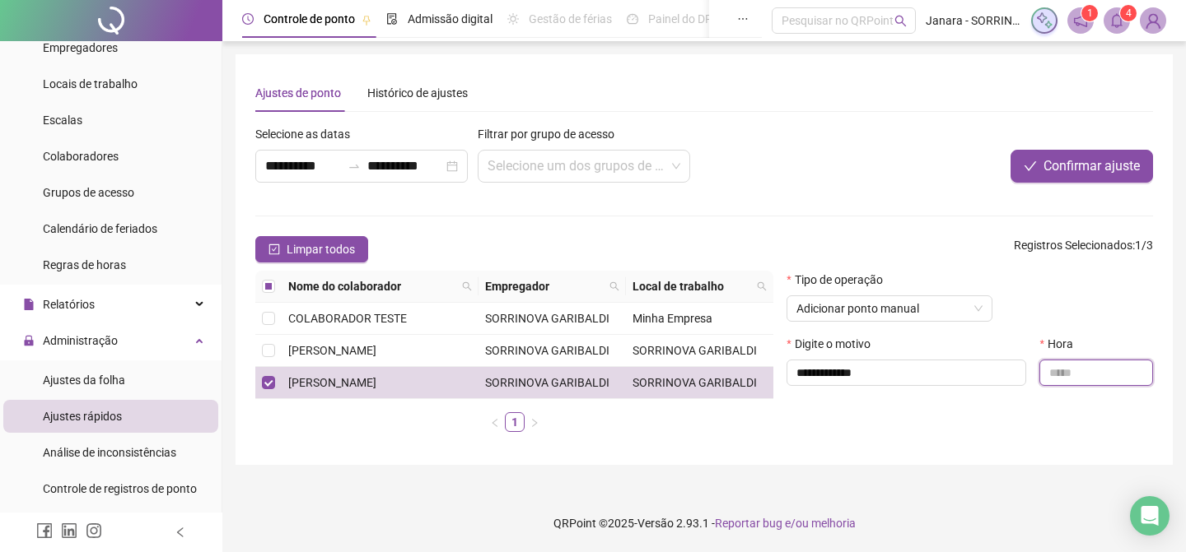
click at [1108, 371] on input "text" at bounding box center [1096, 373] width 114 height 26
type input "*****"
click at [1129, 155] on button "Confirmar ajuste" at bounding box center [1081, 166] width 142 height 33
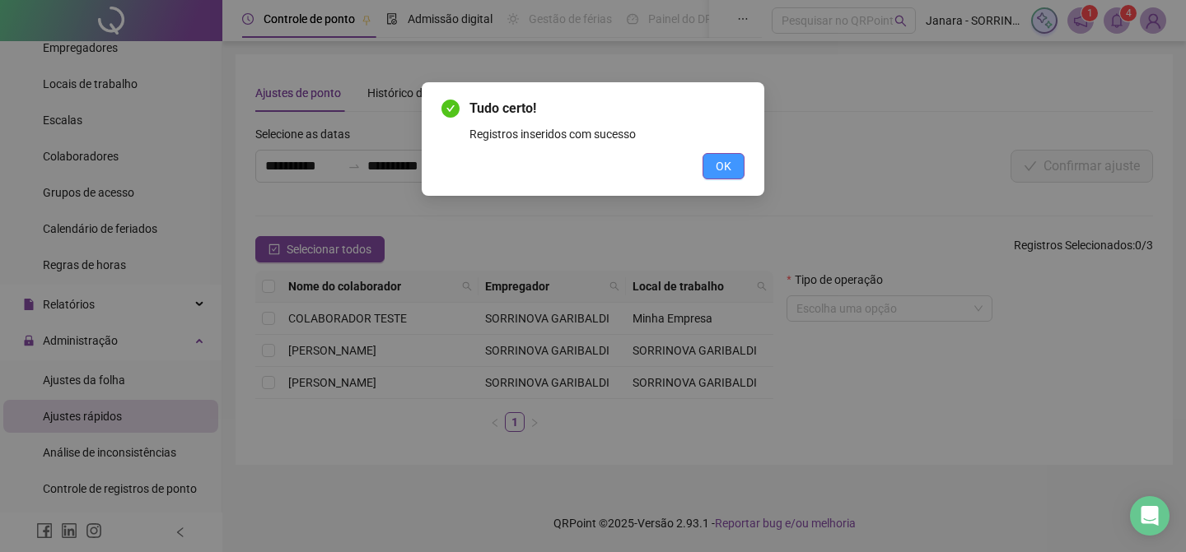
click at [731, 163] on button "OK" at bounding box center [723, 166] width 42 height 26
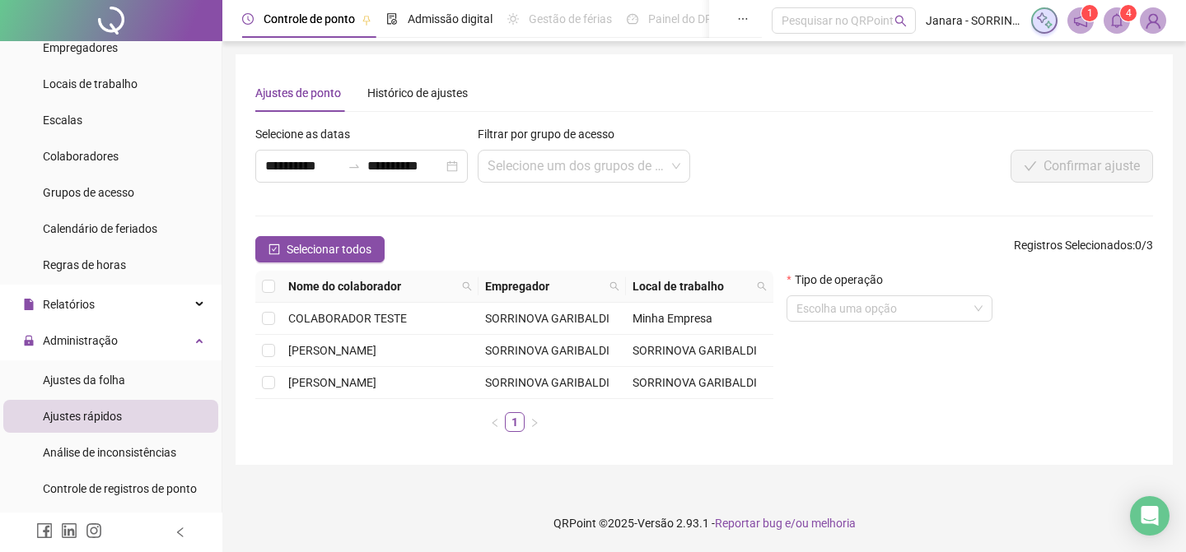
click at [1115, 12] on span at bounding box center [1116, 20] width 26 height 26
click at [1080, 34] on header "Controle de ponto Admissão digital Gestão de férias Painel do DP Folha de pagam…" at bounding box center [703, 20] width 963 height 41
click at [1081, 23] on icon "notification" at bounding box center [1080, 20] width 15 height 15
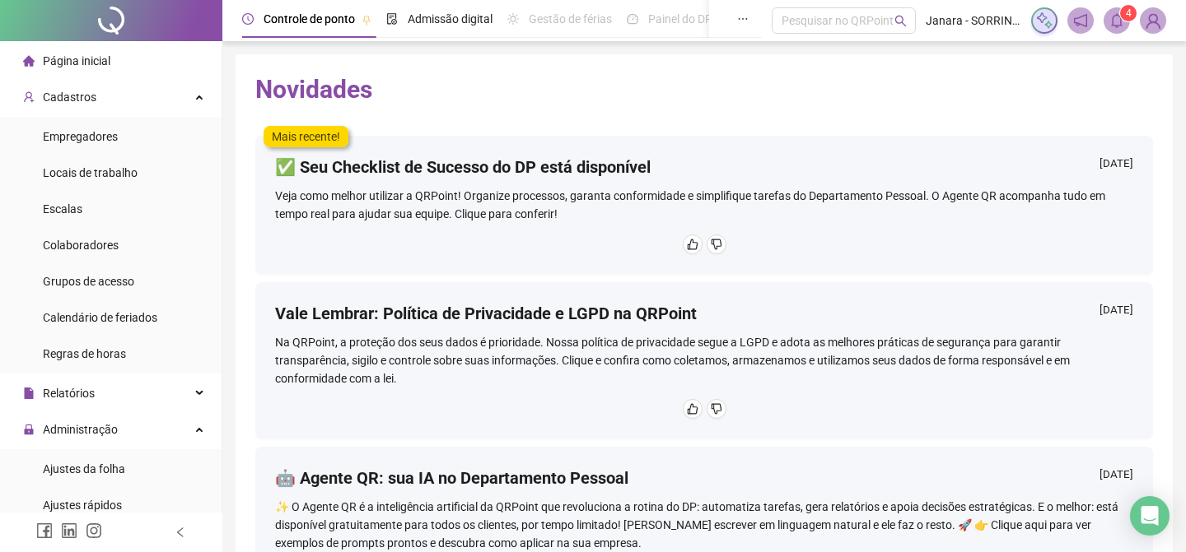
click at [122, 65] on li "Página inicial" at bounding box center [110, 60] width 215 height 33
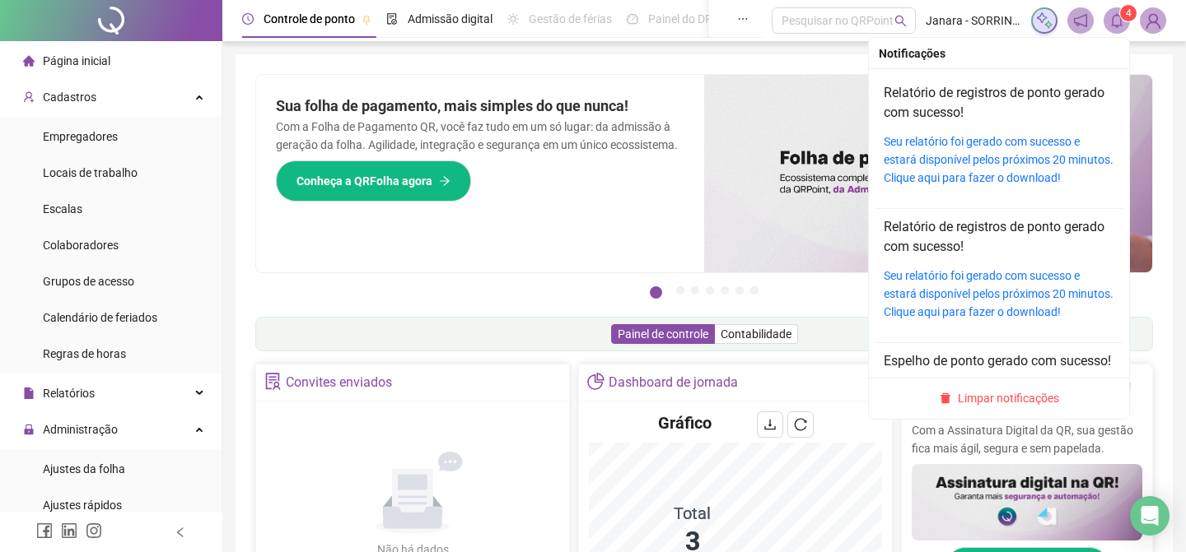
click at [1113, 12] on span at bounding box center [1116, 20] width 26 height 26
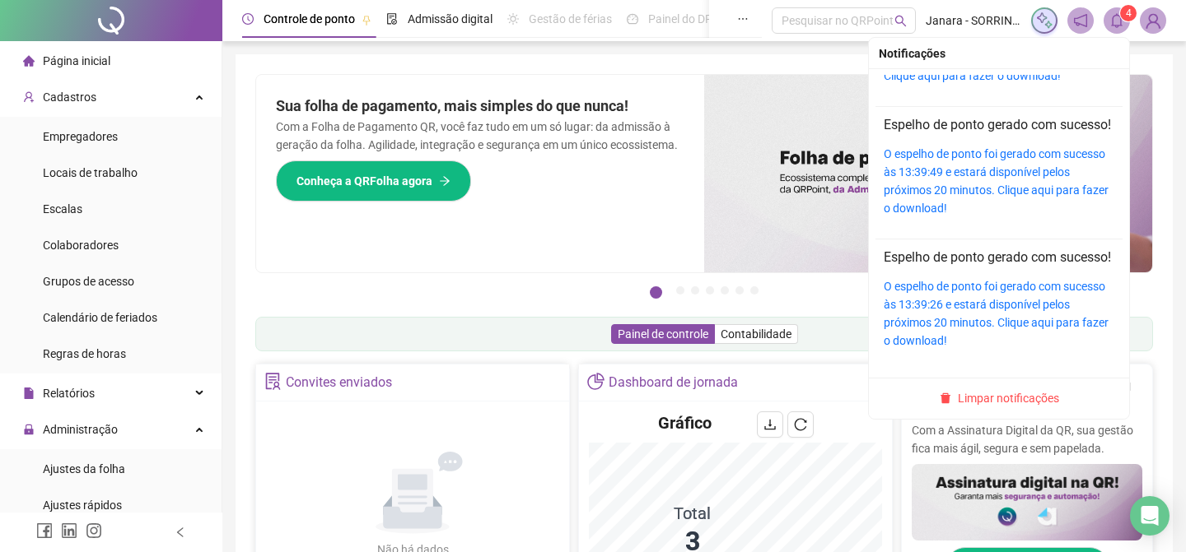
scroll to position [303, 0]
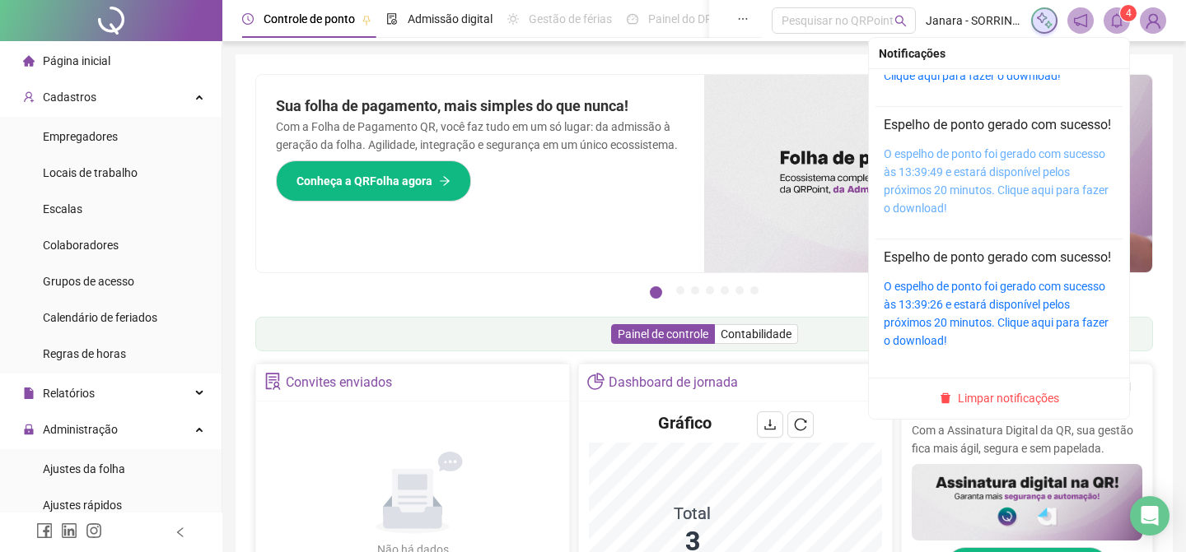
click at [1004, 157] on link "O espelho de ponto foi gerado com sucesso às 13:39:49 e estará disponível pelos…" at bounding box center [995, 181] width 225 height 68
